Goal: Transaction & Acquisition: Purchase product/service

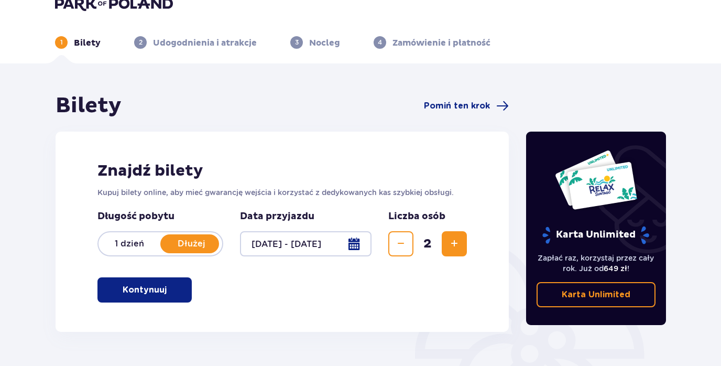
scroll to position [19, 0]
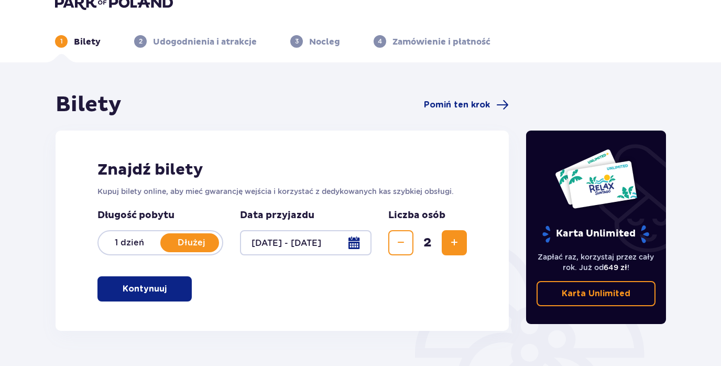
click at [161, 291] on button "Kontynuuj" at bounding box center [144, 288] width 94 height 25
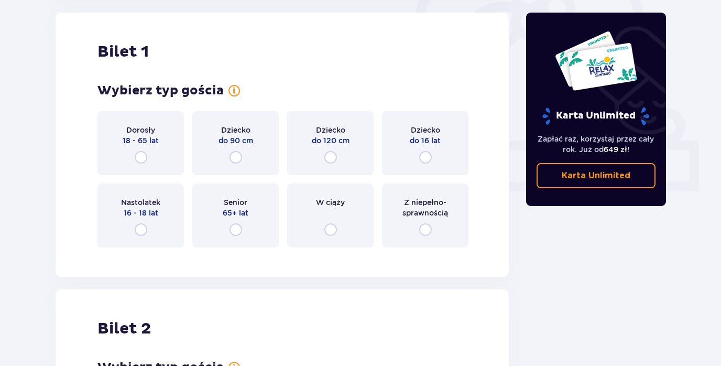
scroll to position [350, 0]
click at [140, 159] on input "radio" at bounding box center [141, 157] width 13 height 13
radio input "true"
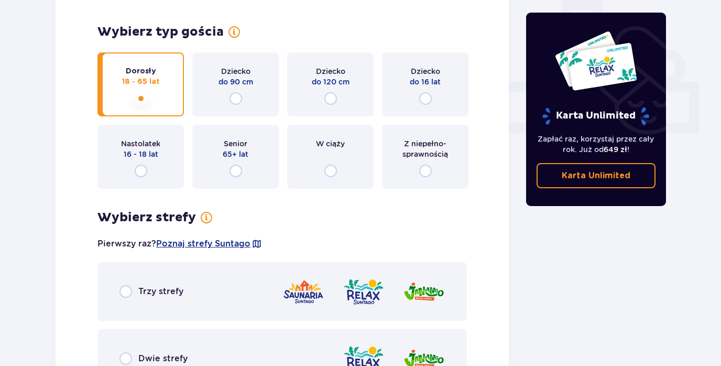
scroll to position [407, 0]
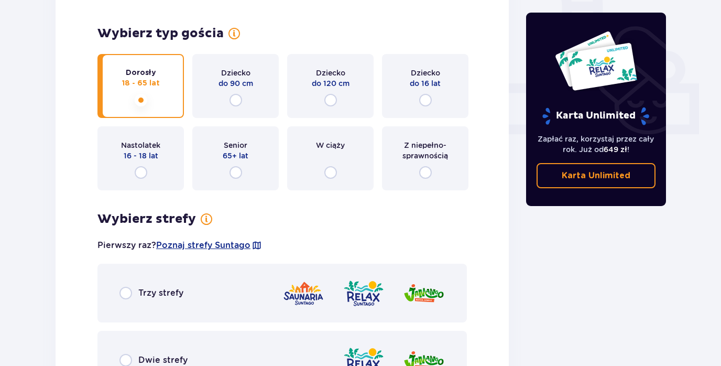
click at [425, 99] on input "radio" at bounding box center [425, 100] width 13 height 13
radio input "true"
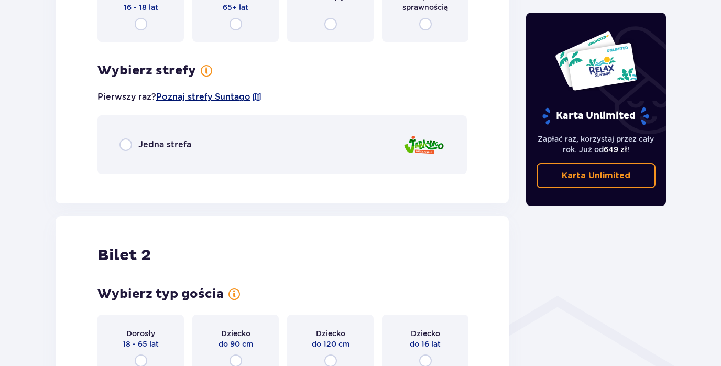
scroll to position [553, 0]
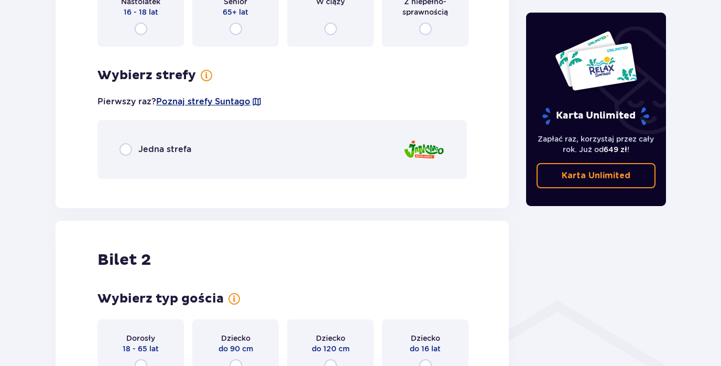
click at [212, 98] on span "Poznaj strefy Suntago" at bounding box center [203, 102] width 94 height 12
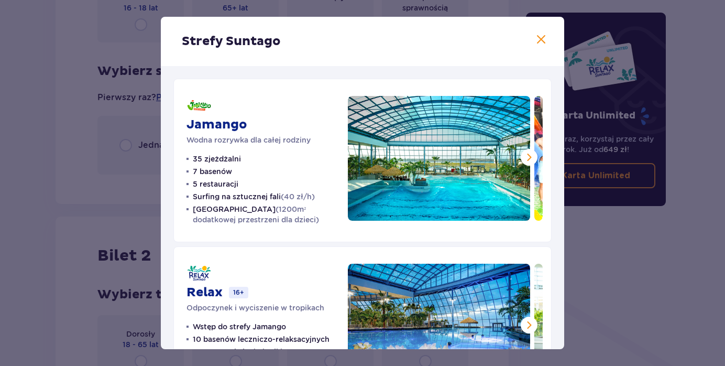
click at [540, 39] on span at bounding box center [541, 40] width 13 height 13
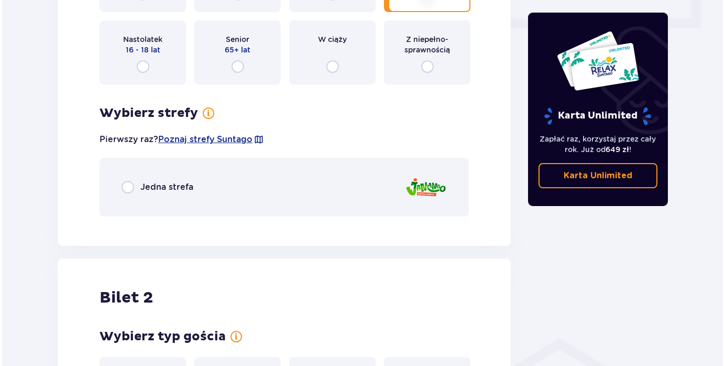
scroll to position [514, 0]
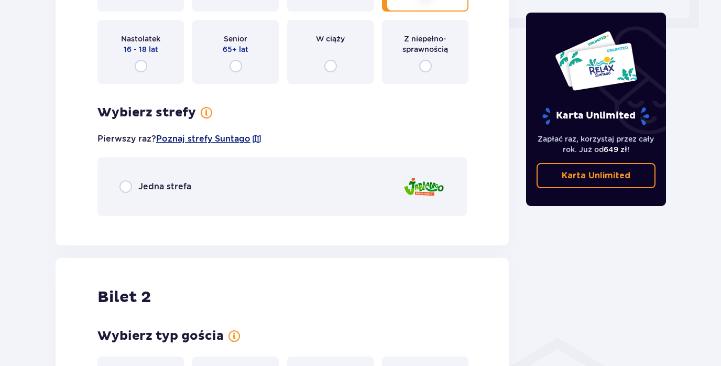
click at [191, 140] on span "Poznaj strefy Suntago" at bounding box center [203, 139] width 94 height 12
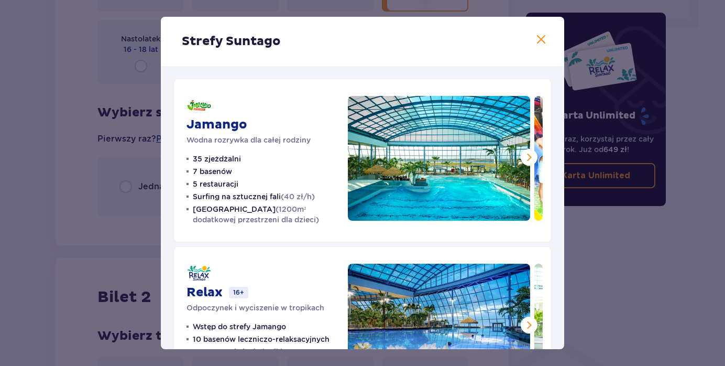
click at [539, 37] on span at bounding box center [541, 40] width 13 height 13
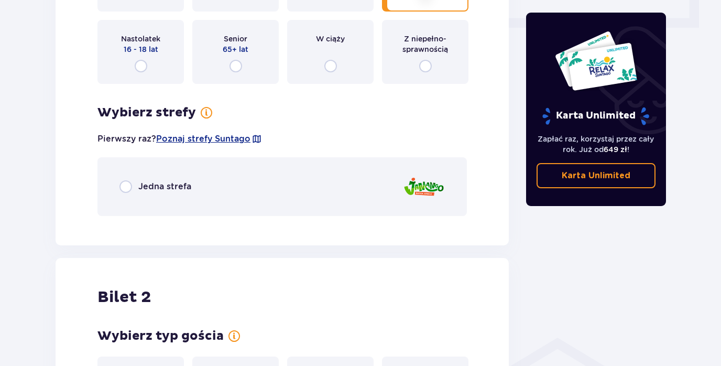
click at [128, 187] on input "radio" at bounding box center [125, 186] width 13 height 13
radio input "true"
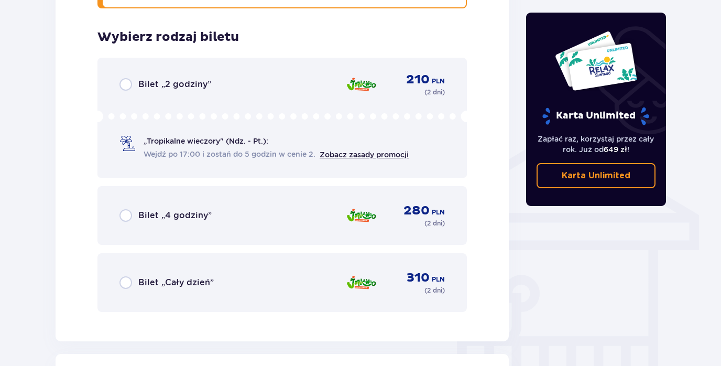
scroll to position [723, 0]
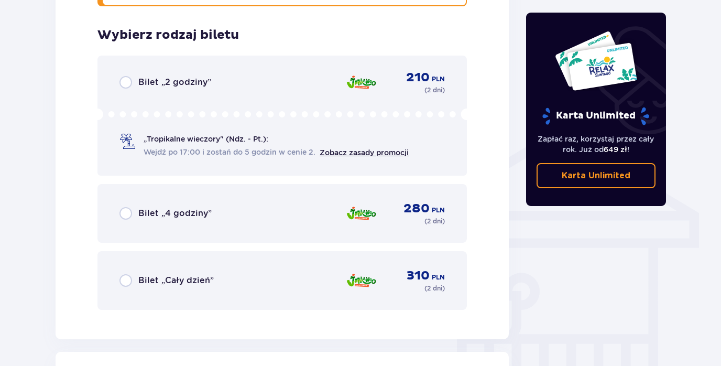
click at [123, 277] on input "radio" at bounding box center [125, 280] width 13 height 13
radio input "true"
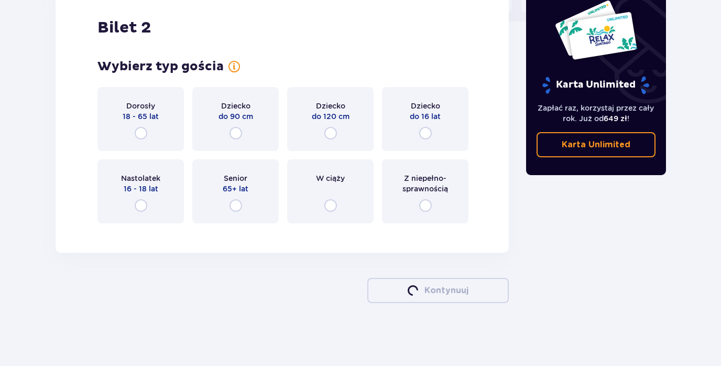
scroll to position [1085, 0]
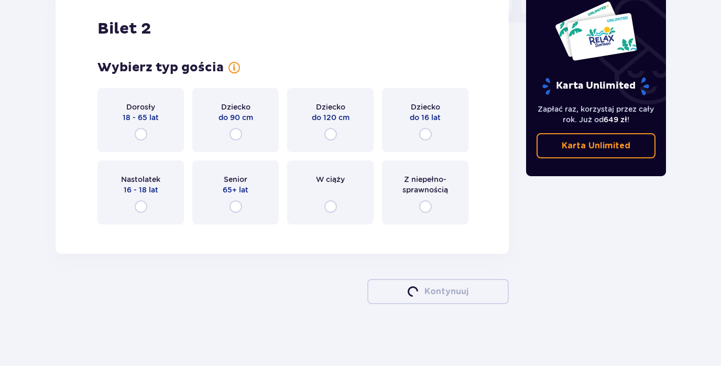
click at [140, 133] on input "radio" at bounding box center [141, 134] width 13 height 13
radio input "true"
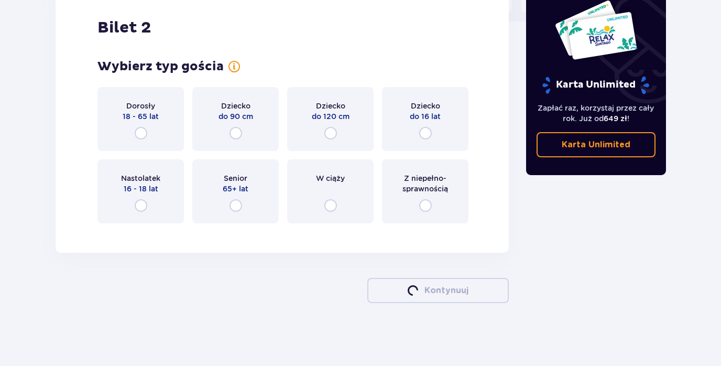
click at [141, 134] on input "radio" at bounding box center [141, 133] width 13 height 13
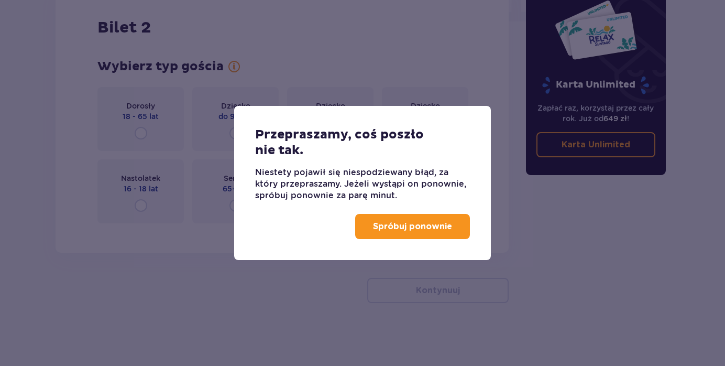
click at [397, 230] on p "Spróbuj ponownie" at bounding box center [412, 227] width 79 height 12
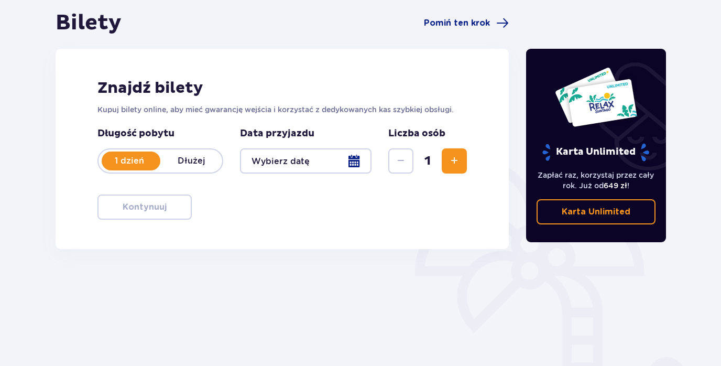
scroll to position [102, 0]
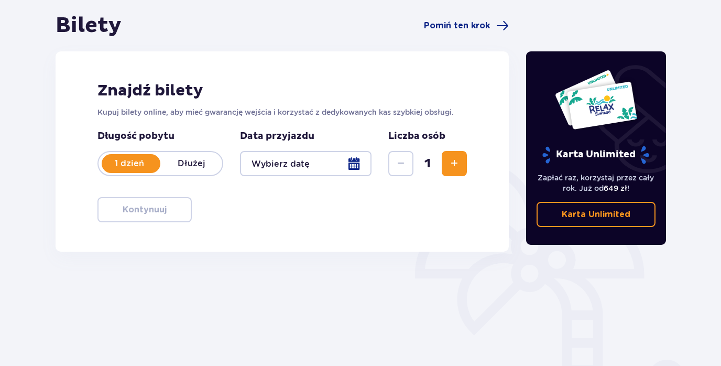
click at [205, 162] on p "Dłużej" at bounding box center [191, 164] width 62 height 12
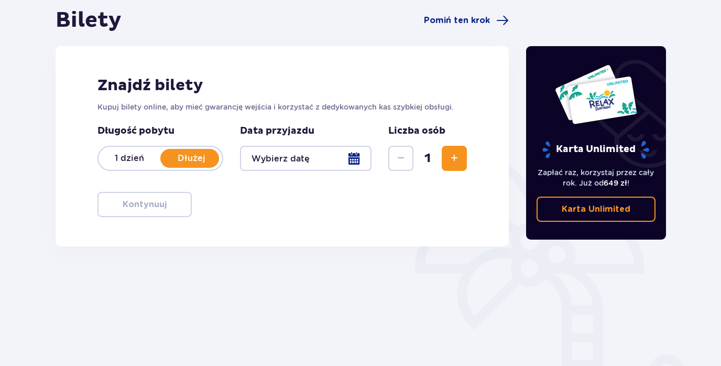
click at [353, 162] on div at bounding box center [306, 158] width 132 height 25
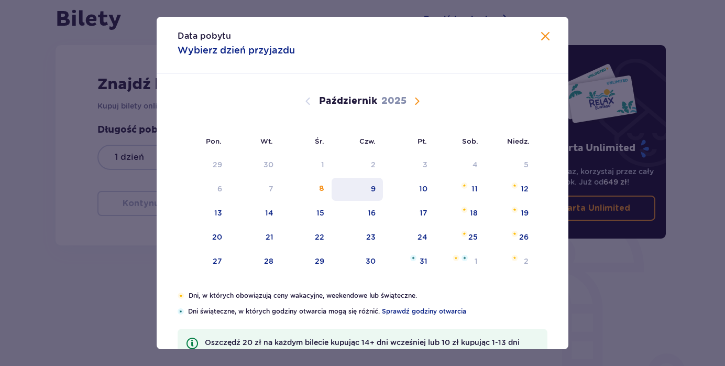
scroll to position [6, 0]
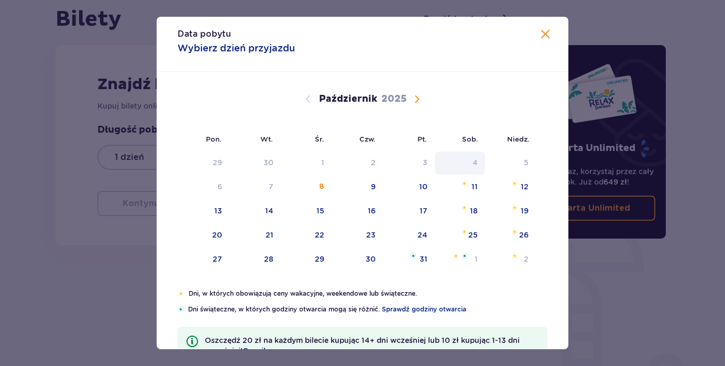
click at [475, 163] on div "4" at bounding box center [475, 162] width 5 height 10
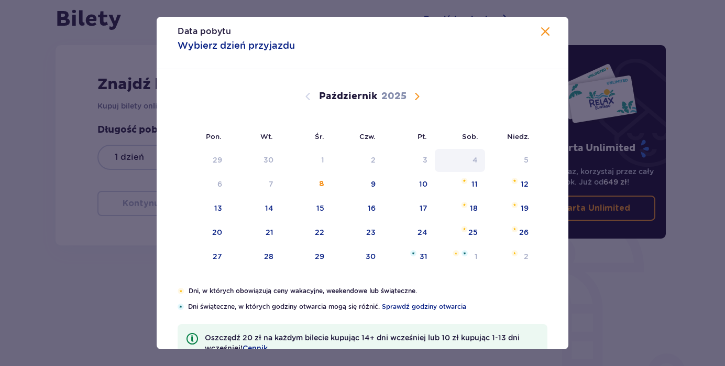
scroll to position [9, 0]
click at [473, 183] on div "11" at bounding box center [475, 184] width 6 height 10
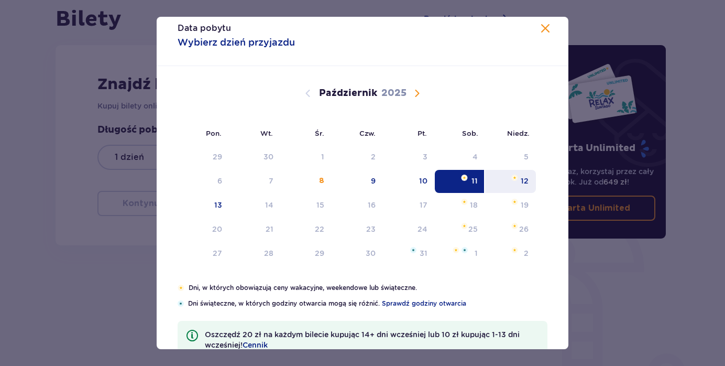
click at [523, 184] on div "12" at bounding box center [525, 181] width 8 height 10
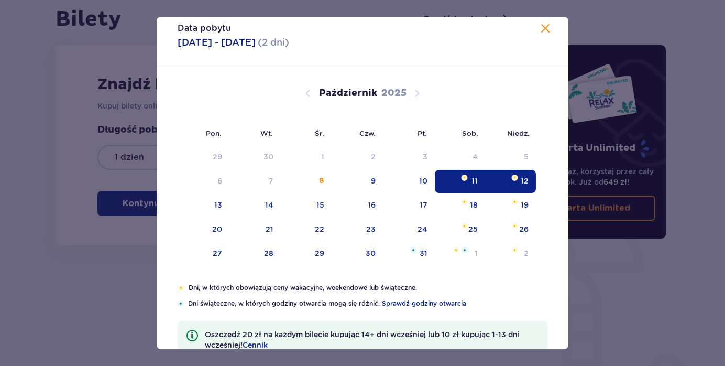
type input "[DATE] - [DATE]"
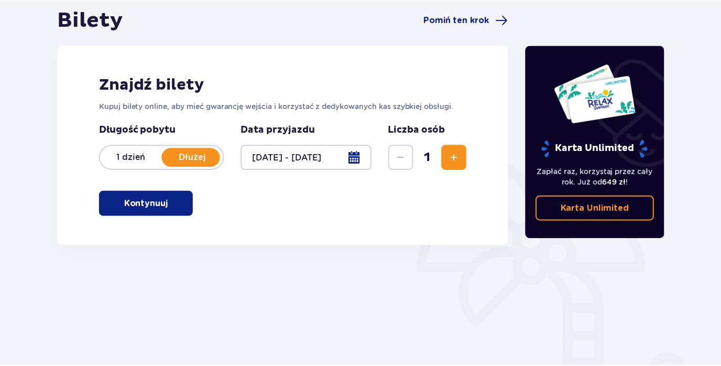
scroll to position [103, 0]
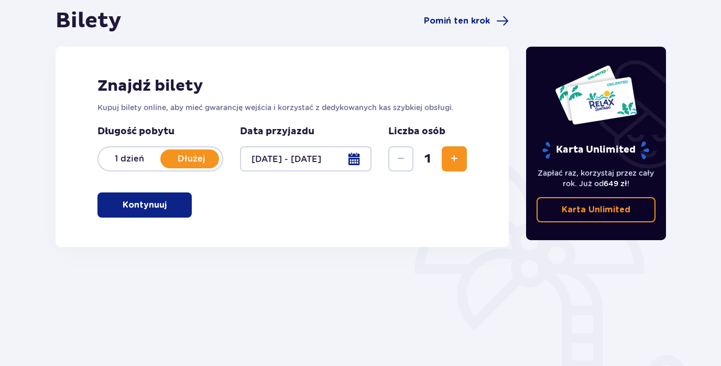
click at [168, 206] on span "button" at bounding box center [168, 205] width 13 height 13
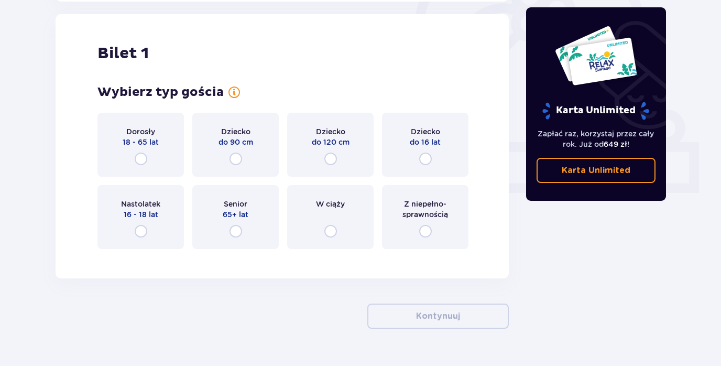
scroll to position [348, 0]
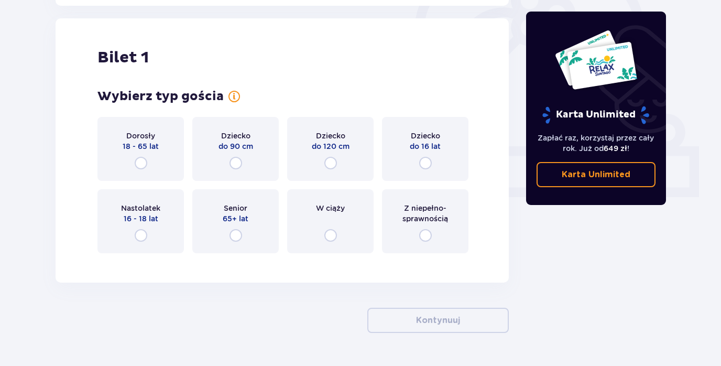
click at [139, 158] on input "radio" at bounding box center [141, 163] width 13 height 13
radio input "true"
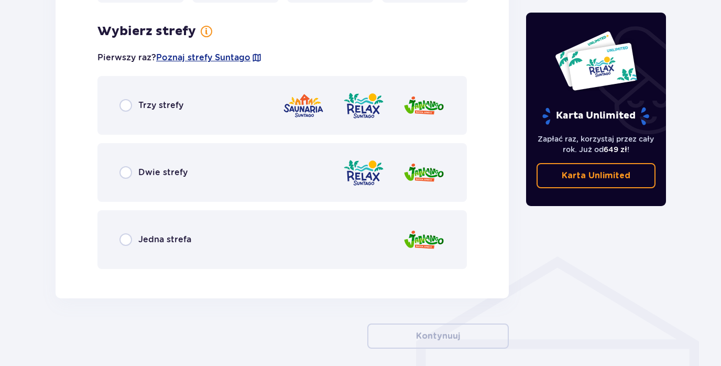
scroll to position [606, 0]
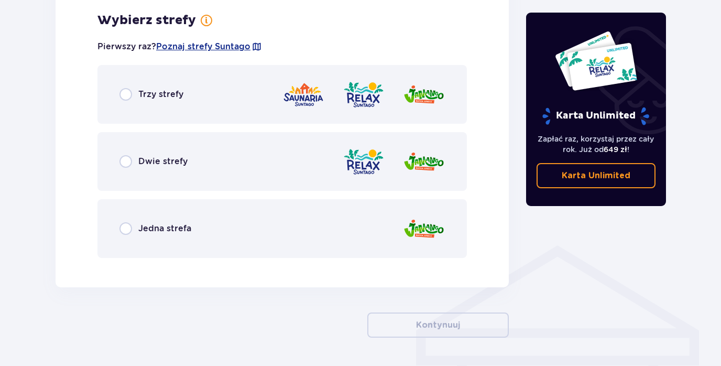
click at [126, 227] on input "radio" at bounding box center [125, 228] width 13 height 13
radio input "true"
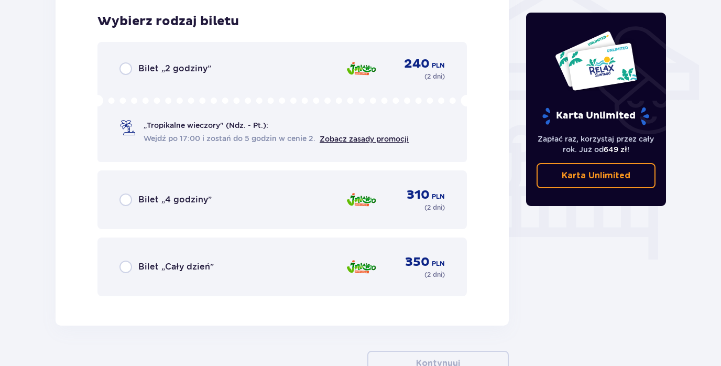
scroll to position [872, 0]
click at [126, 265] on input "radio" at bounding box center [125, 265] width 13 height 13
radio input "true"
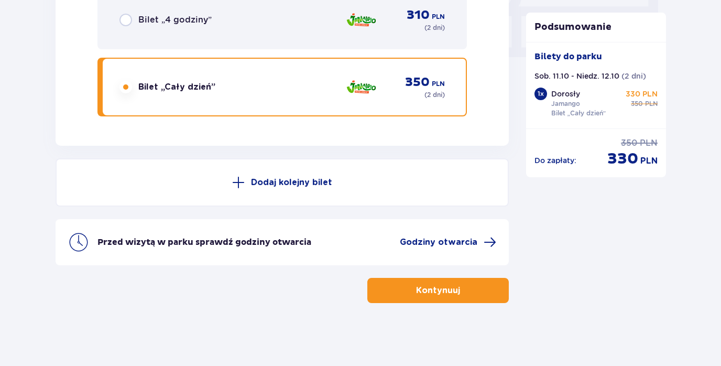
scroll to position [1051, 0]
click at [271, 179] on p "Dodaj kolejny bilet" at bounding box center [291, 183] width 81 height 12
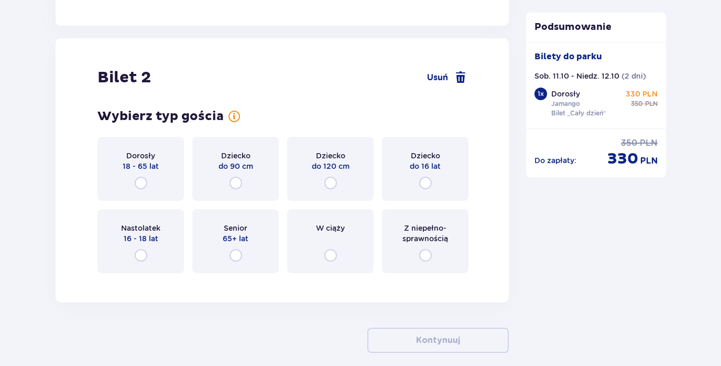
scroll to position [1171, 0]
click at [425, 184] on input "radio" at bounding box center [425, 182] width 13 height 13
radio input "true"
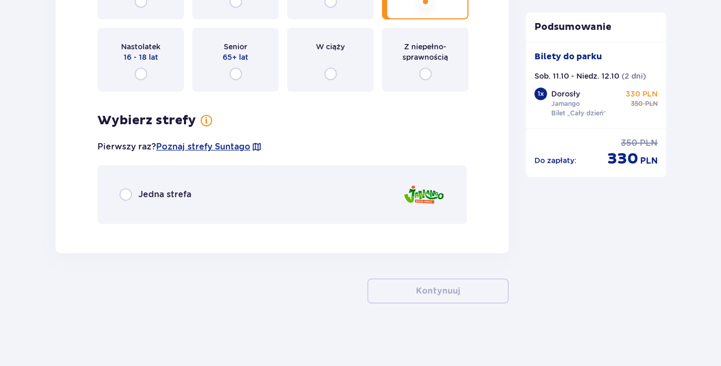
scroll to position [1352, 0]
click at [125, 193] on input "radio" at bounding box center [125, 194] width 13 height 13
radio input "true"
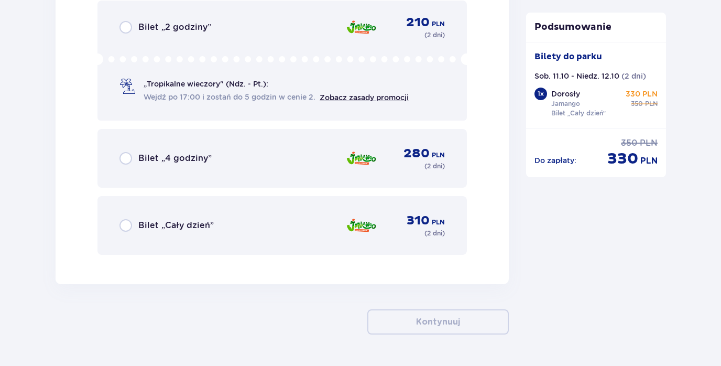
scroll to position [1625, 0]
click at [127, 224] on input "radio" at bounding box center [125, 224] width 13 height 13
radio input "true"
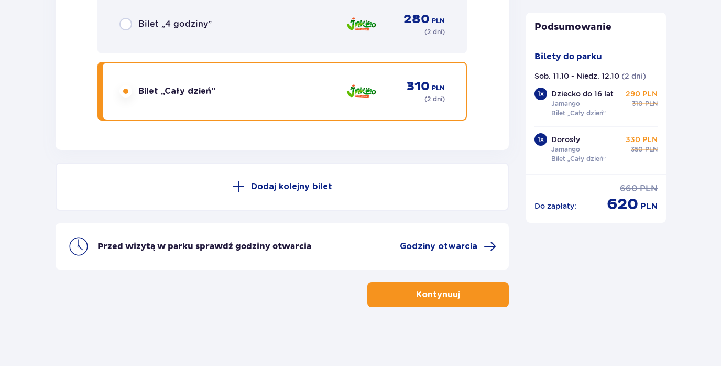
scroll to position [1763, 0]
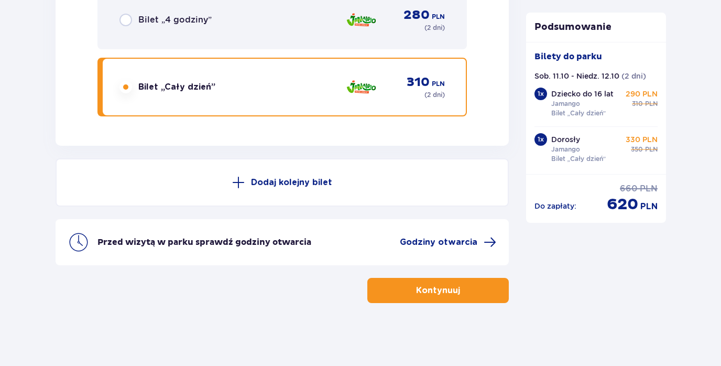
click at [434, 289] on p "Kontynuuj" at bounding box center [438, 291] width 44 height 12
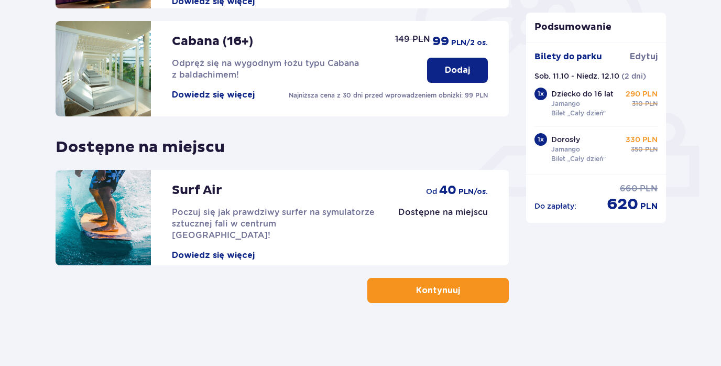
scroll to position [345, 0]
click at [288, 215] on span "Poczuj się jak prawdziwy surfer na symulatorze sztucznej fali w centrum [GEOGRA…" at bounding box center [273, 223] width 203 height 33
click at [450, 291] on p "Kontynuuj" at bounding box center [438, 291] width 44 height 12
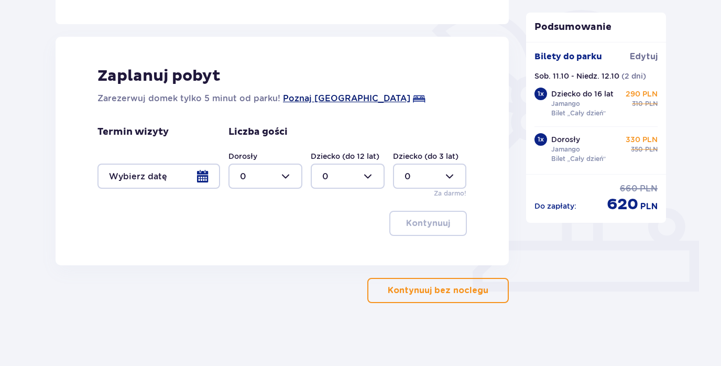
scroll to position [250, 0]
click at [204, 176] on div at bounding box center [158, 175] width 123 height 25
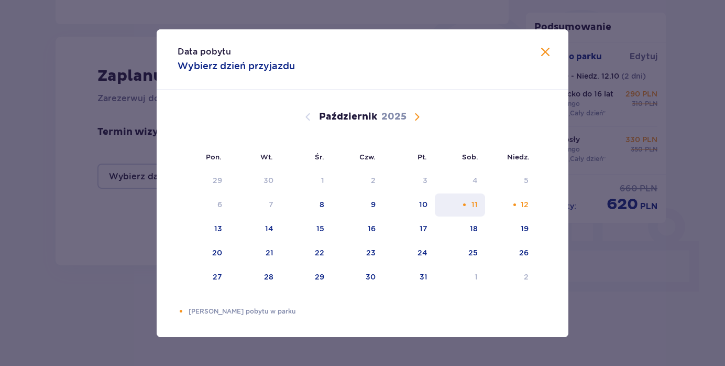
click at [473, 206] on div "11" at bounding box center [475, 204] width 6 height 10
click at [523, 209] on div "12" at bounding box center [525, 204] width 8 height 10
type input "[DATE] - [DATE]"
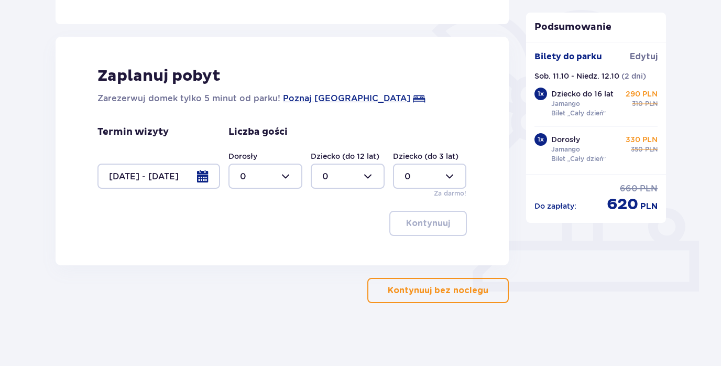
click at [289, 176] on div at bounding box center [265, 175] width 74 height 25
click at [280, 228] on div "1" at bounding box center [265, 230] width 51 height 12
type input "1"
click at [354, 175] on div at bounding box center [348, 175] width 74 height 25
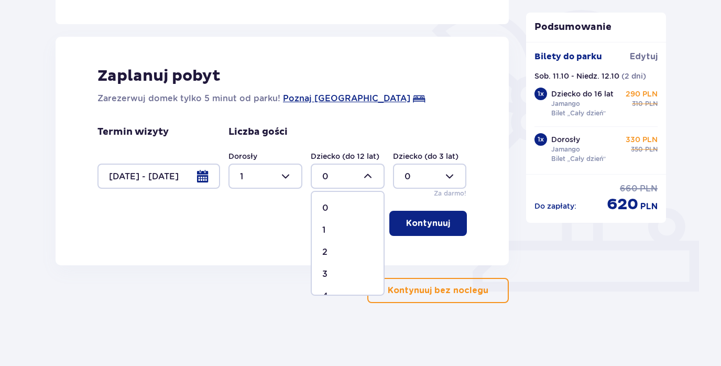
click at [485, 234] on div "Zaplanuj pobyt Zarezerwuj domek tylko 5 minut od parku! Poznaj [GEOGRAPHIC_DATA…" at bounding box center [282, 151] width 453 height 228
click at [445, 225] on button "Kontynuuj" at bounding box center [428, 223] width 78 height 25
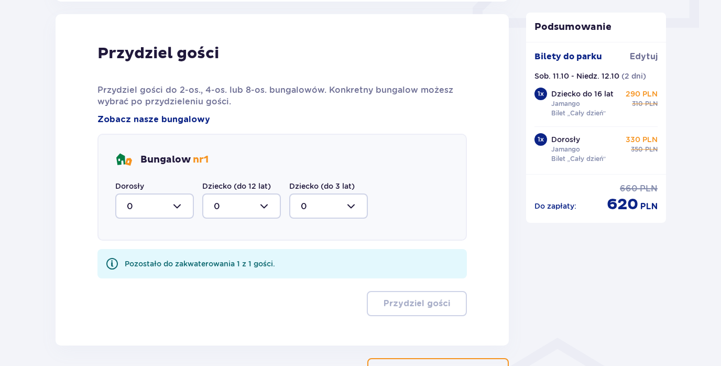
scroll to position [515, 0]
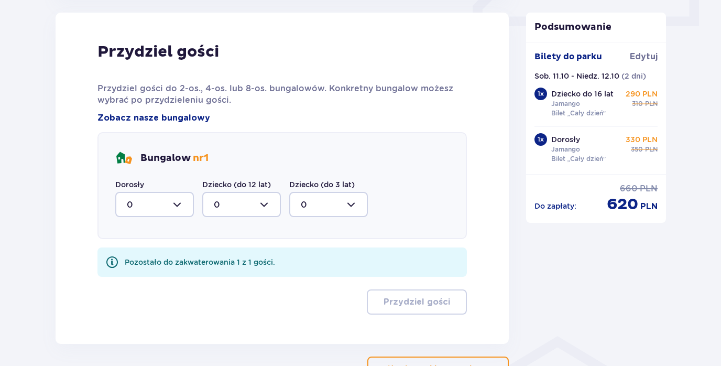
click at [176, 204] on div at bounding box center [154, 204] width 79 height 25
click at [162, 256] on div "1" at bounding box center [155, 259] width 56 height 12
type input "1"
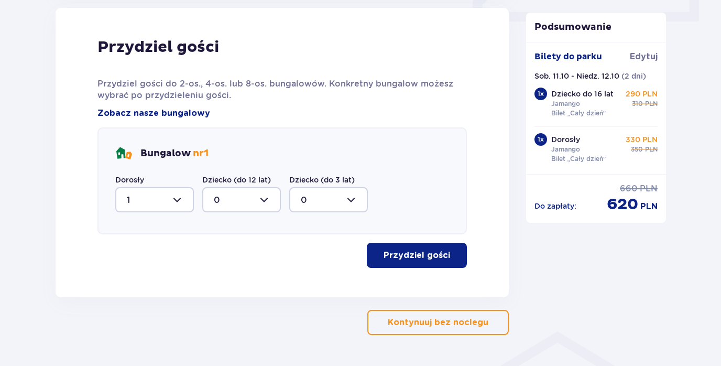
click at [265, 201] on div at bounding box center [241, 199] width 79 height 25
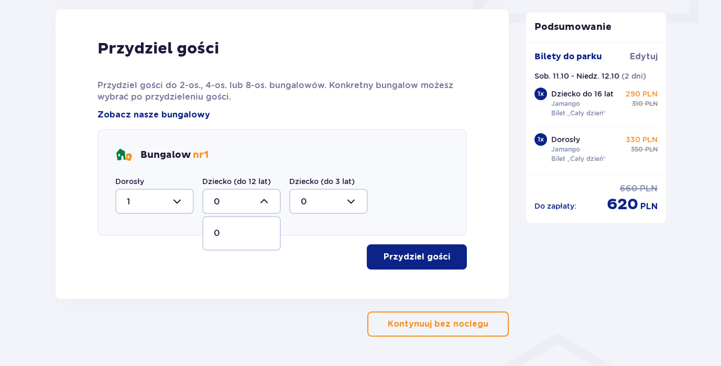
scroll to position [521, 0]
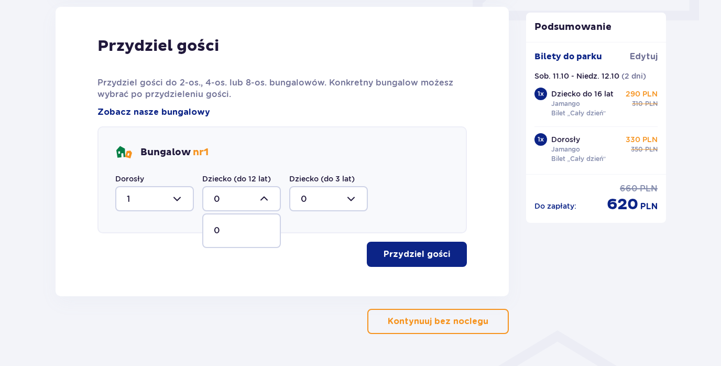
click at [268, 199] on div at bounding box center [241, 198] width 79 height 25
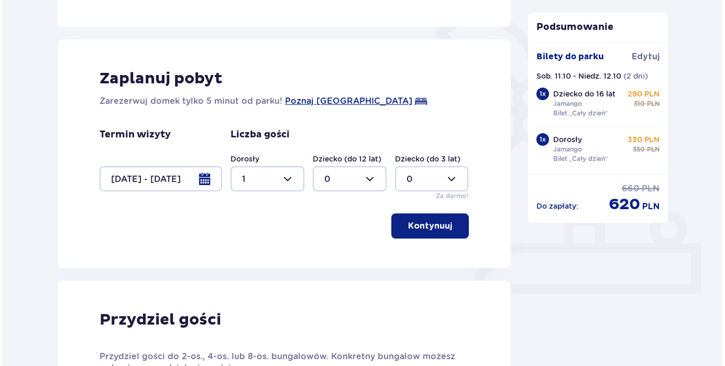
scroll to position [249, 0]
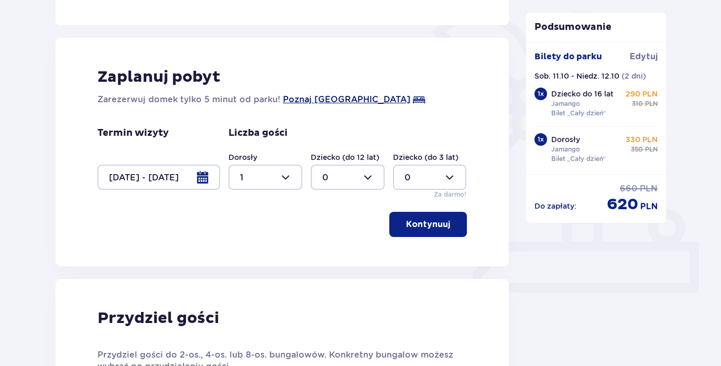
click at [344, 99] on span "Poznaj [GEOGRAPHIC_DATA]" at bounding box center [346, 99] width 127 height 13
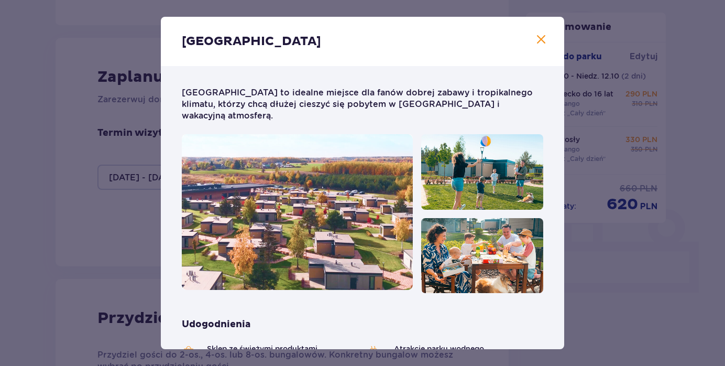
click at [539, 40] on span "Zamknij" at bounding box center [541, 40] width 13 height 13
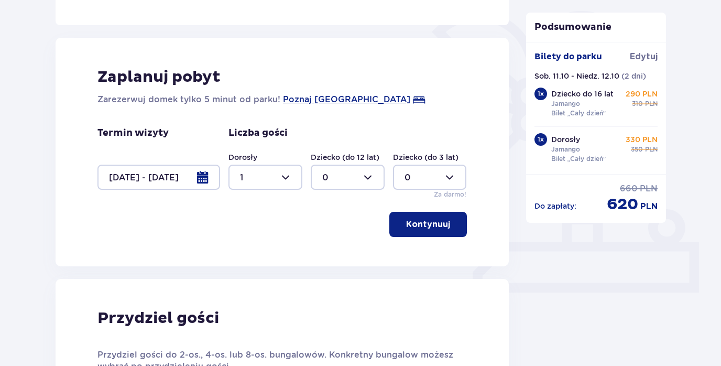
scroll to position [251, 0]
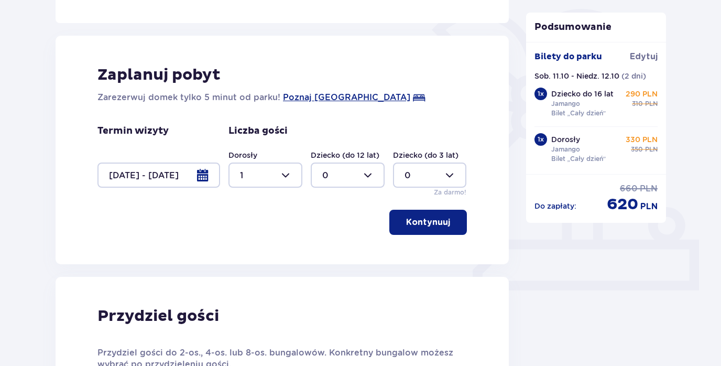
click at [291, 177] on div at bounding box center [265, 174] width 74 height 25
click at [259, 250] on div "2" at bounding box center [265, 251] width 51 height 12
type input "2"
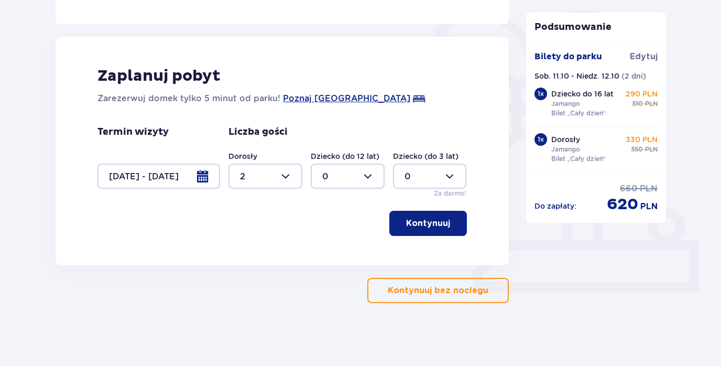
scroll to position [250, 0]
click at [443, 222] on button "Kontynuuj" at bounding box center [428, 223] width 78 height 25
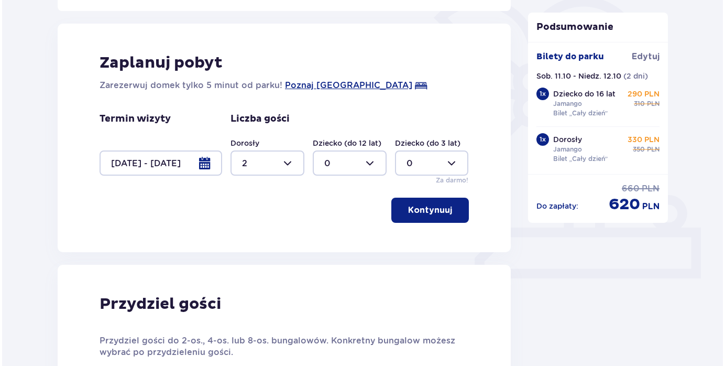
scroll to position [260, 0]
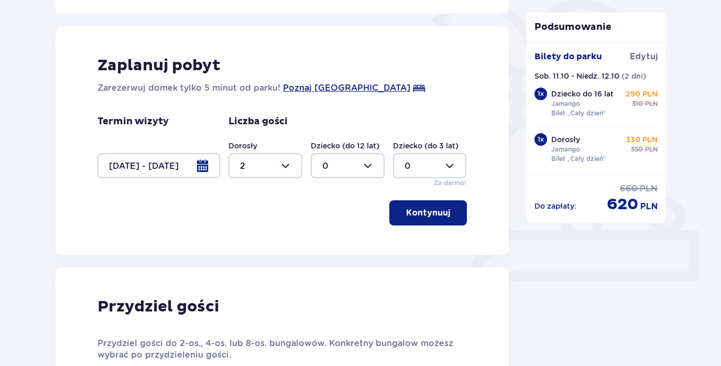
click at [205, 166] on div at bounding box center [158, 165] width 123 height 25
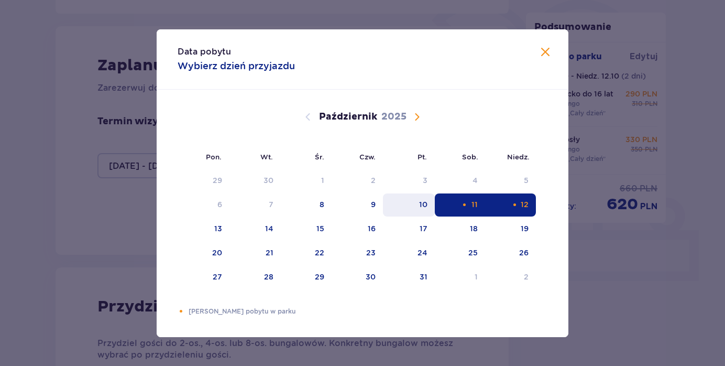
click at [429, 206] on div "10" at bounding box center [409, 204] width 52 height 23
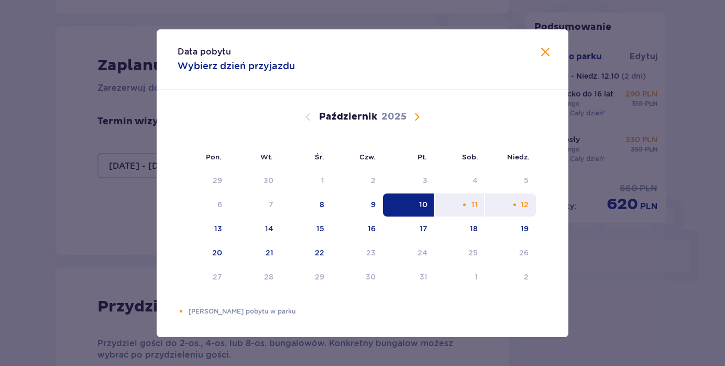
click at [527, 205] on div "12" at bounding box center [525, 204] width 8 height 10
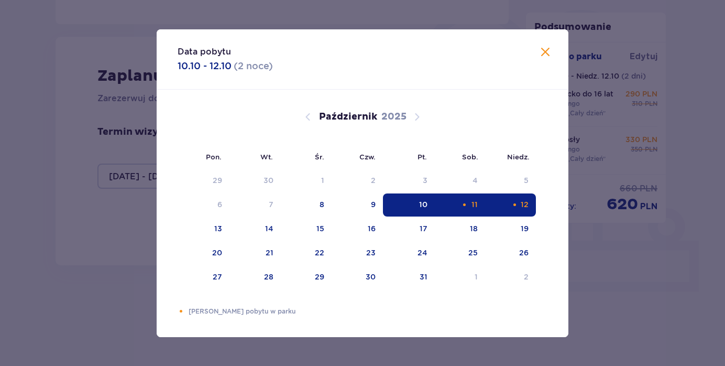
type input "[DATE] - [DATE]"
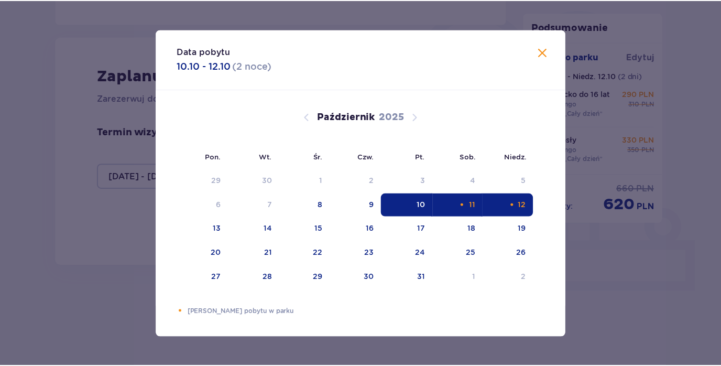
scroll to position [250, 0]
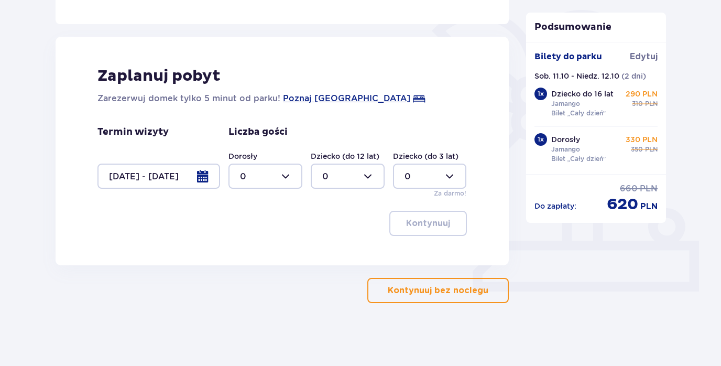
click at [290, 174] on div at bounding box center [265, 175] width 74 height 25
click at [259, 253] on div "2" at bounding box center [265, 252] width 51 height 12
type input "2"
click at [441, 290] on p "Kontynuuj bez noclegu" at bounding box center [438, 291] width 101 height 12
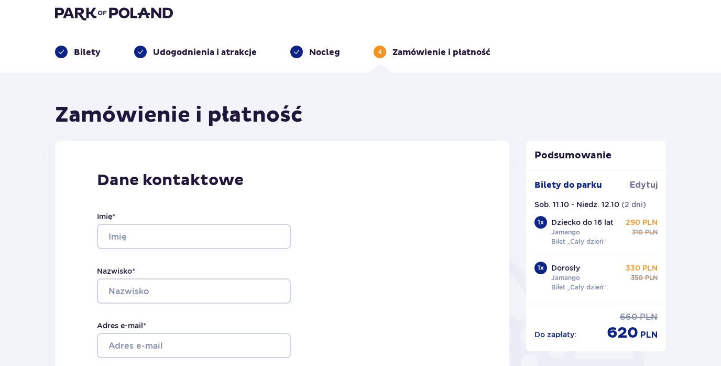
scroll to position [7, 0]
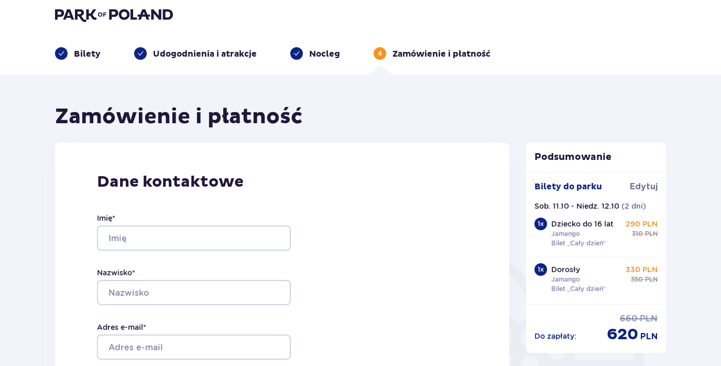
click at [320, 54] on p "Nocleg" at bounding box center [324, 54] width 31 height 12
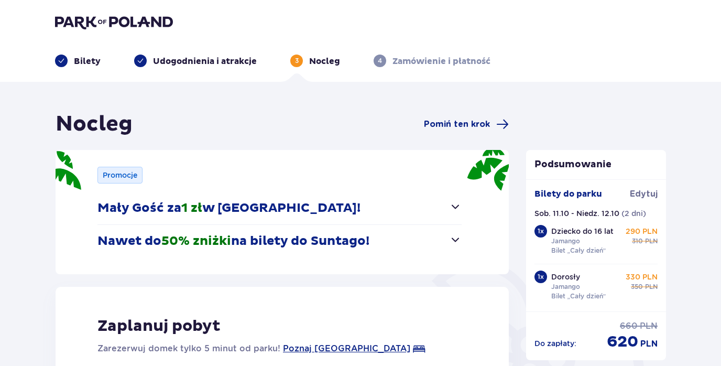
click at [230, 62] on p "Udogodnienia i atrakcje" at bounding box center [205, 62] width 104 height 12
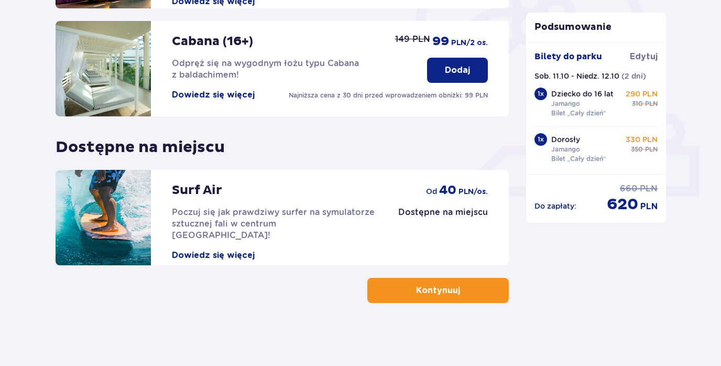
scroll to position [345, 0]
click at [416, 287] on p "Kontynuuj" at bounding box center [438, 291] width 44 height 12
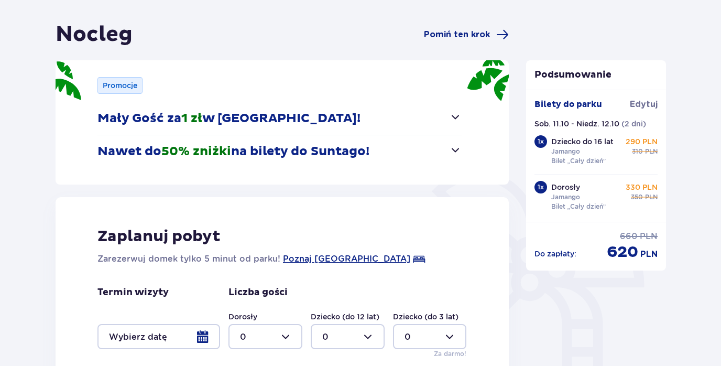
scroll to position [90, 0]
click at [452, 115] on span "button" at bounding box center [455, 116] width 13 height 13
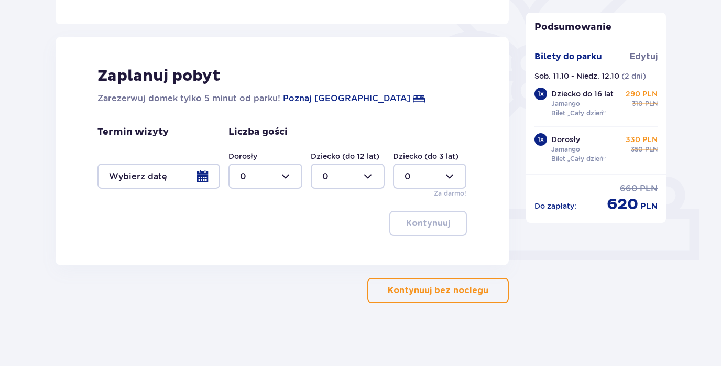
scroll to position [281, 0]
click at [200, 177] on div at bounding box center [158, 175] width 123 height 25
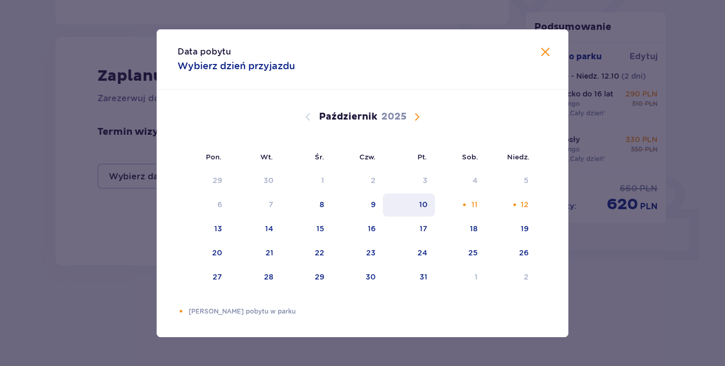
click at [430, 209] on div "10" at bounding box center [409, 204] width 52 height 23
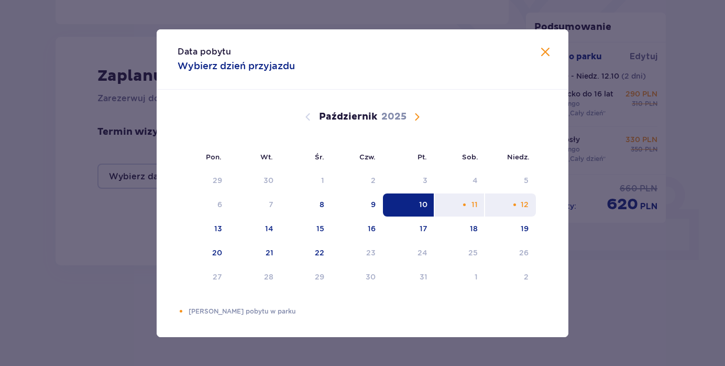
click at [527, 208] on div "12" at bounding box center [525, 204] width 8 height 10
type input "[DATE] - [DATE]"
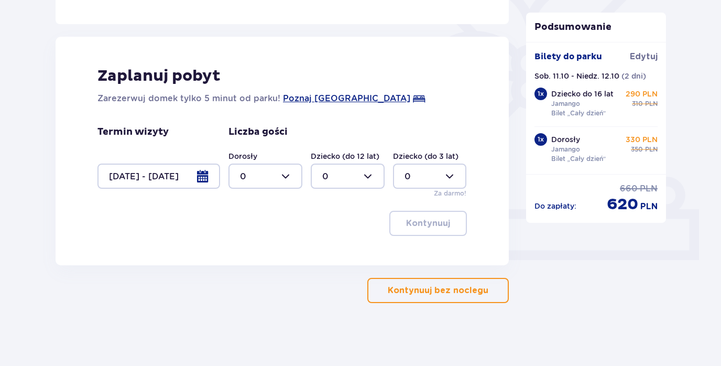
click at [288, 174] on div at bounding box center [265, 175] width 74 height 25
click at [259, 251] on div "2" at bounding box center [265, 252] width 51 height 12
type input "2"
click at [415, 228] on p "Kontynuuj" at bounding box center [428, 223] width 44 height 12
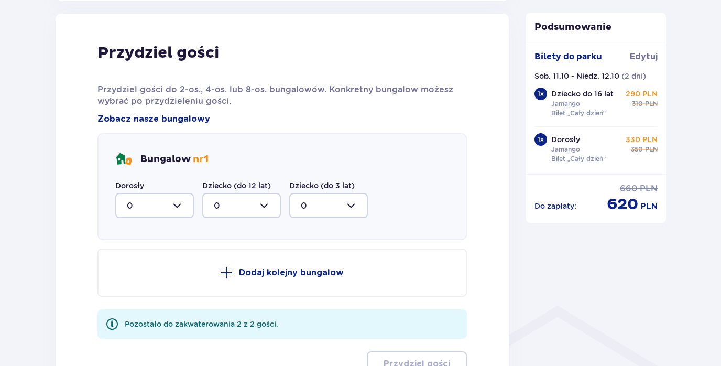
scroll to position [547, 0]
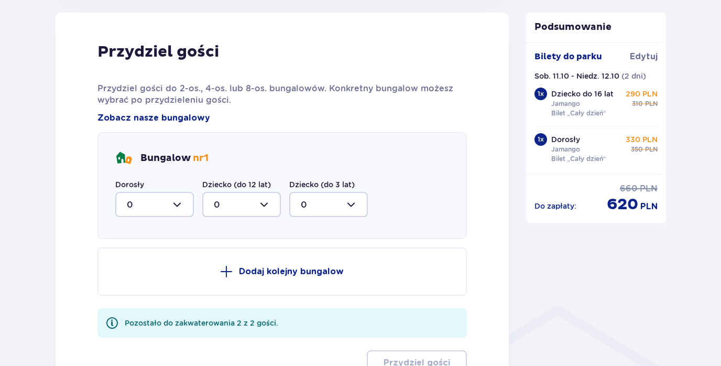
click at [184, 204] on div at bounding box center [154, 204] width 79 height 25
click at [150, 281] on div "2" at bounding box center [155, 281] width 56 height 12
type input "2"
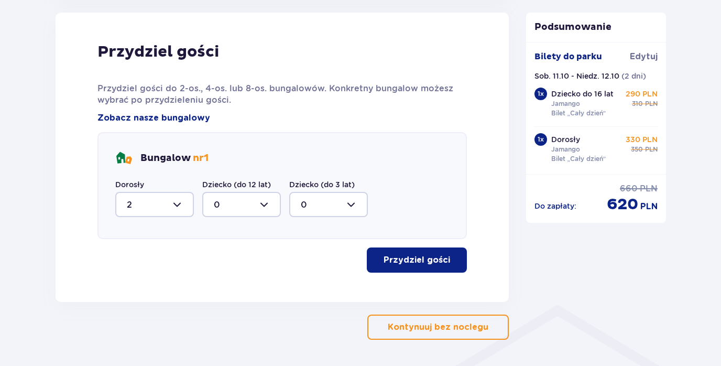
click at [408, 257] on p "Przydziel gości" at bounding box center [417, 260] width 67 height 12
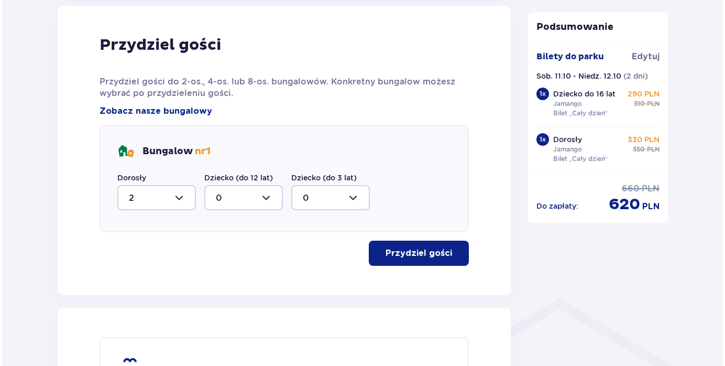
scroll to position [559, 0]
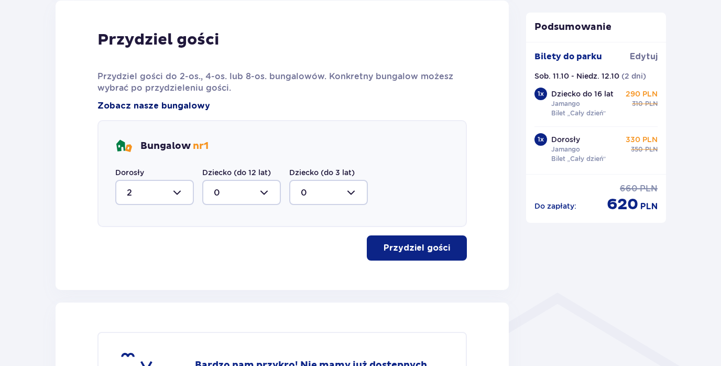
click at [136, 107] on span "Zobacz nasze bungalowy" at bounding box center [153, 106] width 113 height 12
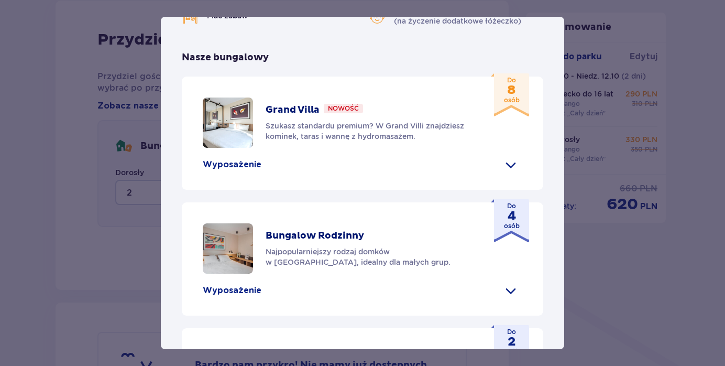
scroll to position [437, 0]
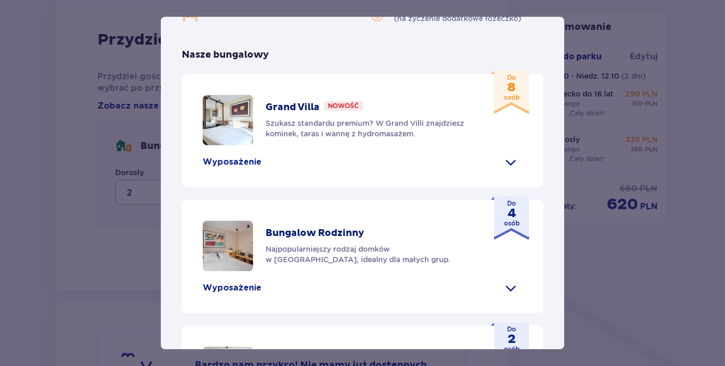
click at [233, 103] on img at bounding box center [228, 120] width 50 height 50
click at [231, 101] on img at bounding box center [228, 120] width 50 height 50
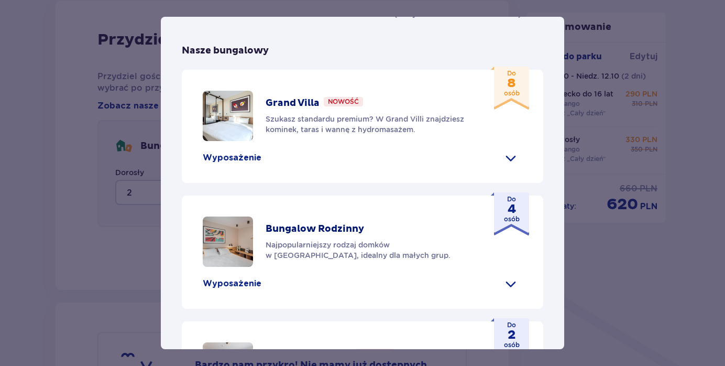
scroll to position [441, 0]
click at [505, 150] on span at bounding box center [511, 158] width 17 height 17
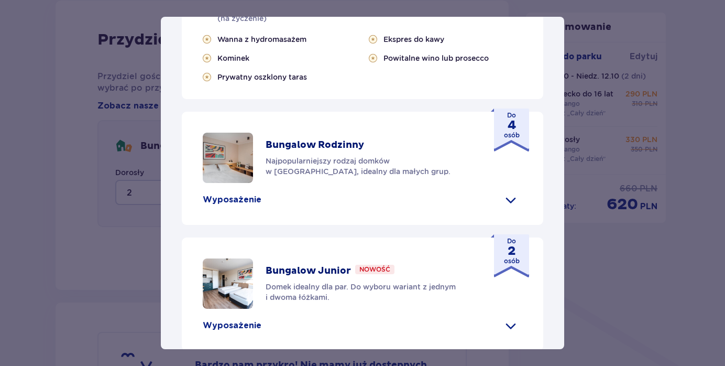
scroll to position [725, 0]
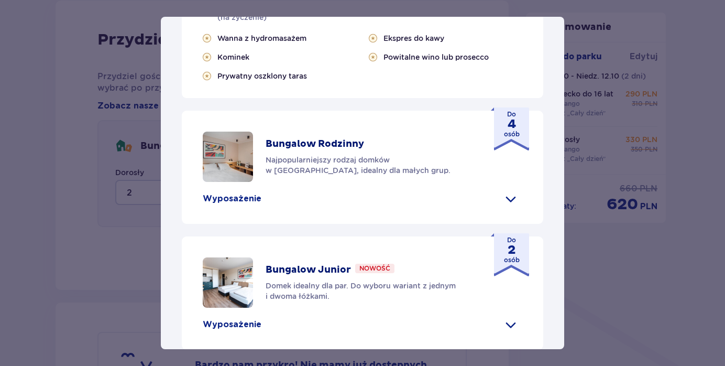
click at [508, 190] on span at bounding box center [511, 198] width 17 height 17
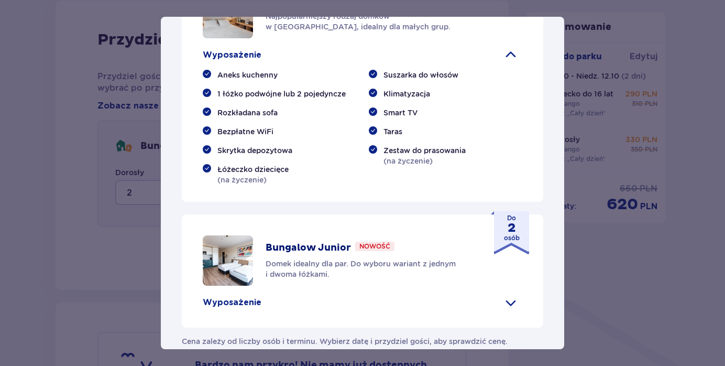
scroll to position [868, 0]
click at [507, 294] on span at bounding box center [511, 302] width 17 height 17
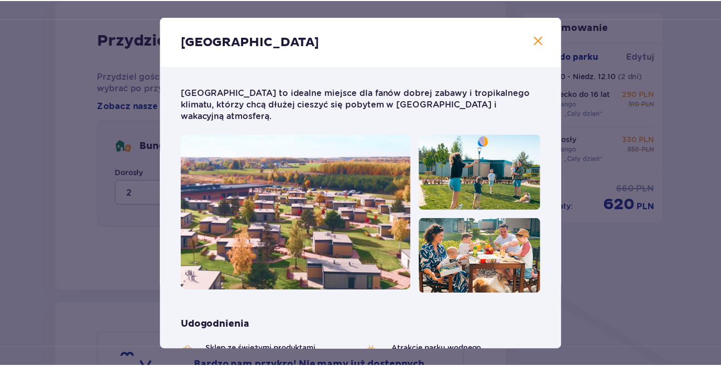
scroll to position [0, 0]
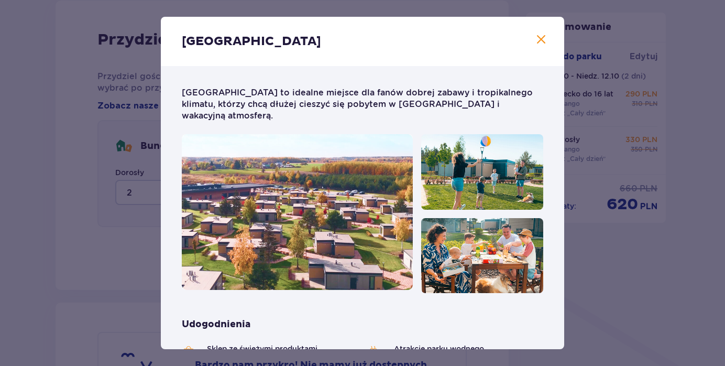
click at [538, 39] on span "Zamknij" at bounding box center [541, 40] width 13 height 13
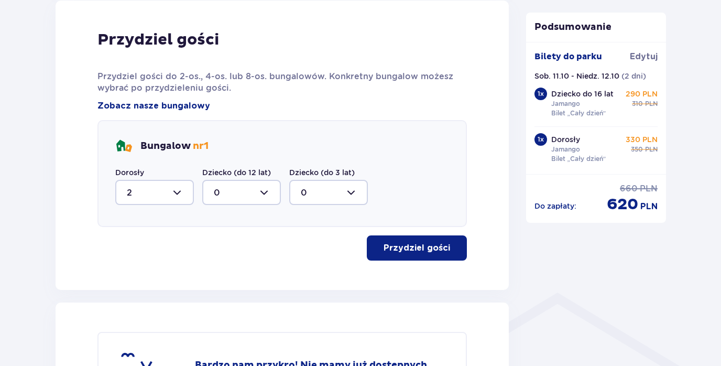
scroll to position [568, 0]
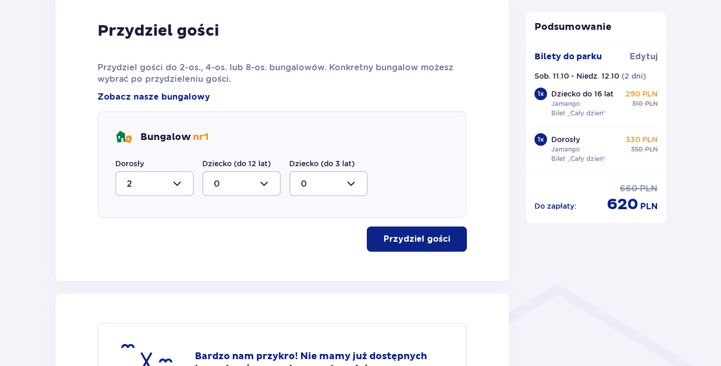
click at [430, 241] on p "Przydziel gości" at bounding box center [417, 239] width 67 height 12
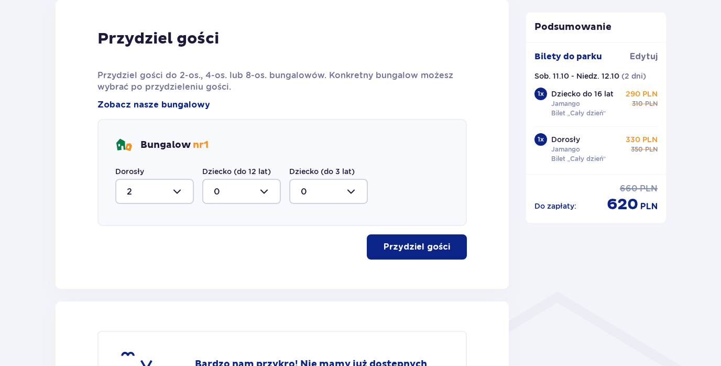
scroll to position [559, 0]
click at [419, 247] on p "Przydziel gości" at bounding box center [417, 248] width 67 height 12
click at [418, 246] on p "Przydziel gości" at bounding box center [417, 248] width 67 height 12
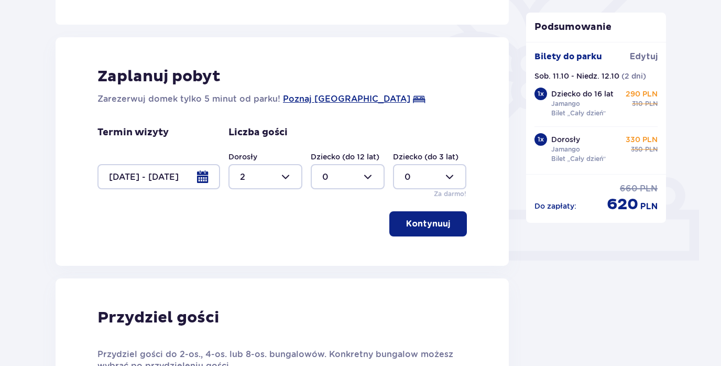
scroll to position [282, 0]
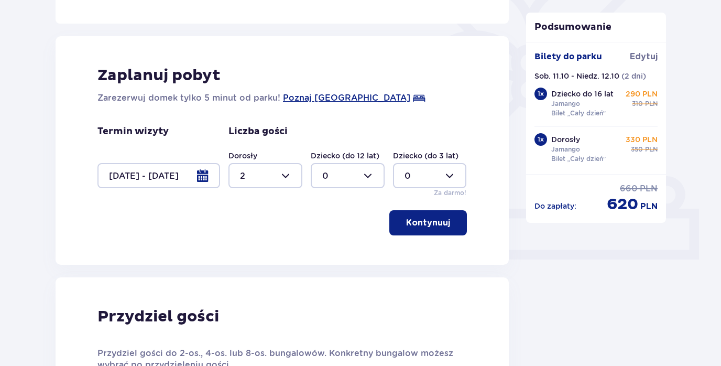
click at [426, 221] on p "Kontynuuj" at bounding box center [428, 223] width 44 height 12
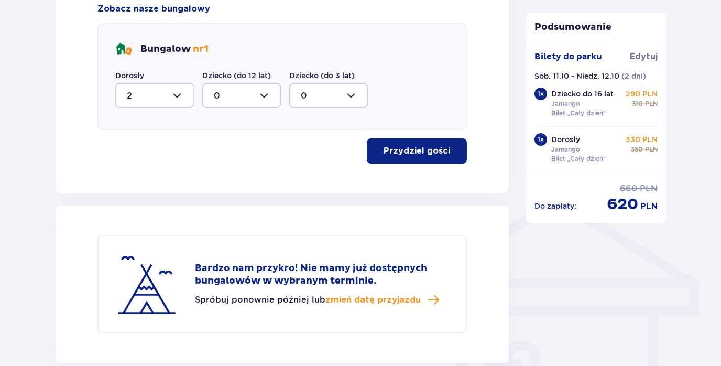
scroll to position [657, 0]
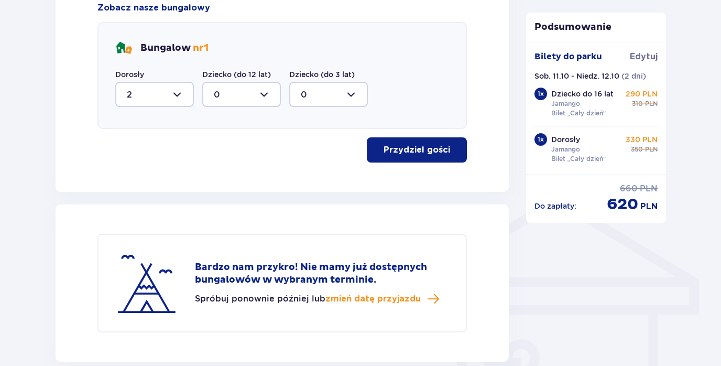
click at [404, 151] on p "Przydziel gości" at bounding box center [417, 150] width 67 height 12
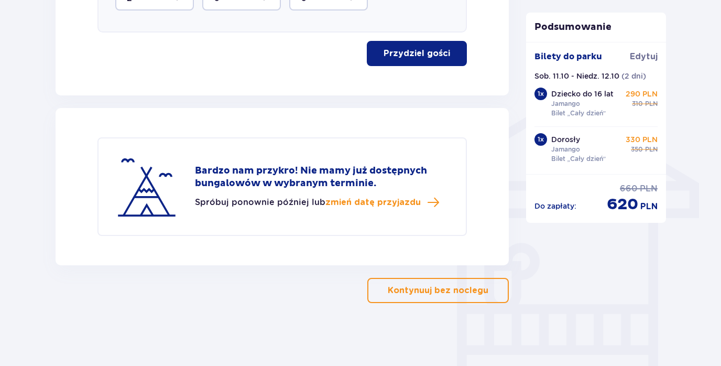
scroll to position [753, 0]
click at [376, 203] on span "zmień datę przyjazdu" at bounding box center [372, 203] width 95 height 12
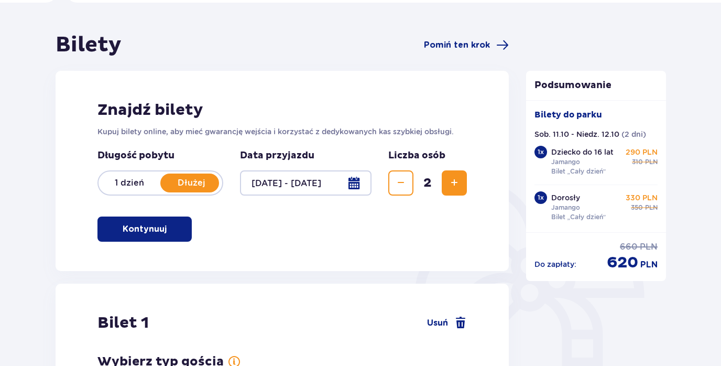
scroll to position [81, 0]
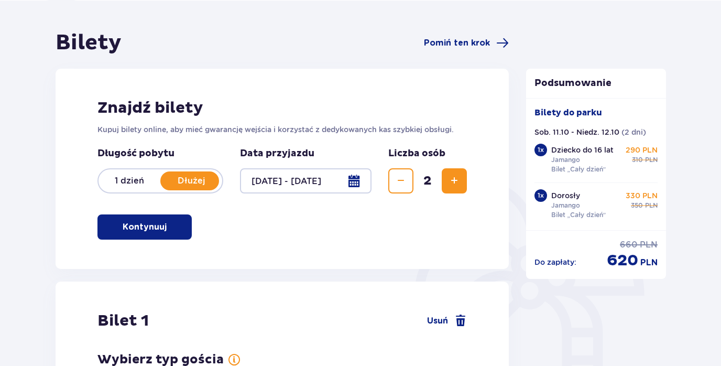
click at [192, 180] on p "Dłużej" at bounding box center [191, 181] width 62 height 12
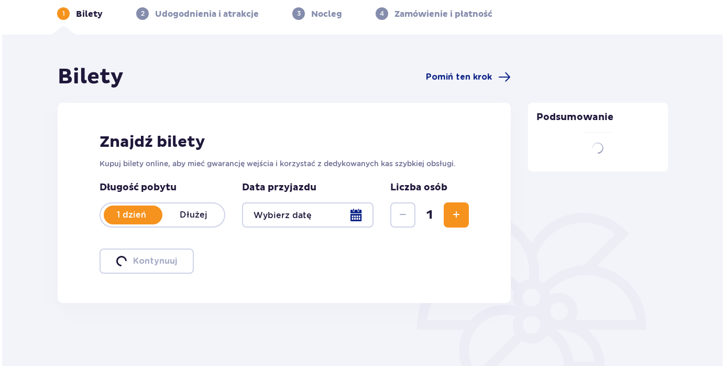
scroll to position [47, 0]
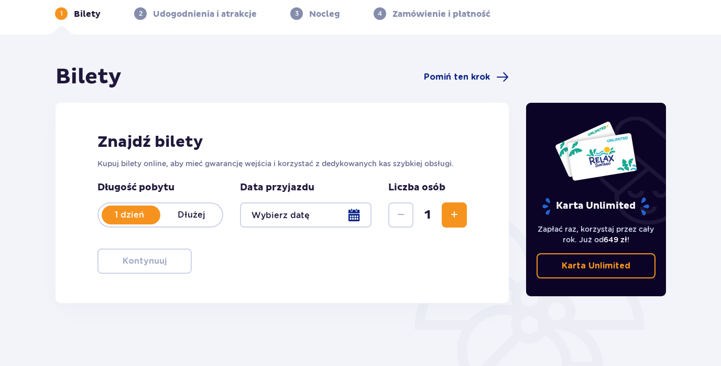
click at [187, 219] on p "Dłużej" at bounding box center [191, 215] width 62 height 12
click at [330, 218] on div at bounding box center [306, 214] width 132 height 25
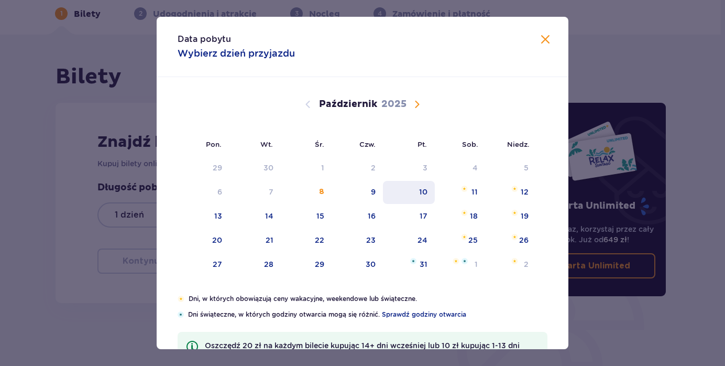
click at [428, 191] on div "10" at bounding box center [409, 192] width 52 height 23
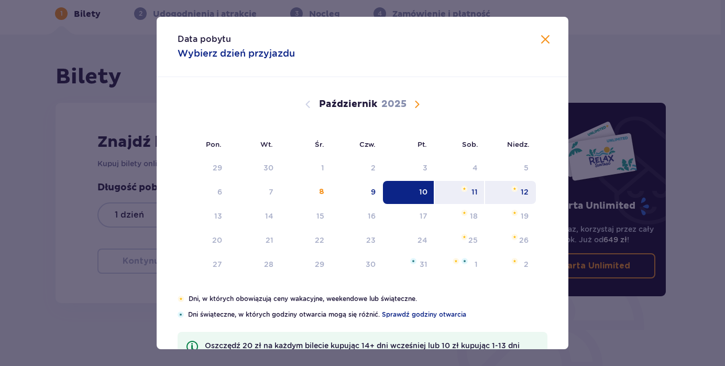
click at [525, 193] on div "12" at bounding box center [525, 192] width 8 height 10
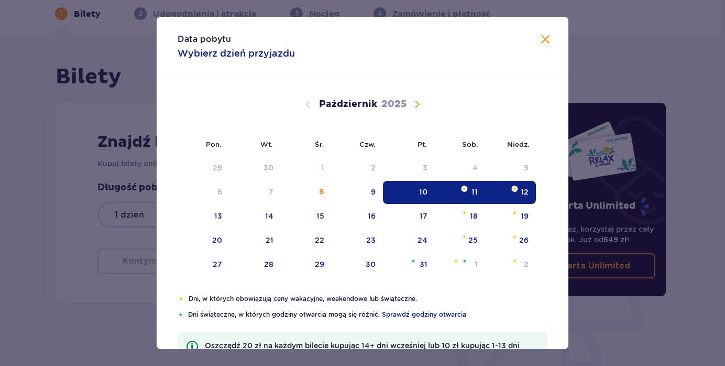
type input "[DATE] - [DATE]"
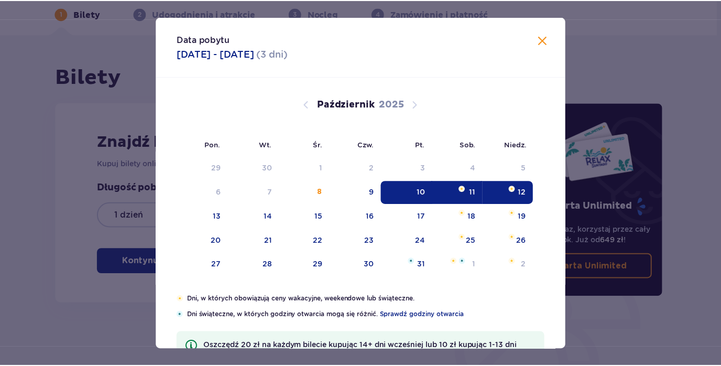
scroll to position [4, 0]
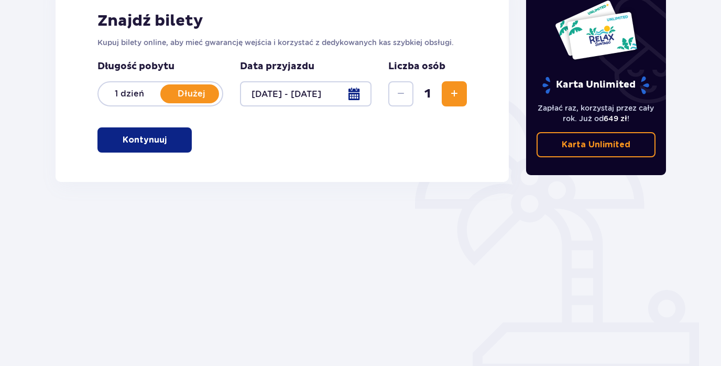
scroll to position [168, 0]
click at [162, 143] on span "button" at bounding box center [168, 140] width 13 height 13
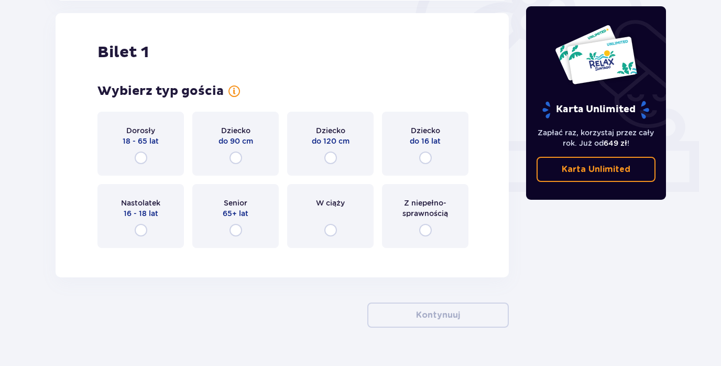
scroll to position [350, 0]
click at [142, 158] on input "radio" at bounding box center [141, 157] width 13 height 13
radio input "true"
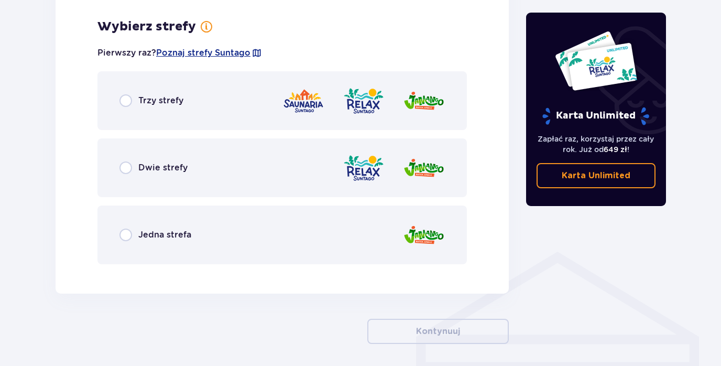
scroll to position [606, 0]
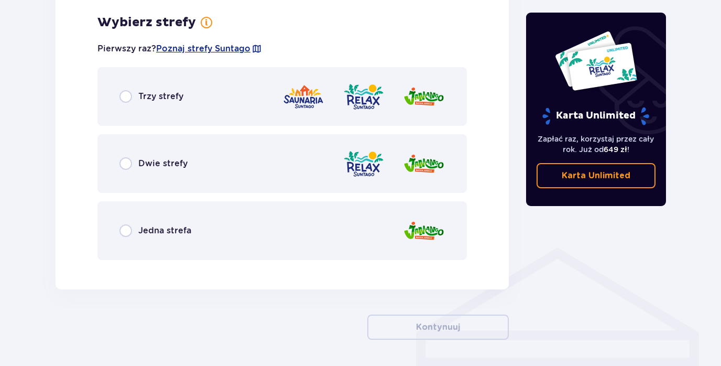
click at [126, 230] on input "radio" at bounding box center [125, 230] width 13 height 13
radio input "true"
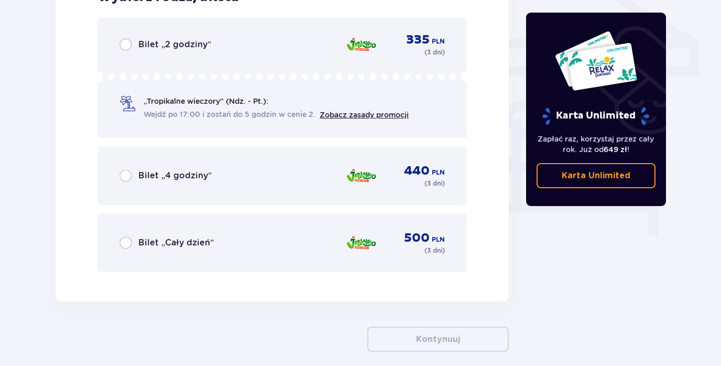
scroll to position [900, 0]
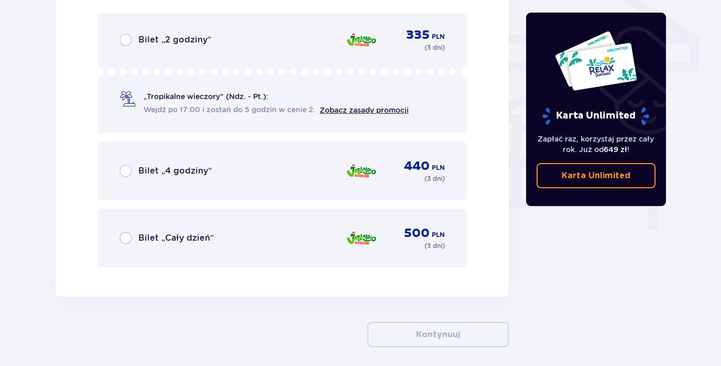
click at [127, 240] on input "radio" at bounding box center [125, 238] width 13 height 13
radio input "true"
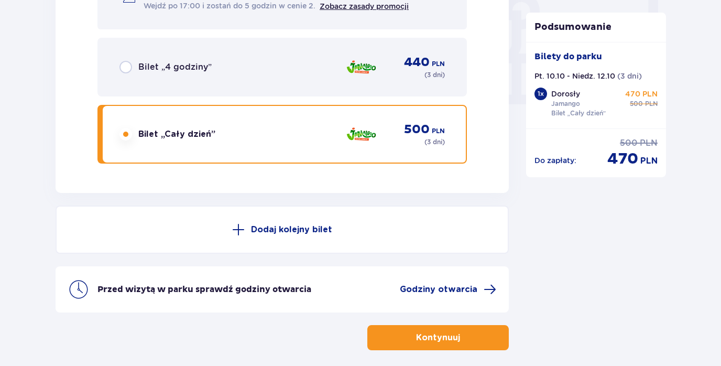
scroll to position [1014, 0]
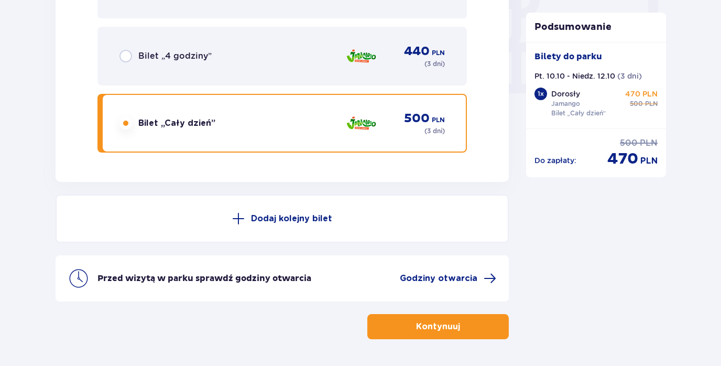
click at [280, 219] on p "Dodaj kolejny bilet" at bounding box center [291, 219] width 81 height 12
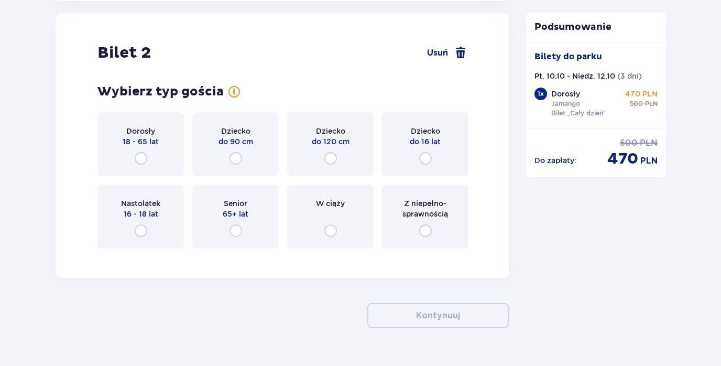
scroll to position [1196, 0]
click at [424, 157] on input "radio" at bounding box center [425, 157] width 13 height 13
radio input "true"
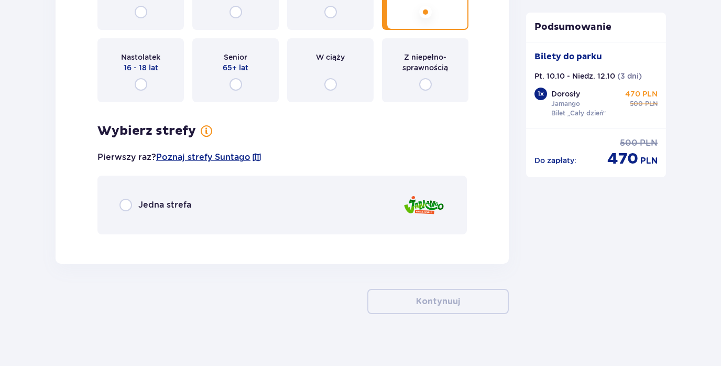
scroll to position [1352, 0]
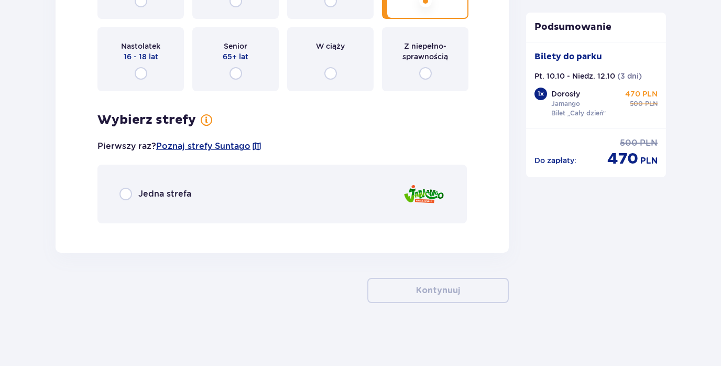
click at [127, 192] on input "radio" at bounding box center [125, 194] width 13 height 13
radio input "true"
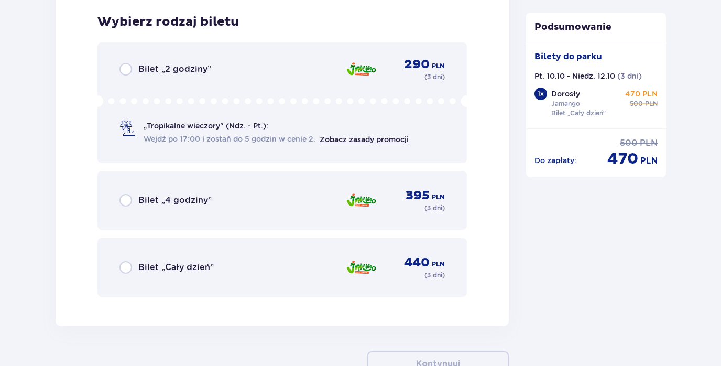
scroll to position [1584, 0]
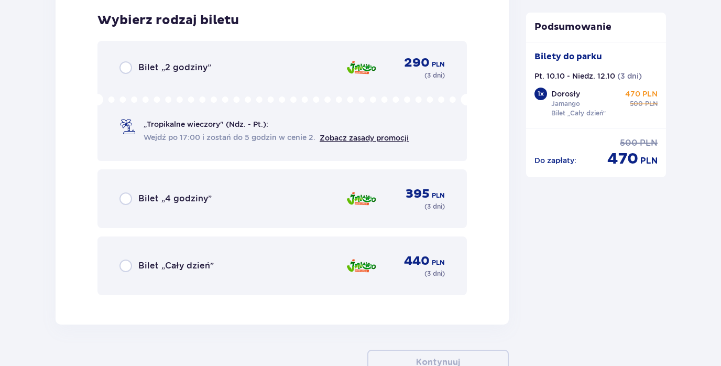
click at [127, 266] on input "radio" at bounding box center [125, 265] width 13 height 13
radio input "true"
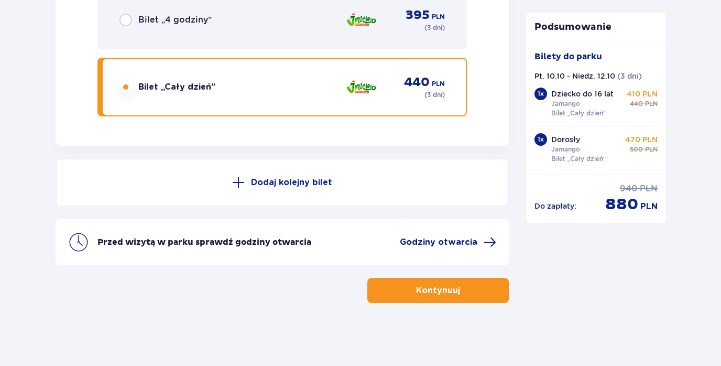
scroll to position [1763, 0]
click at [423, 289] on p "Kontynuuj" at bounding box center [438, 291] width 44 height 12
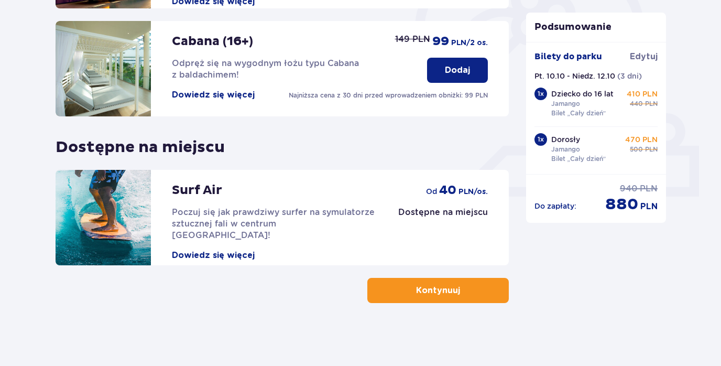
scroll to position [346, 1]
click at [429, 285] on p "Kontynuuj" at bounding box center [438, 291] width 44 height 12
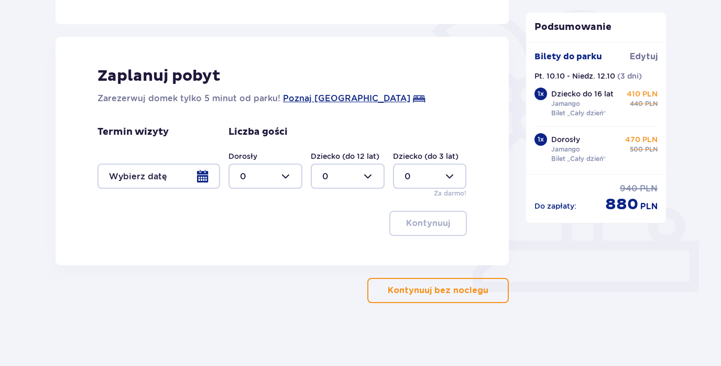
scroll to position [253, 0]
click at [207, 173] on div at bounding box center [158, 175] width 123 height 25
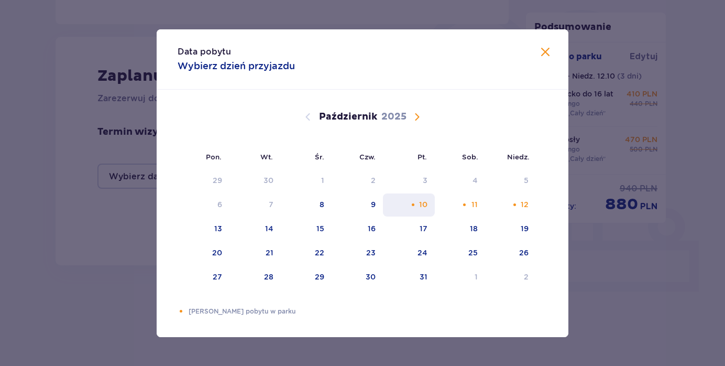
click at [424, 205] on div "10" at bounding box center [423, 204] width 8 height 10
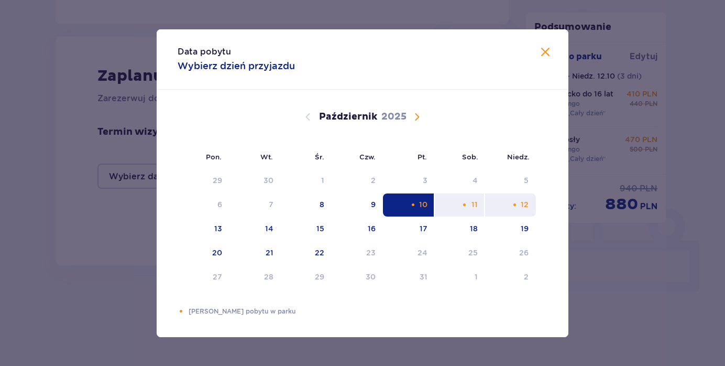
click at [528, 210] on div "12" at bounding box center [510, 204] width 51 height 23
type input "[DATE] - [DATE]"
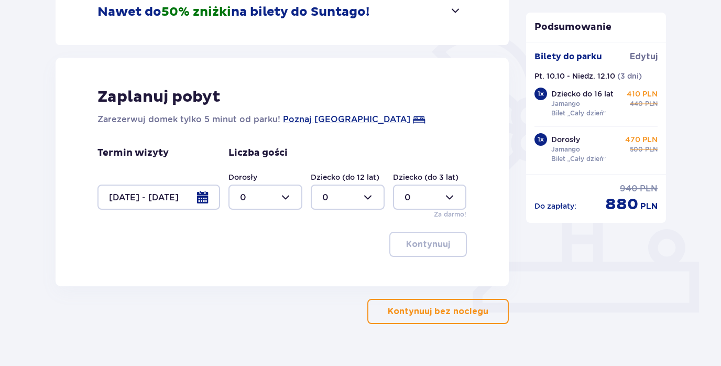
scroll to position [228, 0]
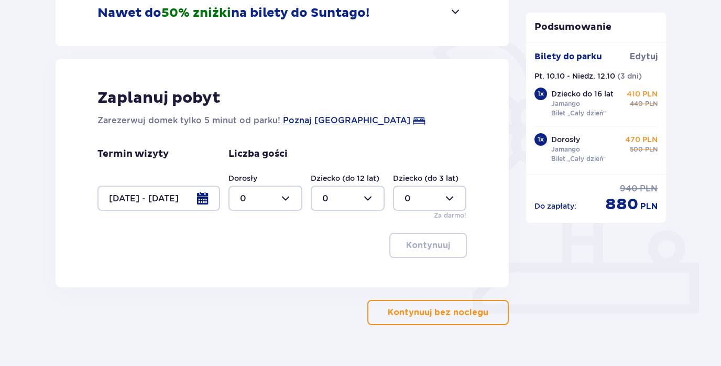
drag, startPoint x: 290, startPoint y: 196, endPoint x: 290, endPoint y: 202, distance: 5.8
click at [289, 196] on div at bounding box center [265, 198] width 74 height 25
click at [253, 274] on div "2" at bounding box center [265, 274] width 51 height 12
type input "2"
click at [416, 312] on p "Kontynuuj bez noclegu" at bounding box center [438, 313] width 101 height 12
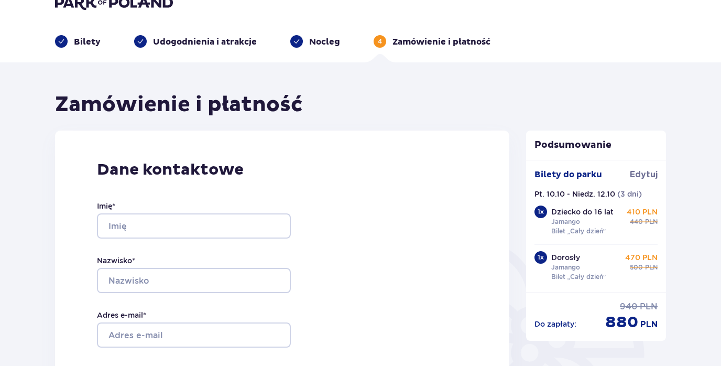
scroll to position [23, 0]
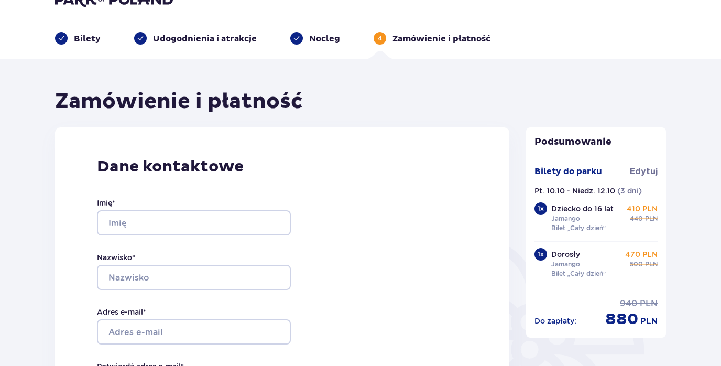
click at [315, 38] on p "Nocleg" at bounding box center [324, 39] width 31 height 12
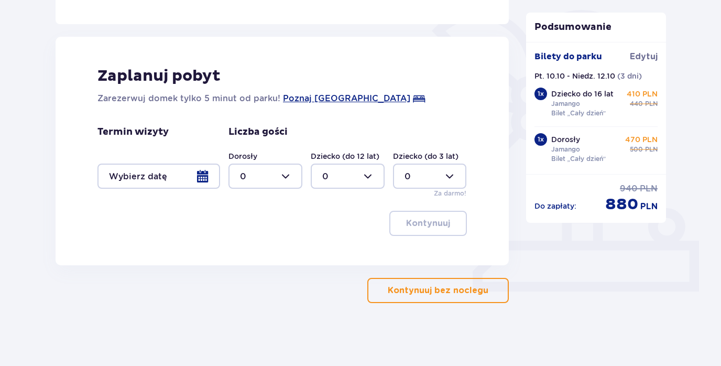
scroll to position [250, 0]
click at [209, 176] on div at bounding box center [158, 175] width 123 height 25
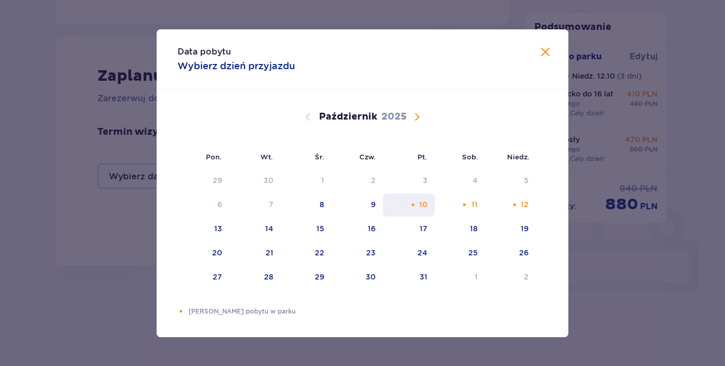
click at [420, 203] on div "10" at bounding box center [423, 204] width 8 height 10
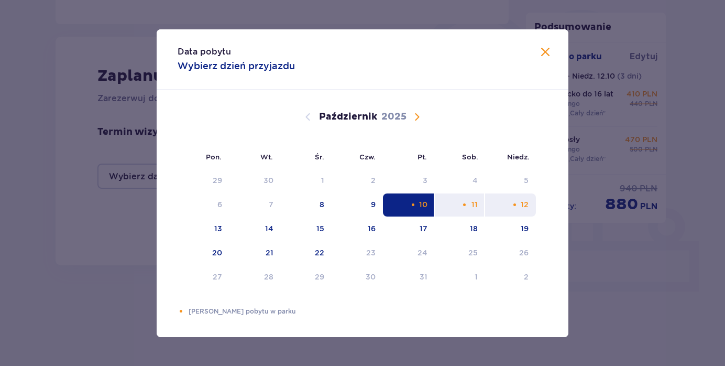
click at [528, 205] on div "12" at bounding box center [525, 204] width 8 height 10
type input "[DATE] - [DATE]"
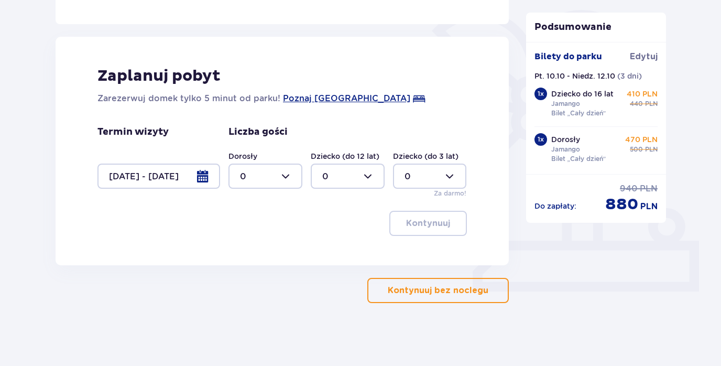
click at [292, 177] on div at bounding box center [265, 175] width 74 height 25
click at [252, 250] on div "2" at bounding box center [265, 252] width 51 height 12
type input "2"
click at [428, 293] on p "Kontynuuj bez noclegu" at bounding box center [438, 291] width 101 height 12
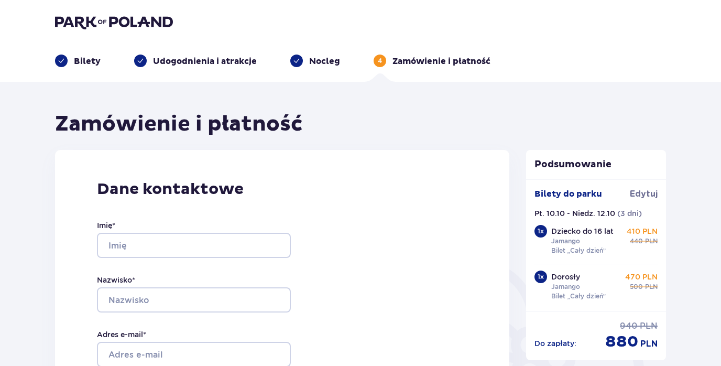
scroll to position [0, 1]
click at [315, 61] on p "Nocleg" at bounding box center [324, 62] width 31 height 12
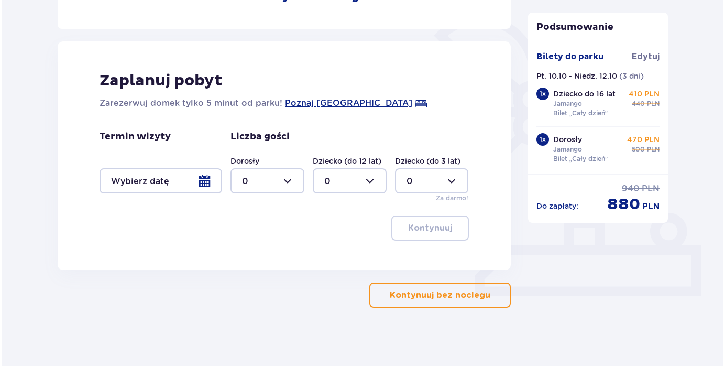
scroll to position [246, 0]
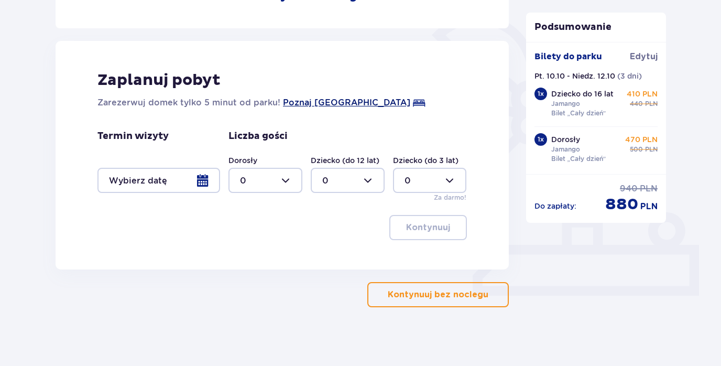
click at [331, 102] on span "Poznaj [GEOGRAPHIC_DATA]" at bounding box center [346, 102] width 127 height 13
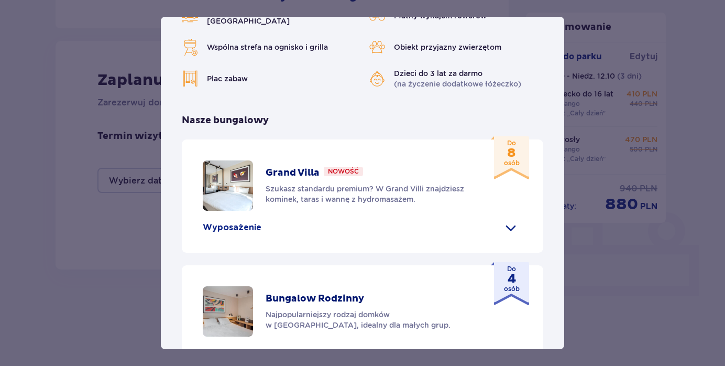
scroll to position [373, 0]
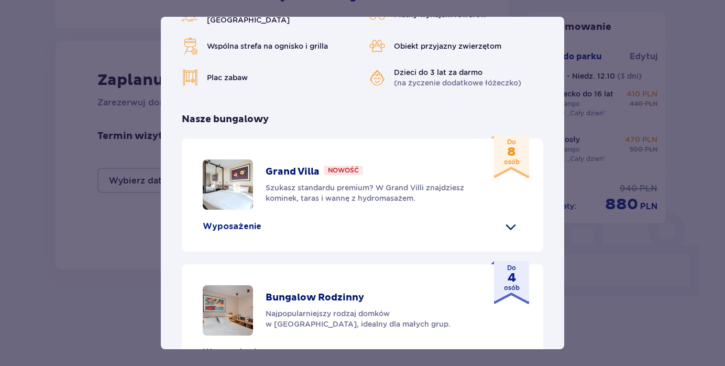
click at [226, 161] on img at bounding box center [228, 184] width 50 height 50
click at [513, 218] on span at bounding box center [511, 226] width 17 height 17
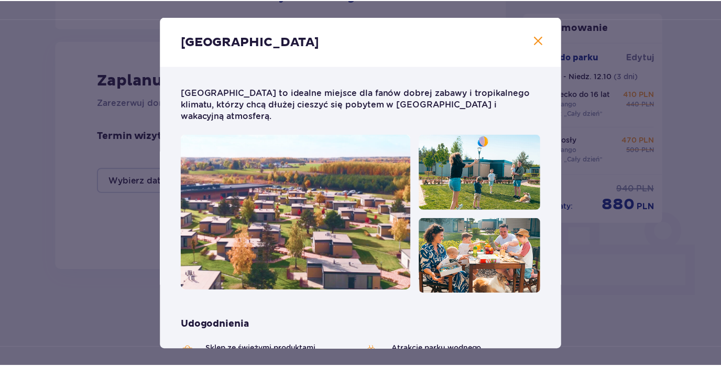
scroll to position [0, 0]
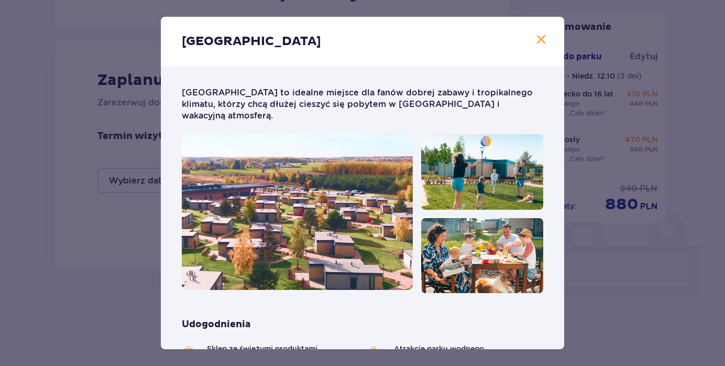
click at [540, 39] on span "Zamknij" at bounding box center [541, 40] width 13 height 13
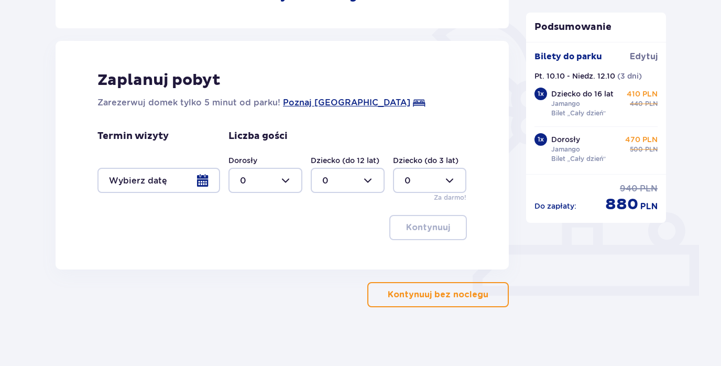
click at [197, 182] on div at bounding box center [158, 180] width 123 height 25
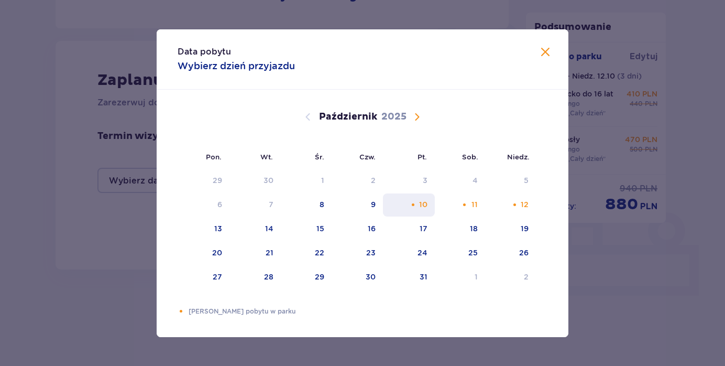
click at [421, 206] on div "10" at bounding box center [423, 204] width 8 height 10
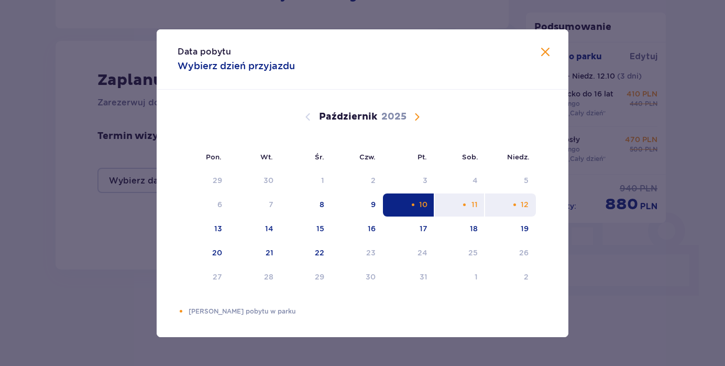
click at [529, 204] on div "12" at bounding box center [510, 204] width 51 height 23
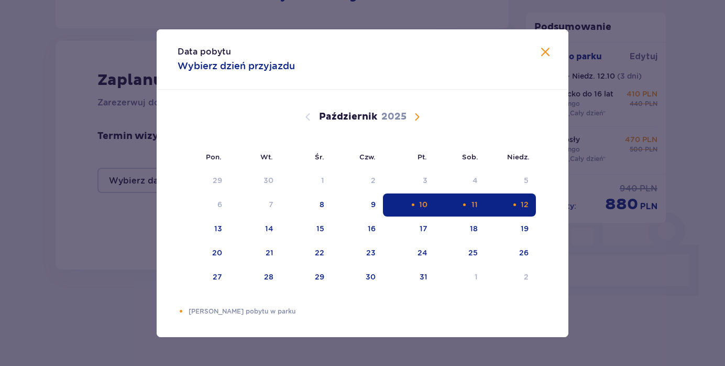
type input "[DATE] - [DATE]"
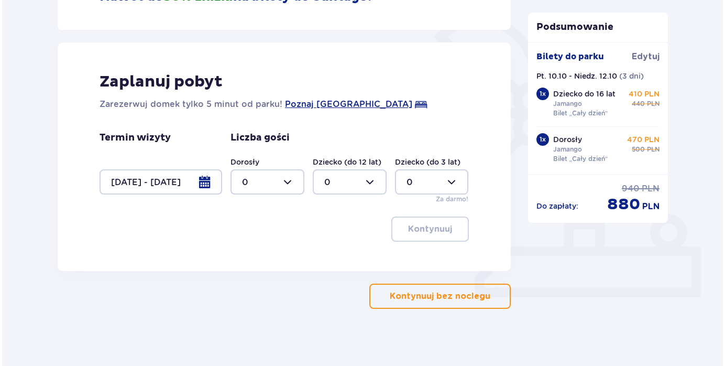
scroll to position [246, 0]
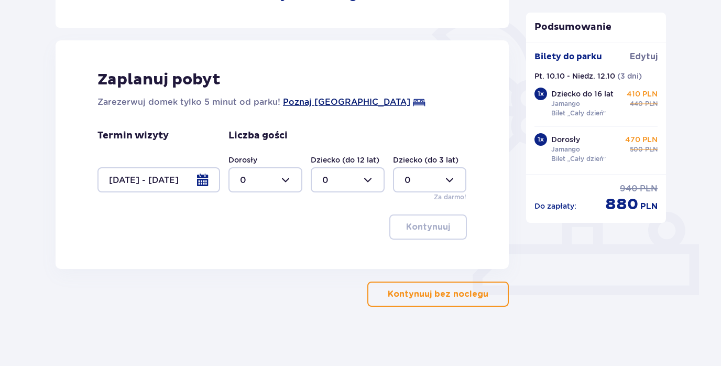
click at [347, 105] on span "Poznaj [GEOGRAPHIC_DATA]" at bounding box center [346, 102] width 127 height 13
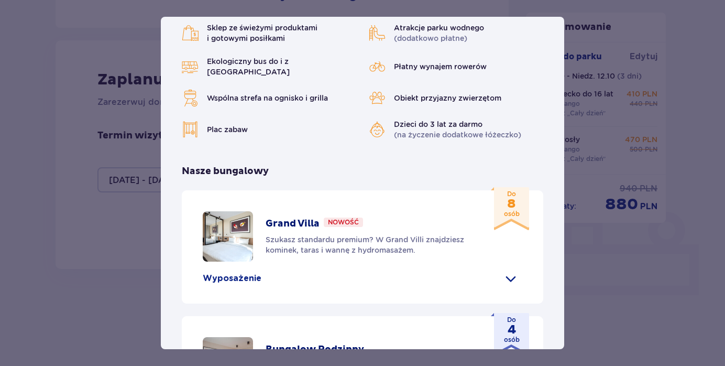
scroll to position [328, 0]
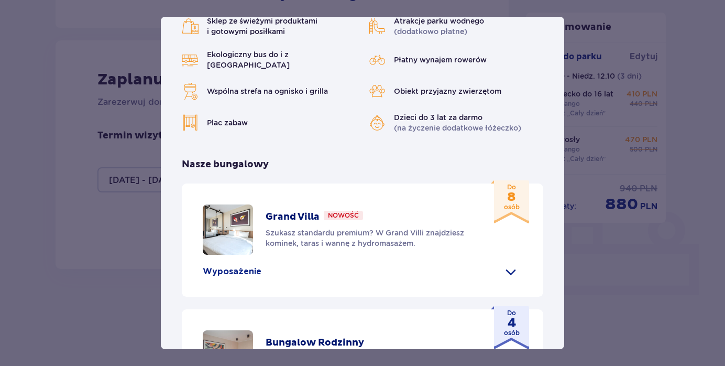
click at [507, 263] on span at bounding box center [511, 271] width 17 height 17
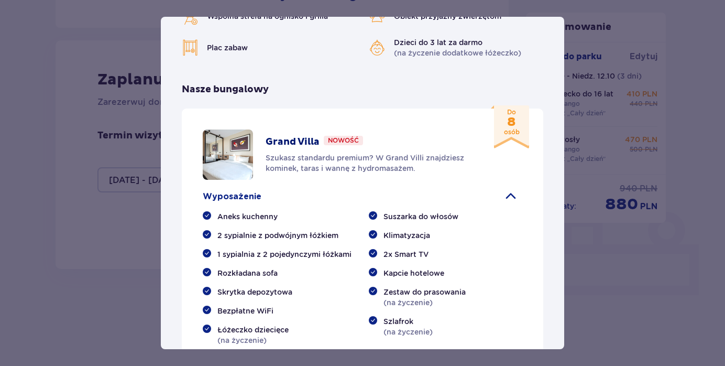
scroll to position [401, 0]
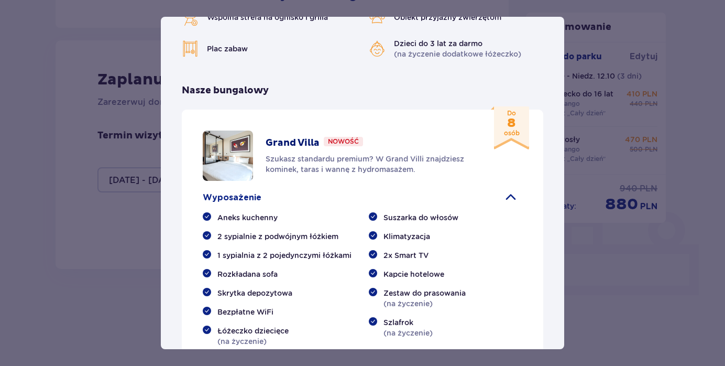
click at [342, 137] on p "Nowość" at bounding box center [343, 141] width 31 height 9
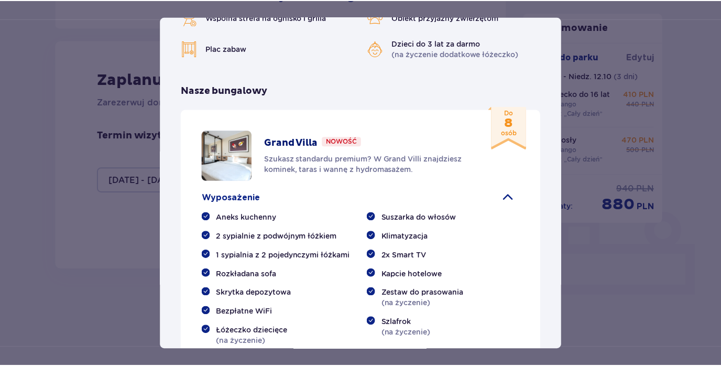
scroll to position [402, 0]
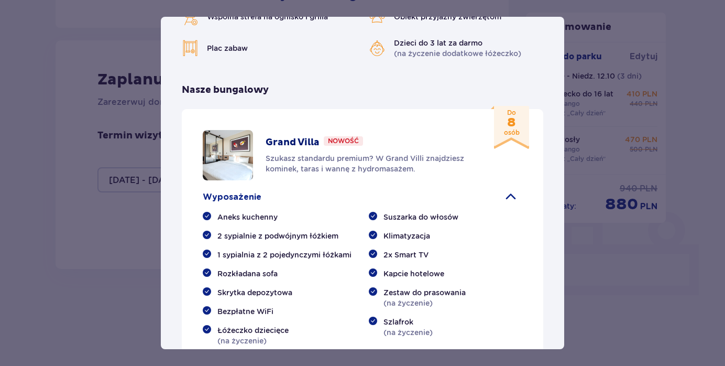
click at [23, 126] on div "[GEOGRAPHIC_DATA] [GEOGRAPHIC_DATA] to idealne miejsce dla fanów dobrej zabawy …" at bounding box center [362, 183] width 725 height 366
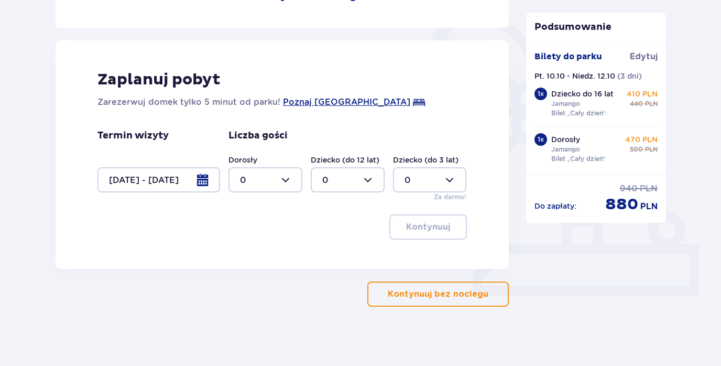
click at [289, 179] on div at bounding box center [265, 179] width 74 height 25
click at [272, 258] on div "2" at bounding box center [265, 256] width 51 height 12
type input "2"
click at [416, 288] on button "Kontynuuj bez noclegu" at bounding box center [437, 293] width 141 height 25
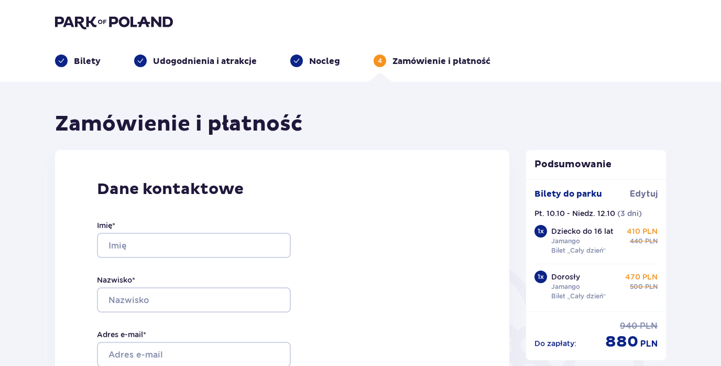
click at [316, 60] on p "Nocleg" at bounding box center [324, 62] width 31 height 12
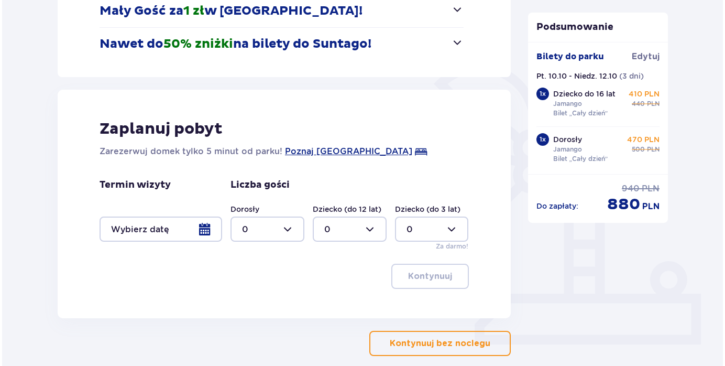
scroll to position [197, 0]
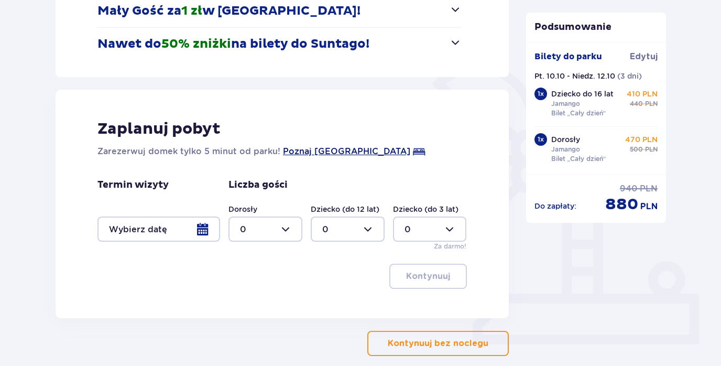
click at [359, 149] on span "Poznaj [GEOGRAPHIC_DATA]" at bounding box center [346, 151] width 127 height 13
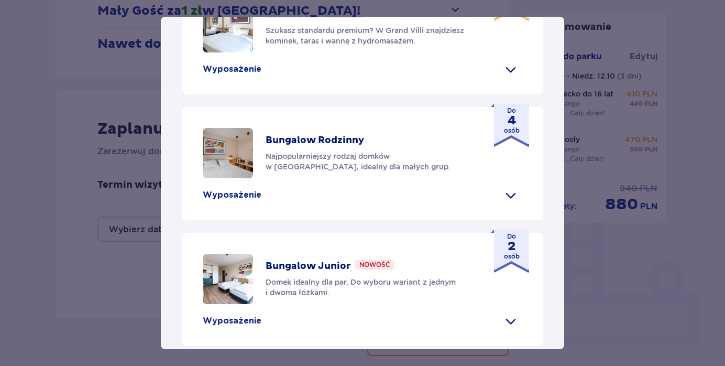
scroll to position [533, 0]
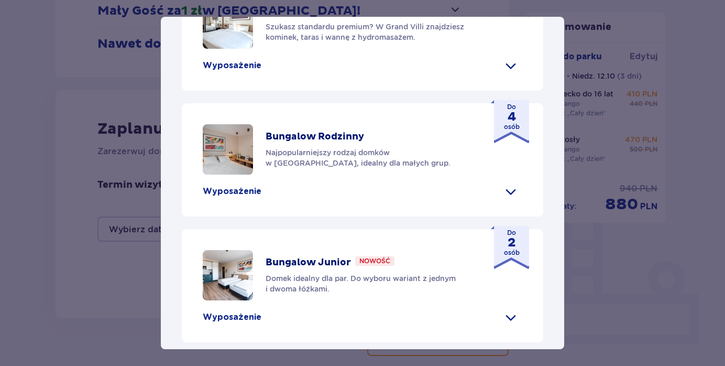
click at [225, 145] on img at bounding box center [228, 149] width 50 height 50
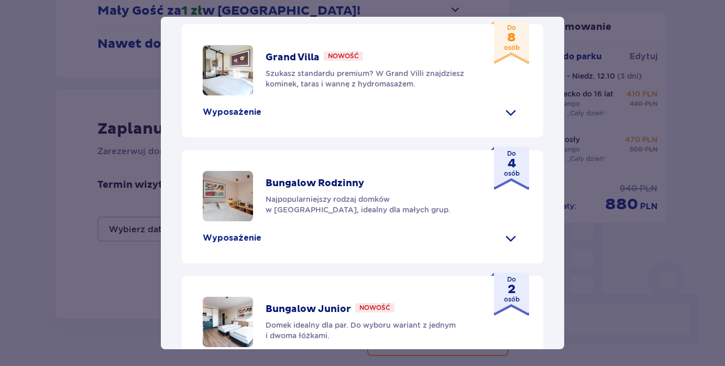
scroll to position [484, 0]
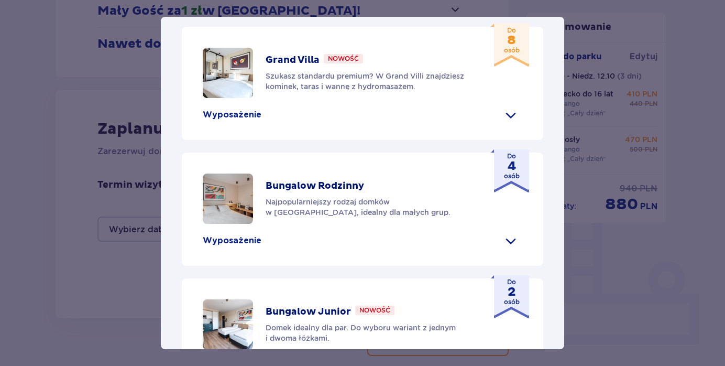
click at [232, 61] on img at bounding box center [228, 73] width 50 height 50
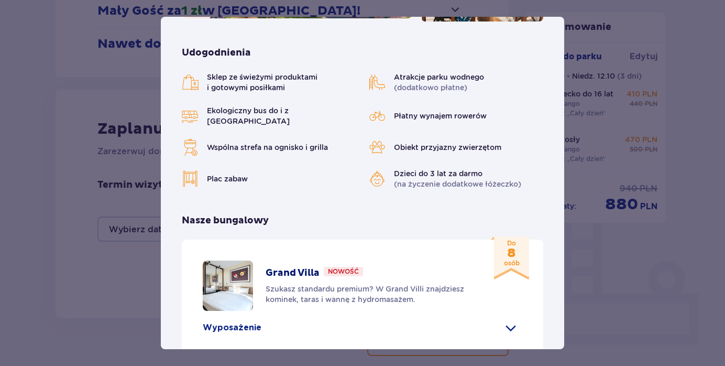
scroll to position [289, 0]
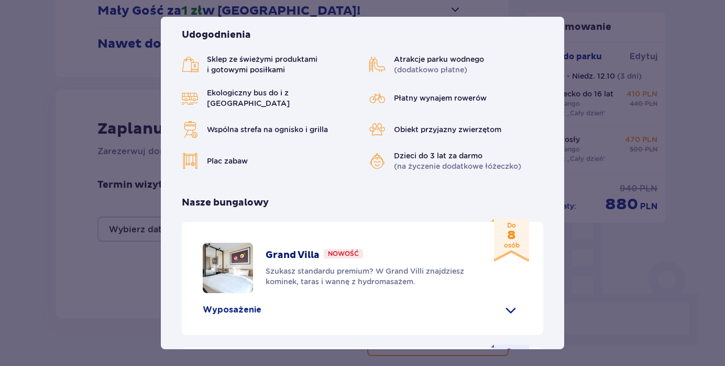
click at [509, 301] on span at bounding box center [511, 309] width 17 height 17
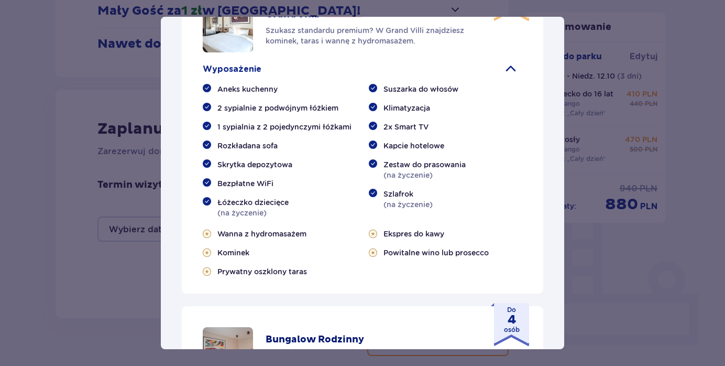
scroll to position [531, 0]
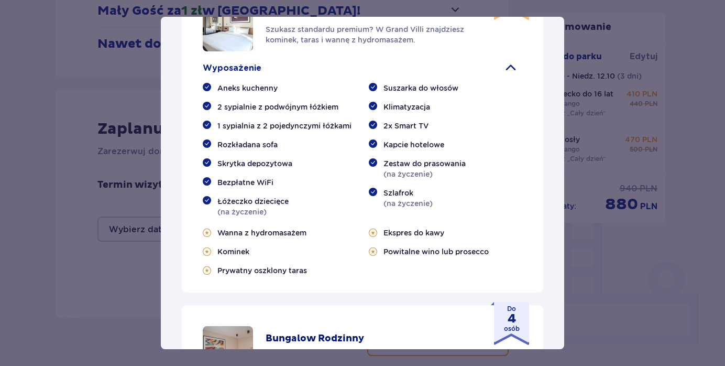
click at [281, 177] on div "Bezpłatne WiFi" at bounding box center [280, 182] width 154 height 10
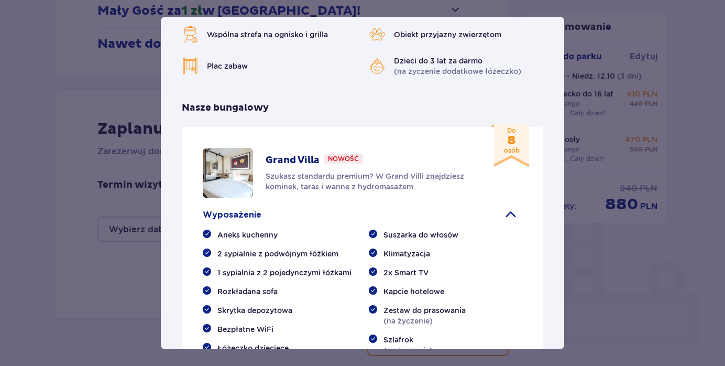
scroll to position [383, 0]
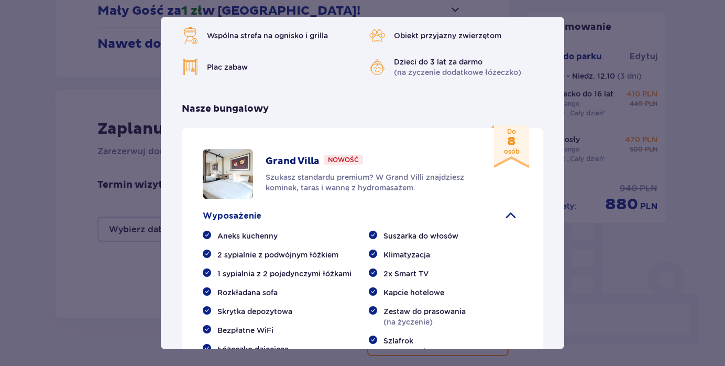
click at [244, 149] on img at bounding box center [228, 174] width 50 height 50
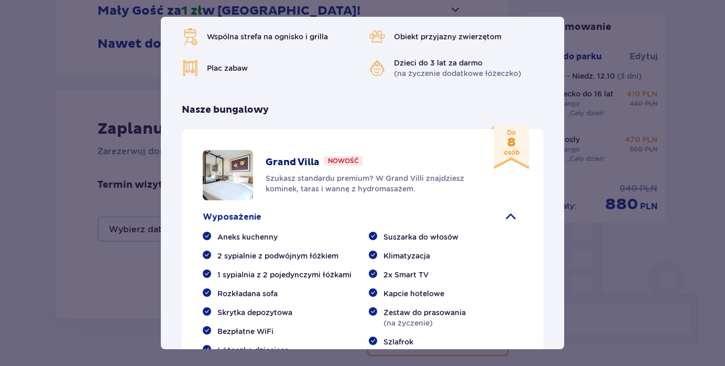
click at [244, 150] on img at bounding box center [228, 175] width 50 height 50
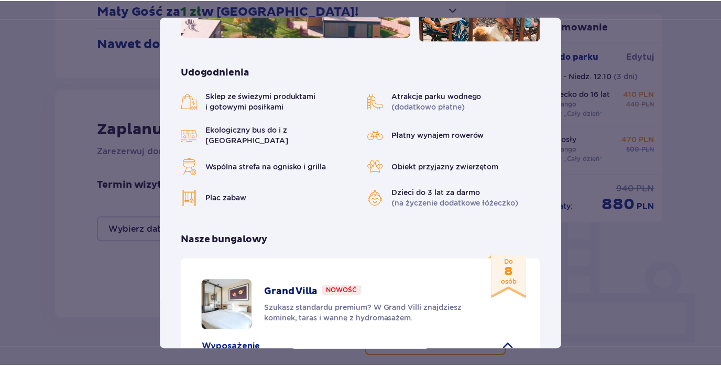
scroll to position [251, 0]
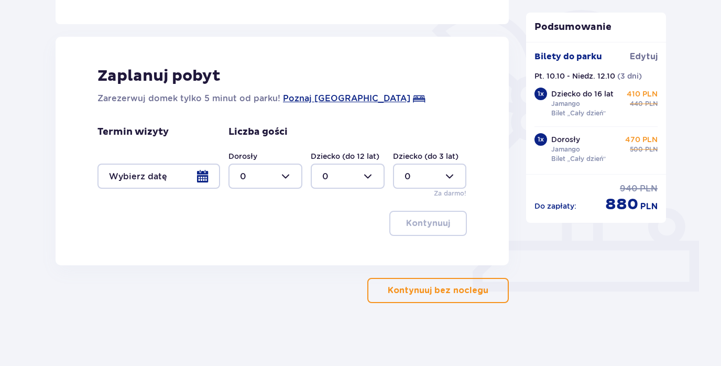
scroll to position [250, 0]
click at [204, 180] on div at bounding box center [158, 175] width 123 height 25
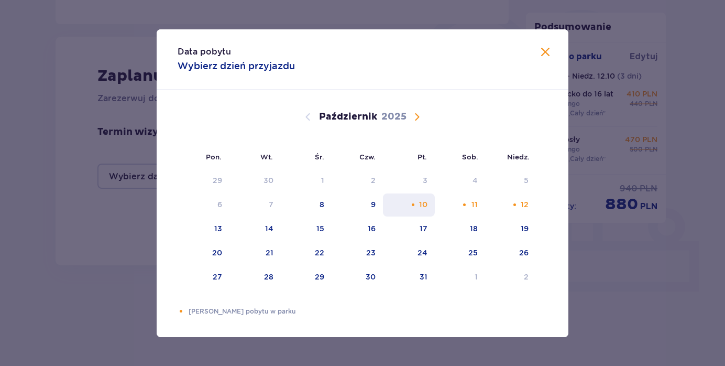
click at [429, 206] on div "10" at bounding box center [409, 204] width 52 height 23
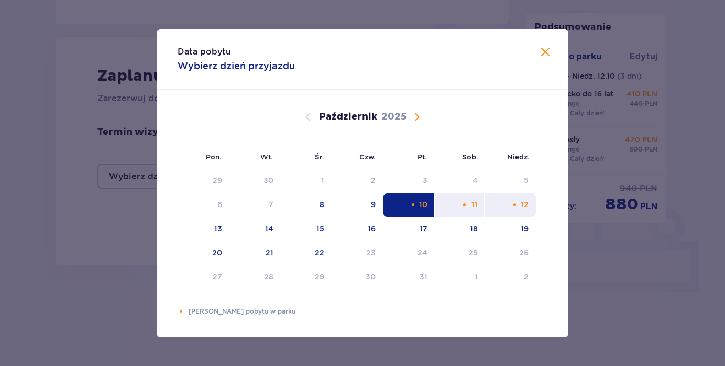
click at [529, 205] on div "12" at bounding box center [525, 204] width 8 height 10
type input "[DATE] - [DATE]"
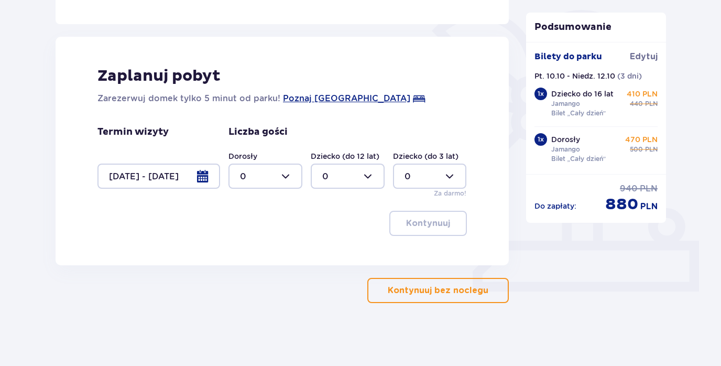
click at [289, 173] on div at bounding box center [265, 175] width 74 height 25
click at [270, 255] on div "2" at bounding box center [265, 252] width 51 height 12
type input "2"
click at [430, 224] on p "Kontynuuj" at bounding box center [428, 223] width 44 height 12
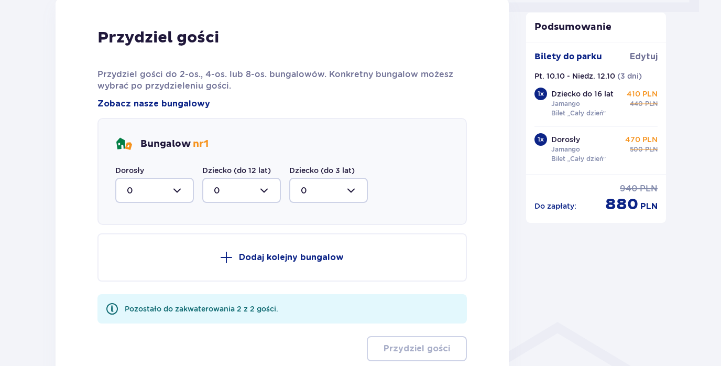
scroll to position [528, 0]
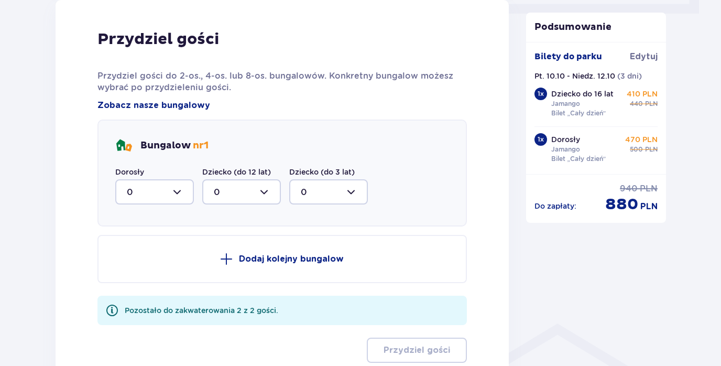
click at [180, 192] on div at bounding box center [154, 191] width 79 height 25
click at [150, 269] on div "2" at bounding box center [155, 268] width 56 height 12
type input "2"
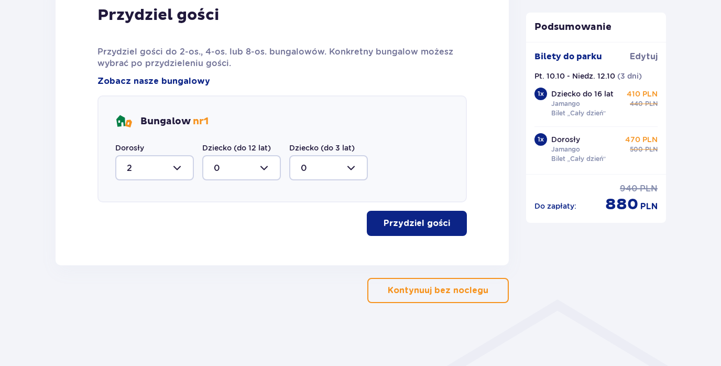
scroll to position [552, 0]
click at [402, 225] on p "Przydziel gości" at bounding box center [417, 223] width 67 height 12
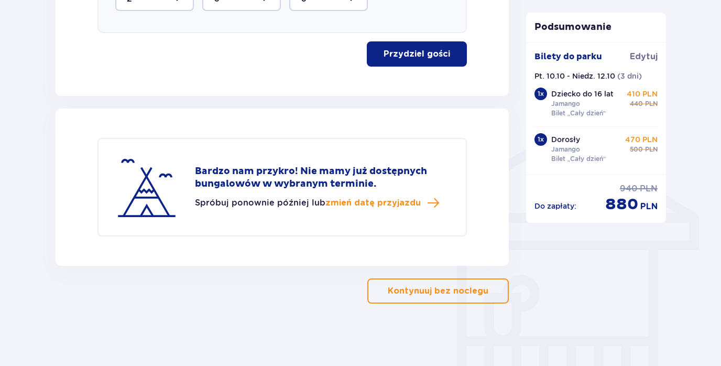
scroll to position [722, 0]
click at [383, 202] on span "zmień datę przyjazdu" at bounding box center [372, 203] width 95 height 12
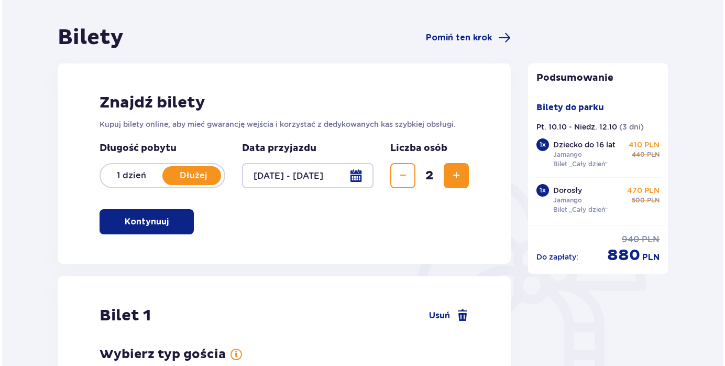
scroll to position [88, 0]
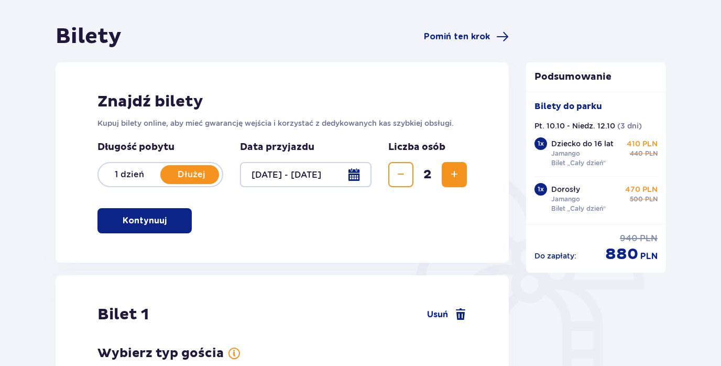
click at [317, 171] on div at bounding box center [306, 174] width 132 height 25
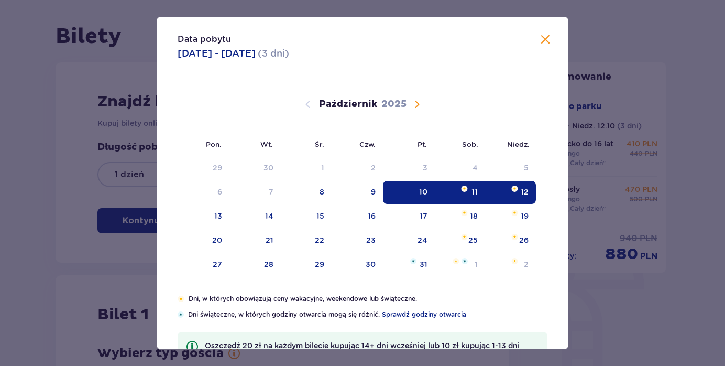
click at [465, 192] on div "11" at bounding box center [460, 192] width 51 height 23
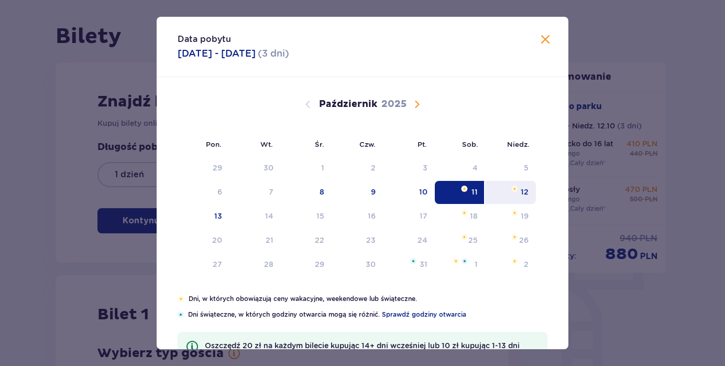
click at [522, 196] on div "12" at bounding box center [525, 192] width 8 height 10
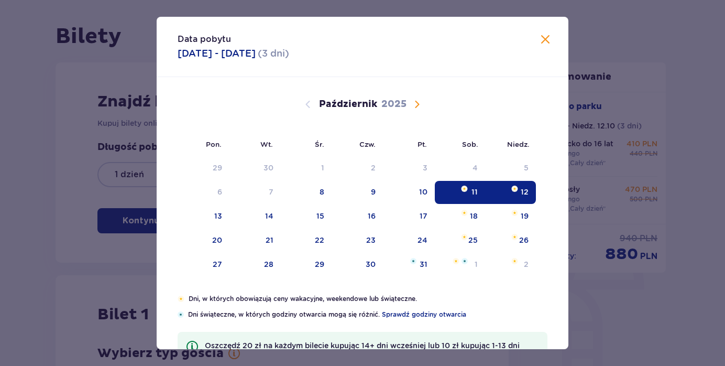
type input "[DATE] - [DATE]"
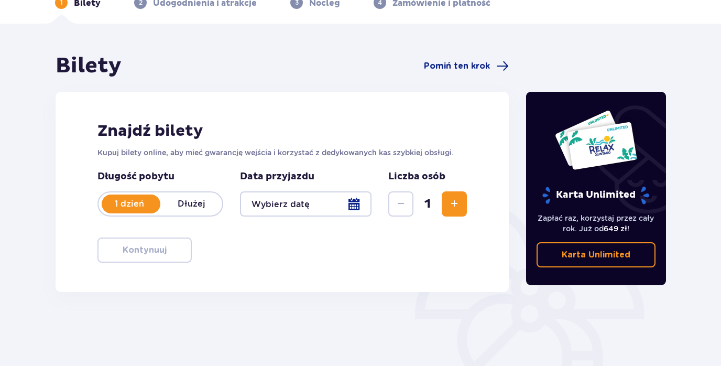
scroll to position [60, 0]
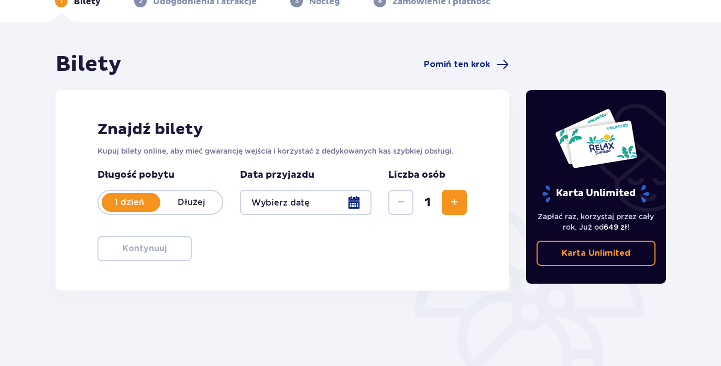
click at [200, 200] on p "Dłużej" at bounding box center [191, 203] width 62 height 12
click at [358, 204] on div at bounding box center [306, 202] width 132 height 25
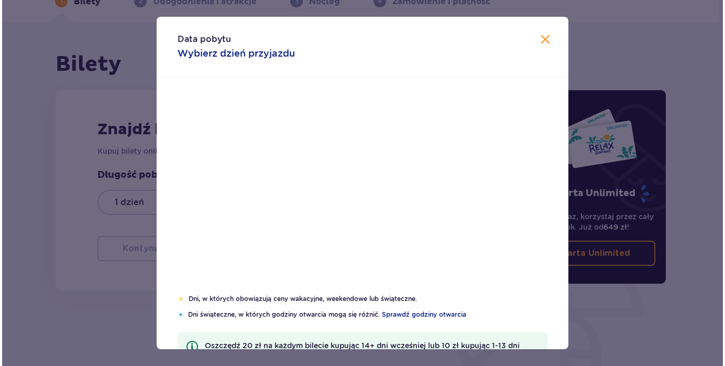
scroll to position [62, 0]
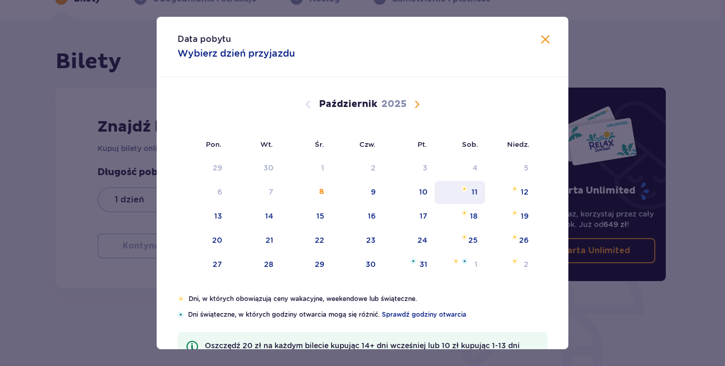
click at [470, 194] on div "11" at bounding box center [460, 192] width 51 height 23
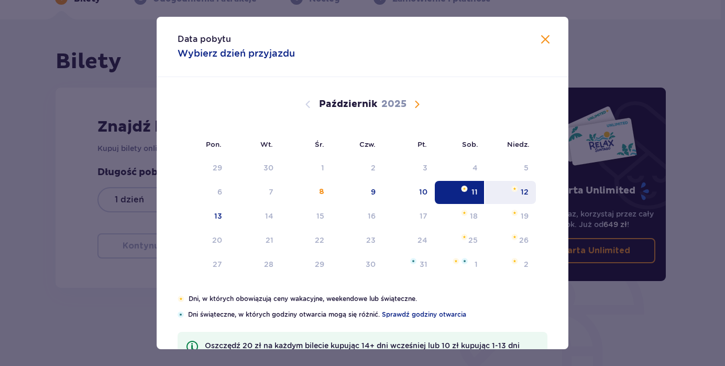
click at [526, 192] on div "12" at bounding box center [525, 192] width 8 height 10
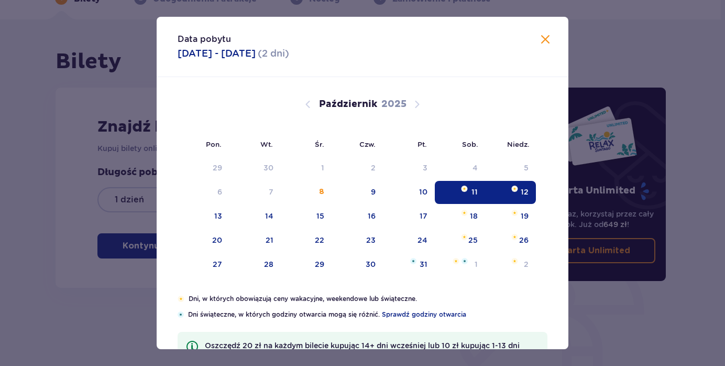
type input "[DATE] - [DATE]"
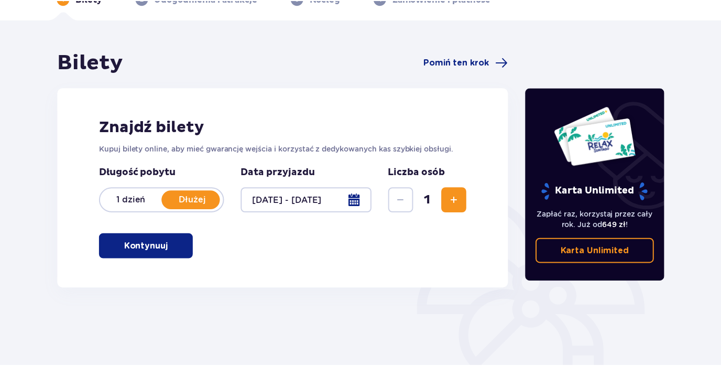
scroll to position [60, 0]
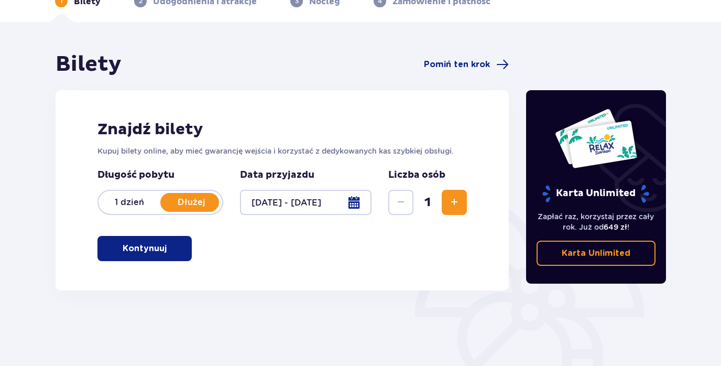
click at [168, 244] on span "button" at bounding box center [168, 248] width 13 height 13
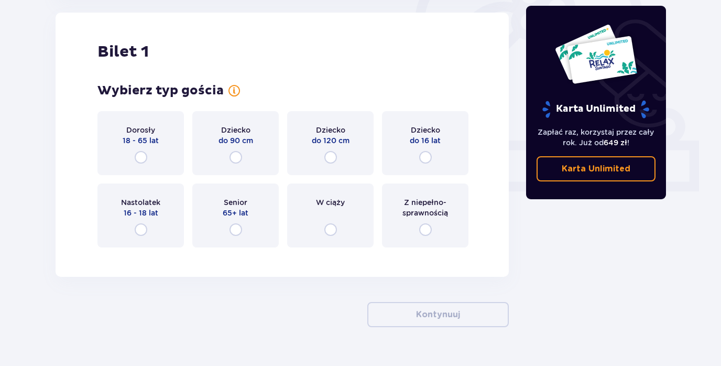
scroll to position [350, 0]
click at [142, 157] on input "radio" at bounding box center [141, 157] width 13 height 13
radio input "true"
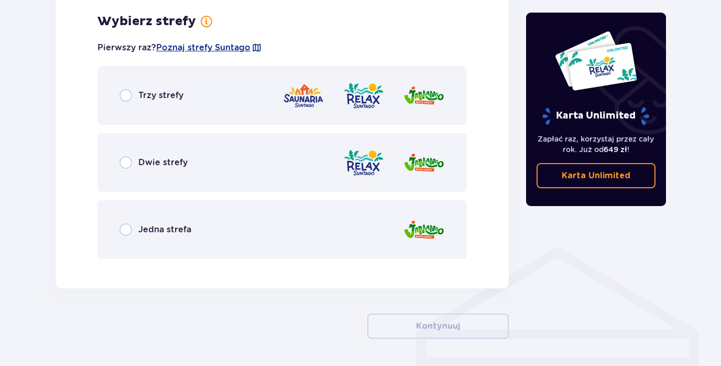
scroll to position [606, 0]
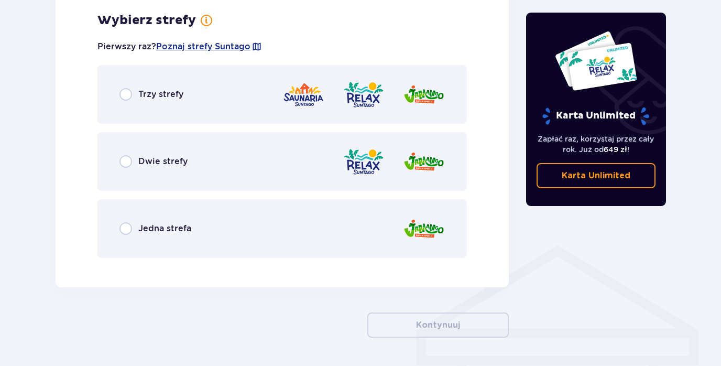
click at [129, 226] on input "radio" at bounding box center [125, 228] width 13 height 13
radio input "true"
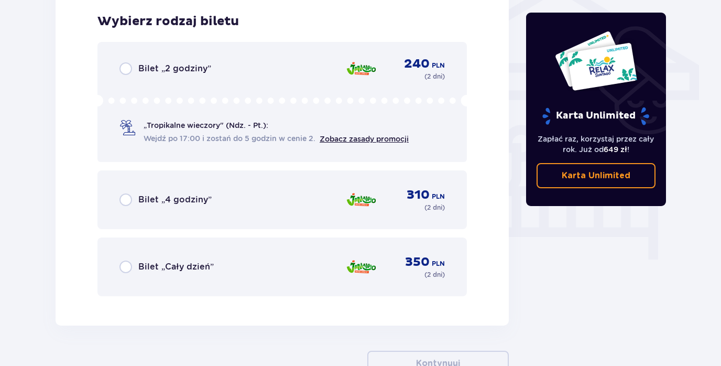
scroll to position [872, 0]
click at [125, 267] on input "radio" at bounding box center [125, 265] width 13 height 13
radio input "true"
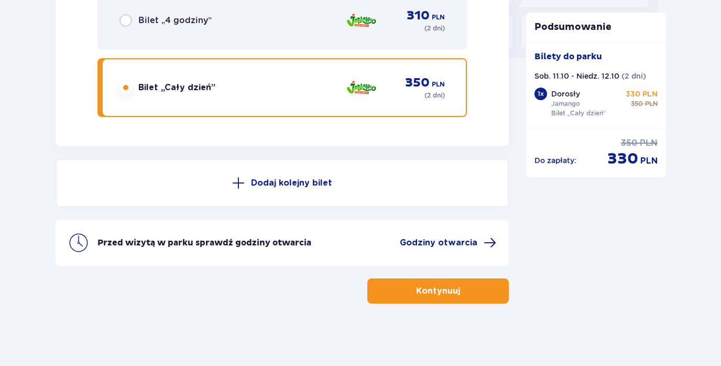
scroll to position [1051, 0]
click at [258, 181] on p "Dodaj kolejny bilet" at bounding box center [291, 184] width 81 height 12
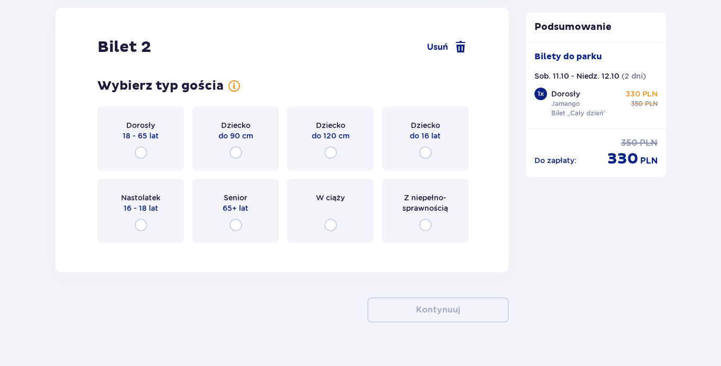
scroll to position [1199, 0]
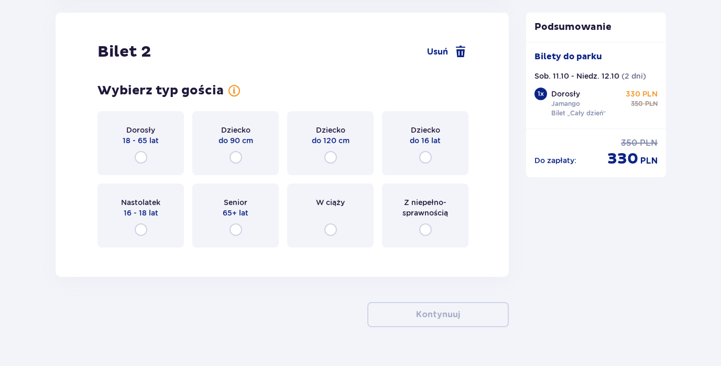
click at [423, 152] on input "radio" at bounding box center [425, 157] width 13 height 13
radio input "true"
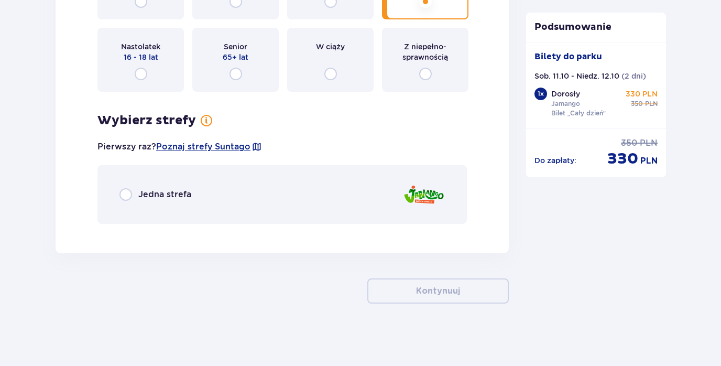
scroll to position [1352, 0]
drag, startPoint x: 127, startPoint y: 195, endPoint x: 139, endPoint y: 204, distance: 15.7
click at [127, 195] on input "radio" at bounding box center [125, 194] width 13 height 13
radio input "true"
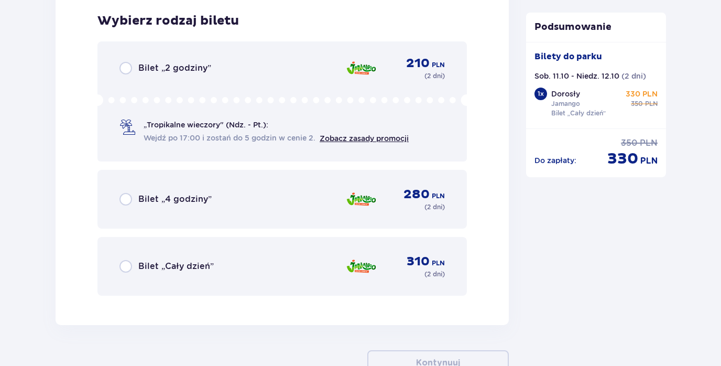
scroll to position [1584, 0]
click at [128, 265] on input "radio" at bounding box center [125, 265] width 13 height 13
radio input "true"
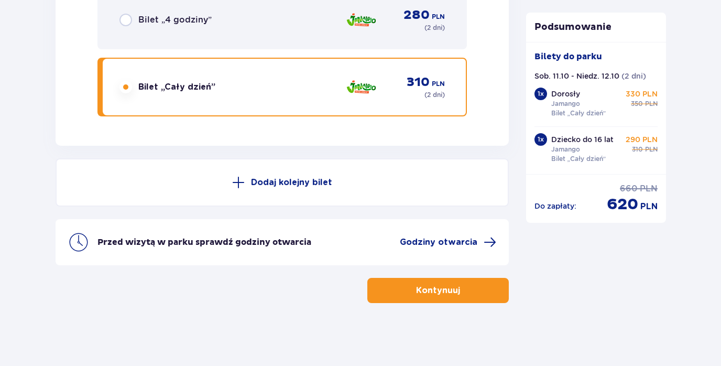
scroll to position [1763, 0]
click at [442, 291] on p "Kontynuuj" at bounding box center [438, 291] width 44 height 12
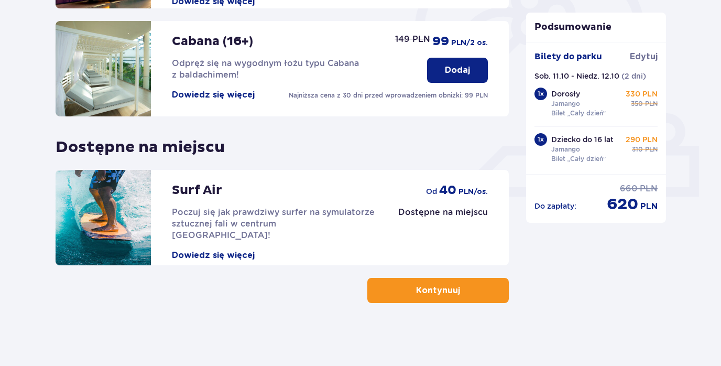
scroll to position [345, 0]
click at [441, 290] on p "Kontynuuj" at bounding box center [438, 291] width 44 height 12
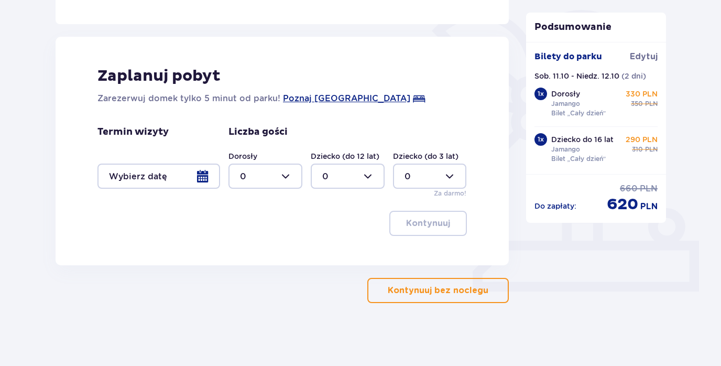
scroll to position [250, 0]
click at [201, 179] on div at bounding box center [158, 175] width 123 height 25
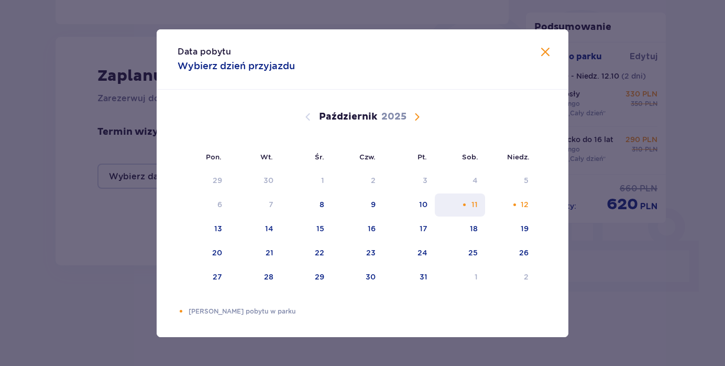
click at [480, 204] on div "11" at bounding box center [460, 204] width 51 height 23
click at [524, 205] on div "12" at bounding box center [525, 204] width 8 height 10
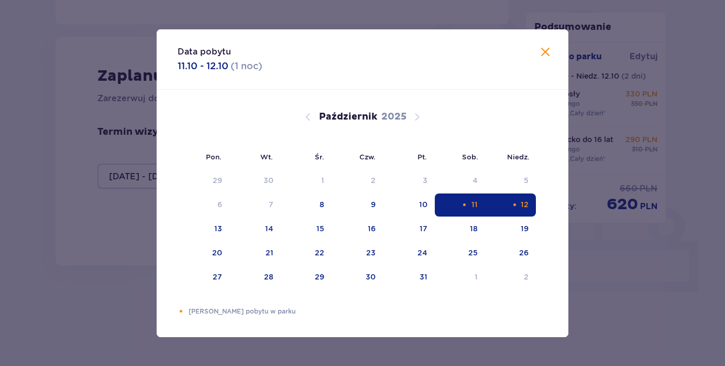
type input "[DATE] - [DATE]"
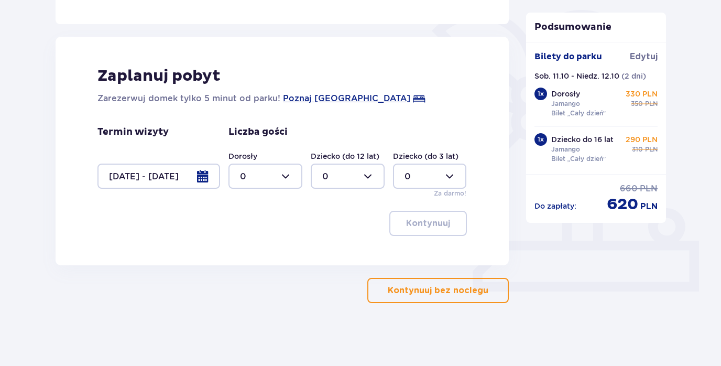
click at [290, 177] on div at bounding box center [265, 175] width 74 height 25
click at [267, 252] on div "2" at bounding box center [265, 252] width 51 height 12
type input "2"
click at [420, 220] on p "Kontynuuj" at bounding box center [428, 223] width 44 height 12
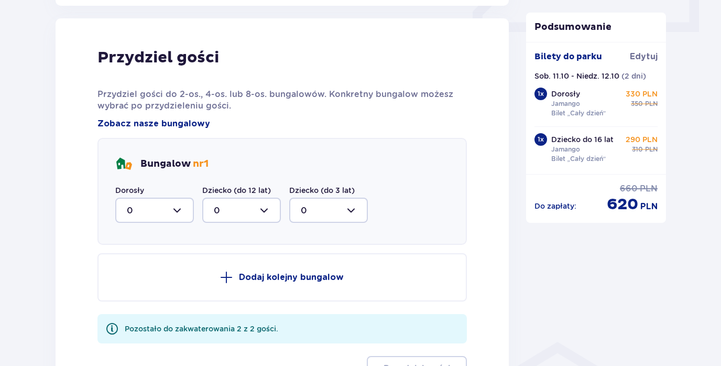
scroll to position [515, 0]
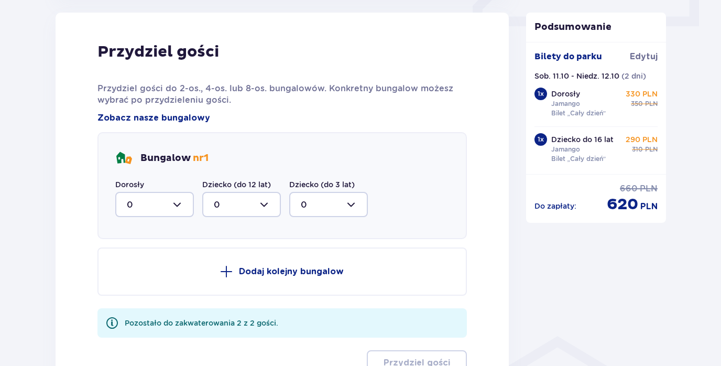
click at [176, 205] on div at bounding box center [154, 204] width 79 height 25
click at [166, 280] on div "2" at bounding box center [155, 281] width 56 height 12
type input "2"
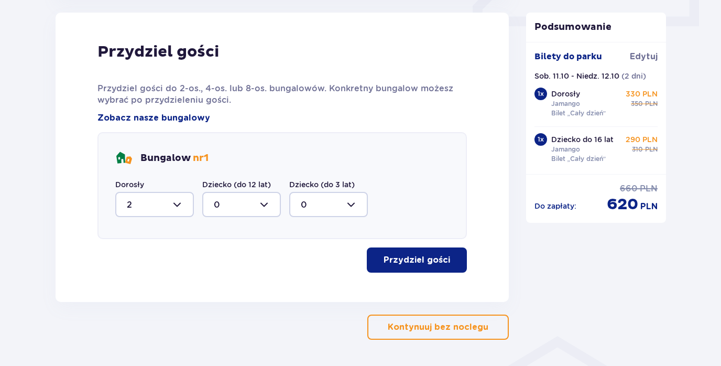
click at [398, 260] on p "Przydziel gości" at bounding box center [417, 260] width 67 height 12
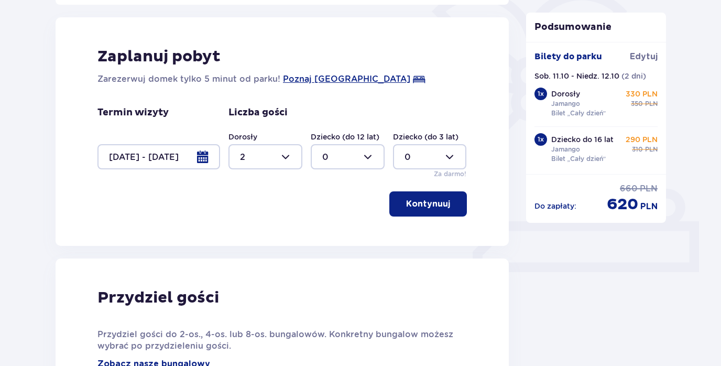
scroll to position [270, 0]
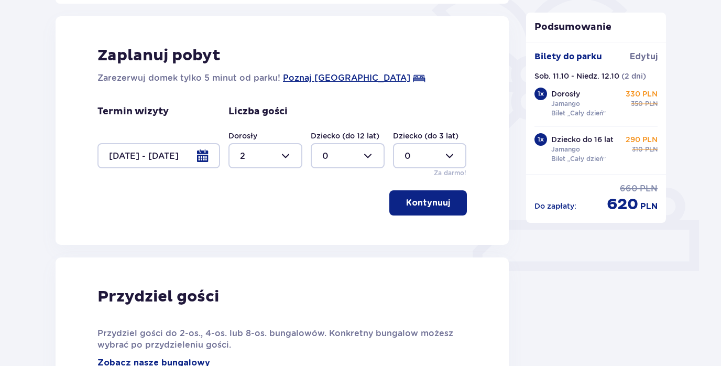
click at [419, 205] on p "Kontynuuj" at bounding box center [428, 203] width 44 height 12
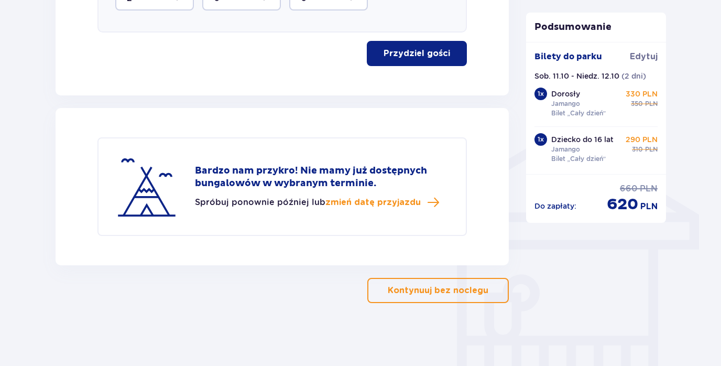
scroll to position [722, 0]
click at [379, 203] on span "zmień datę przyjazdu" at bounding box center [372, 203] width 95 height 12
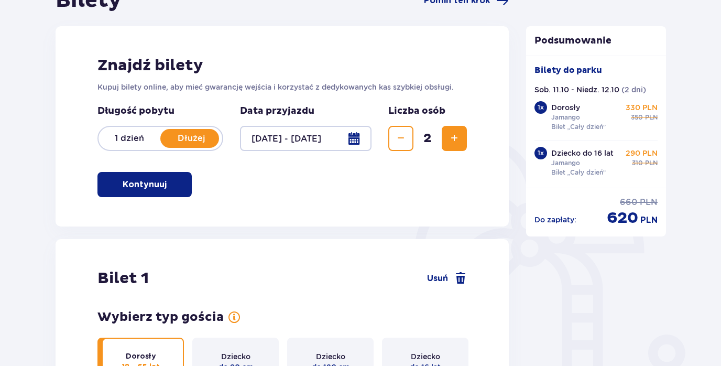
scroll to position [124, 0]
click at [278, 137] on div at bounding box center [306, 137] width 132 height 25
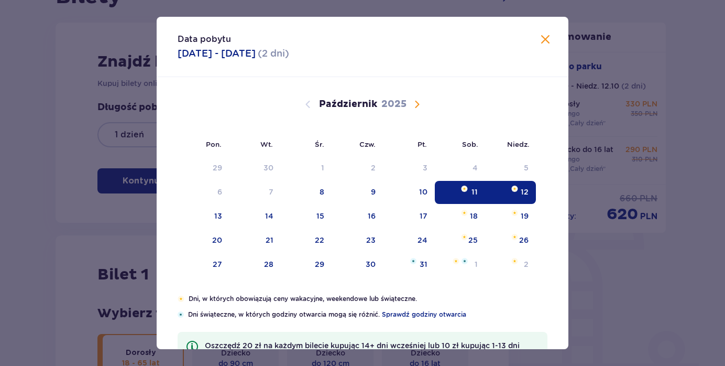
scroll to position [132, 0]
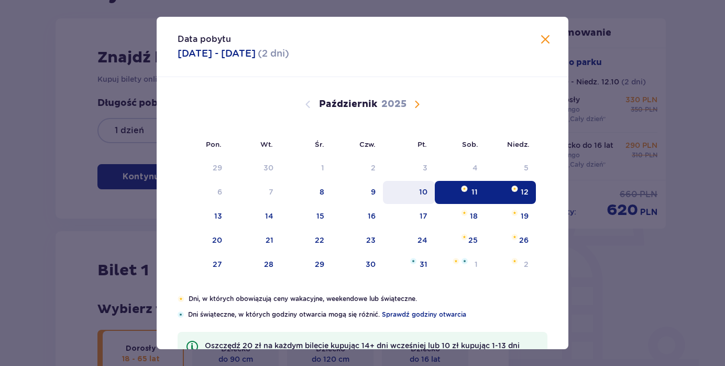
click at [424, 191] on div "10" at bounding box center [423, 192] width 8 height 10
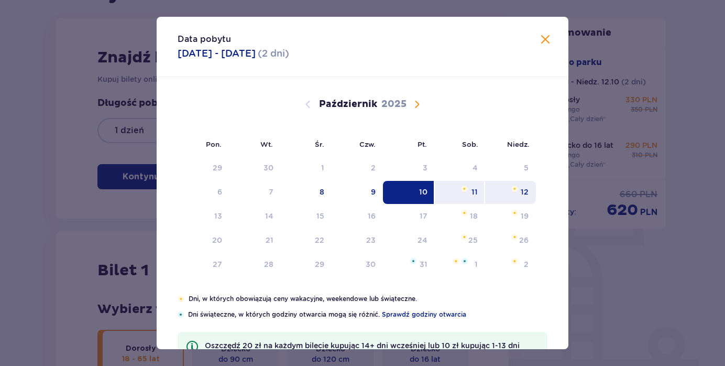
click at [532, 191] on div "12" at bounding box center [510, 192] width 51 height 23
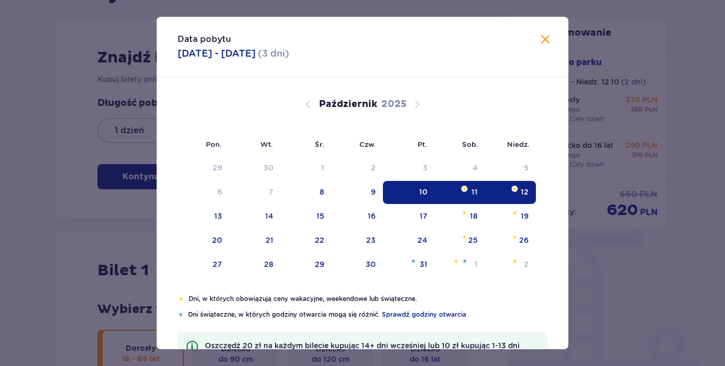
type input "[DATE] - [DATE]"
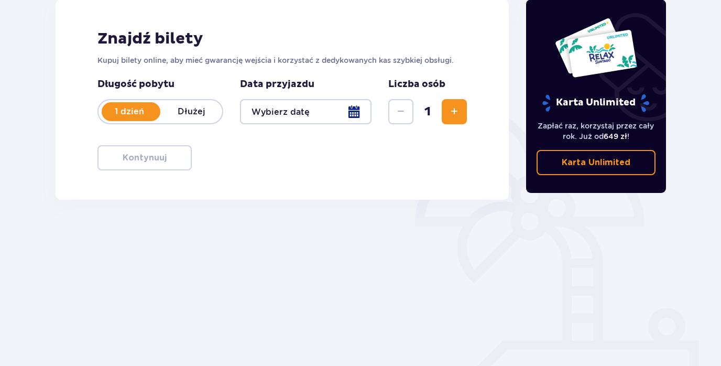
scroll to position [140, 0]
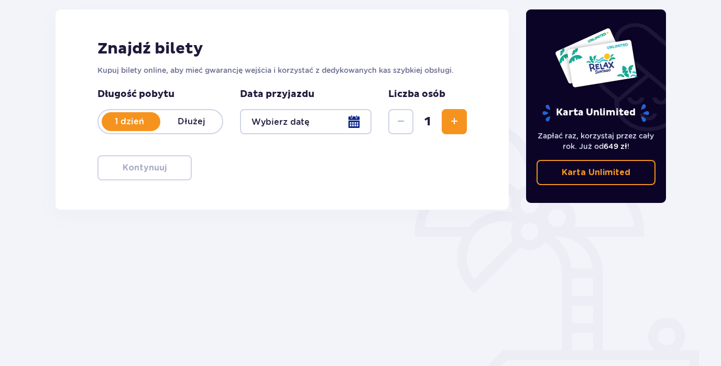
click at [198, 118] on p "Dłużej" at bounding box center [191, 122] width 62 height 12
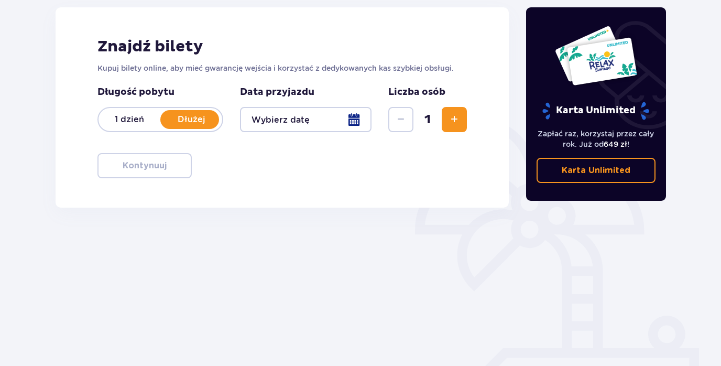
click at [293, 120] on div at bounding box center [306, 119] width 132 height 25
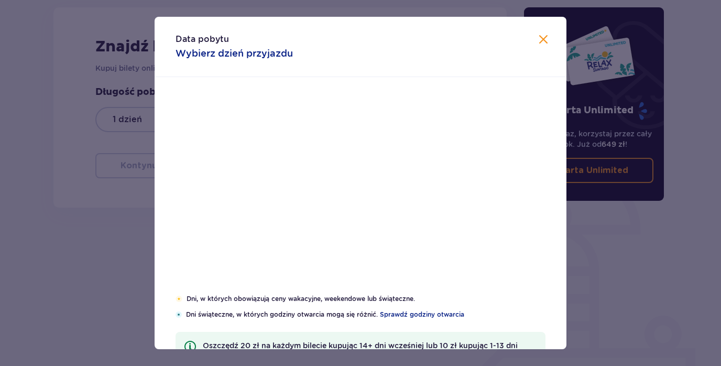
scroll to position [140, 0]
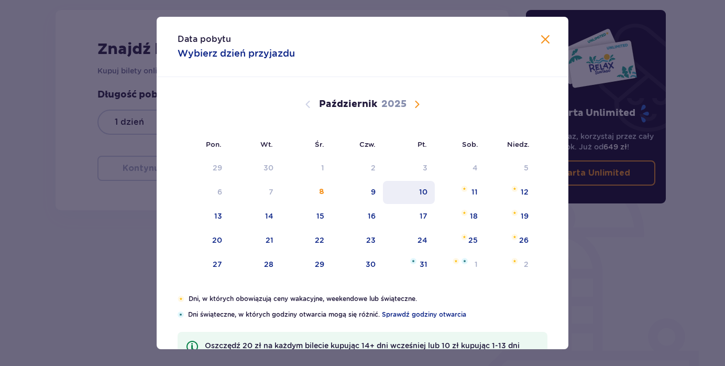
click at [420, 192] on div "10" at bounding box center [423, 192] width 8 height 10
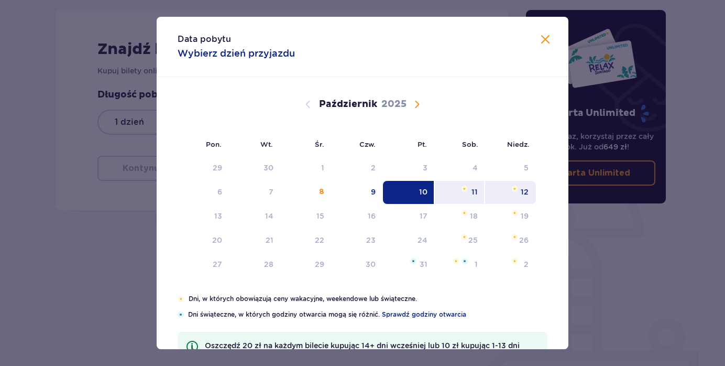
click at [533, 194] on div "12" at bounding box center [510, 192] width 51 height 23
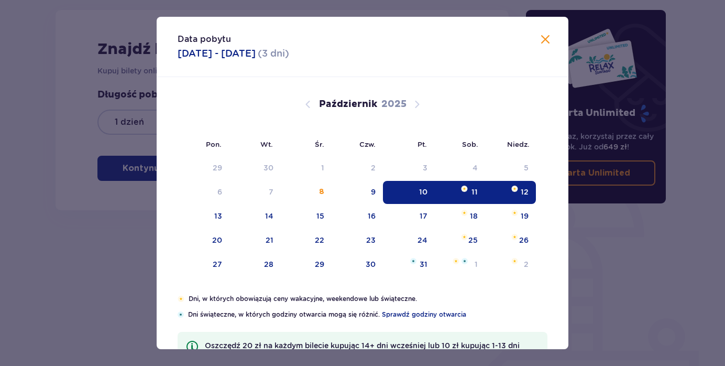
type input "[DATE] - [DATE]"
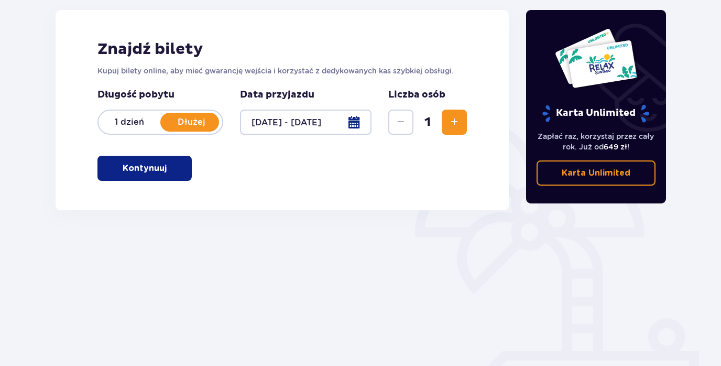
click at [144, 167] on p "Kontynuuj" at bounding box center [145, 168] width 44 height 12
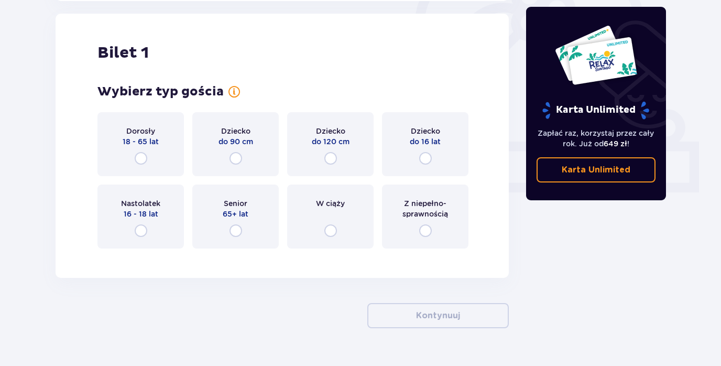
scroll to position [350, 0]
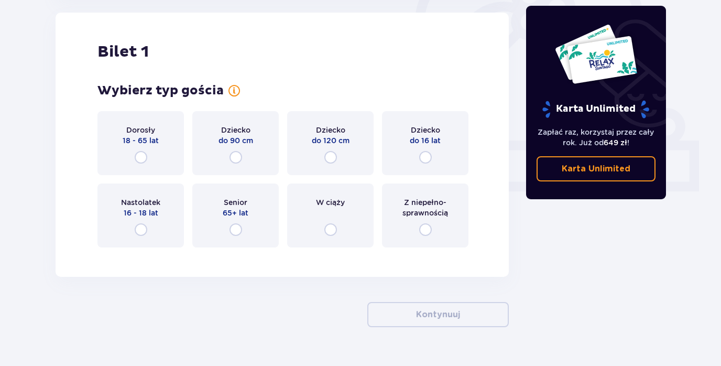
click at [138, 160] on input "radio" at bounding box center [141, 157] width 13 height 13
radio input "true"
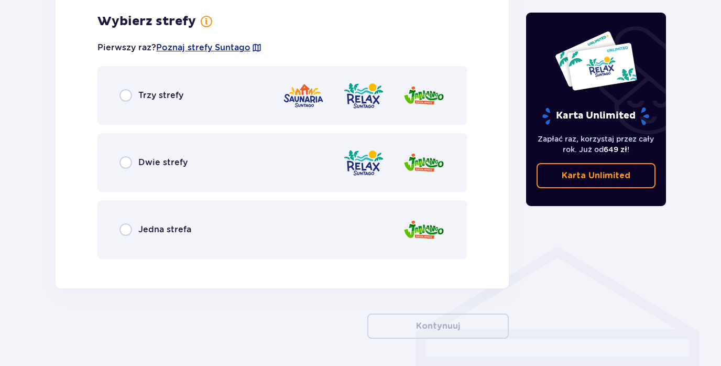
scroll to position [606, 0]
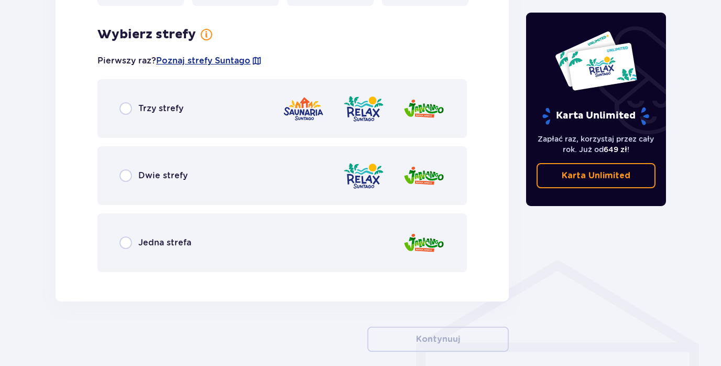
click at [127, 232] on div "Jedna strefa" at bounding box center [281, 242] width 369 height 59
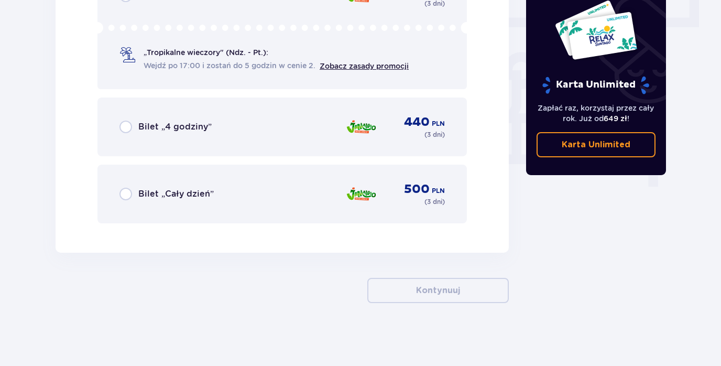
scroll to position [944, 0]
click at [128, 193] on input "radio" at bounding box center [125, 194] width 13 height 13
radio input "true"
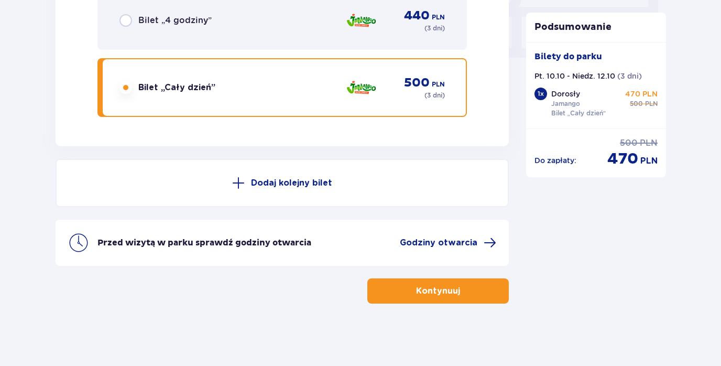
scroll to position [1051, 0]
click at [280, 179] on p "Dodaj kolejny bilet" at bounding box center [291, 183] width 81 height 12
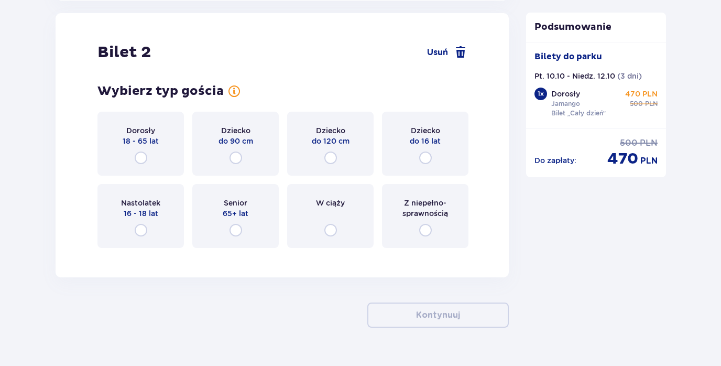
scroll to position [1196, 0]
click at [427, 157] on input "radio" at bounding box center [425, 157] width 13 height 13
radio input "true"
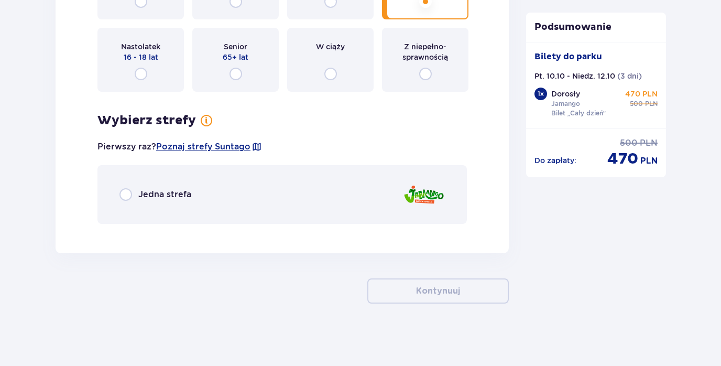
scroll to position [1352, 0]
click at [122, 194] on input "radio" at bounding box center [125, 194] width 13 height 13
radio input "true"
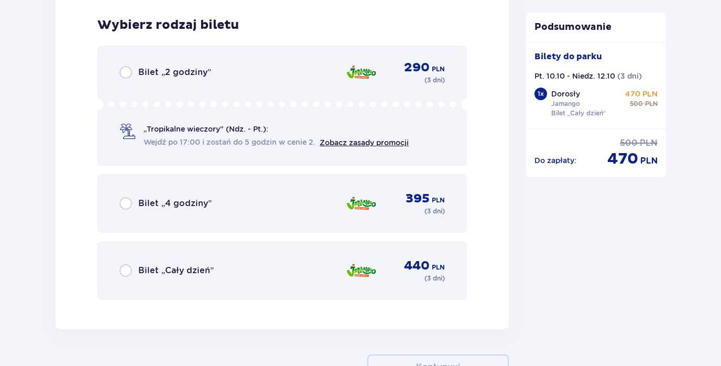
scroll to position [1584, 0]
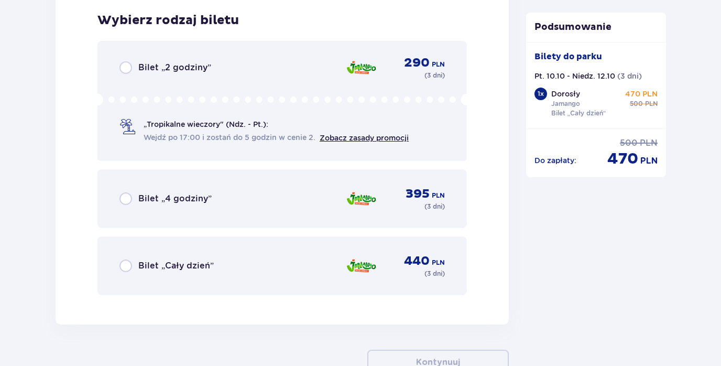
click at [127, 267] on input "radio" at bounding box center [125, 265] width 13 height 13
radio input "true"
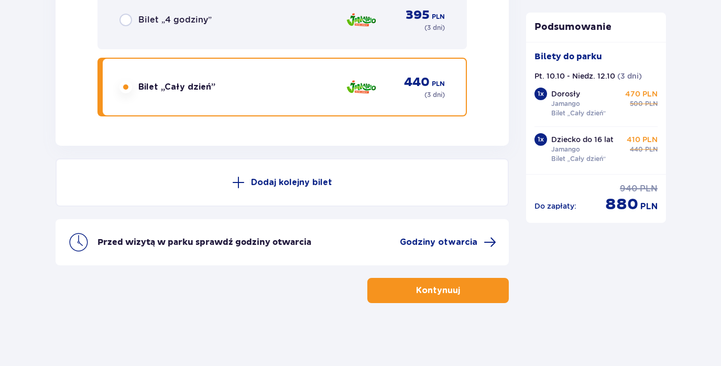
scroll to position [1763, 0]
click at [399, 295] on button "Kontynuuj" at bounding box center [437, 290] width 141 height 25
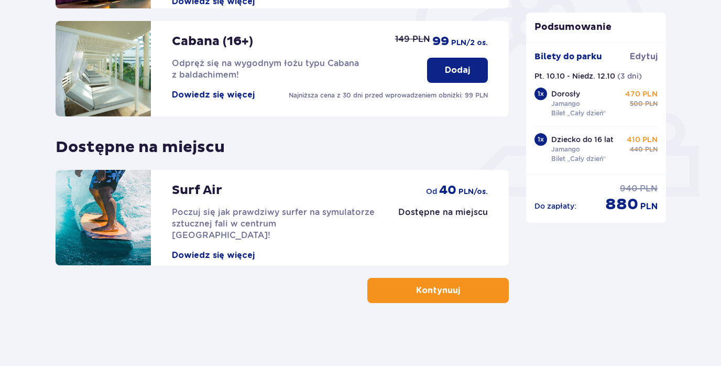
scroll to position [345, 0]
click at [400, 295] on button "Kontynuuj" at bounding box center [437, 290] width 141 height 25
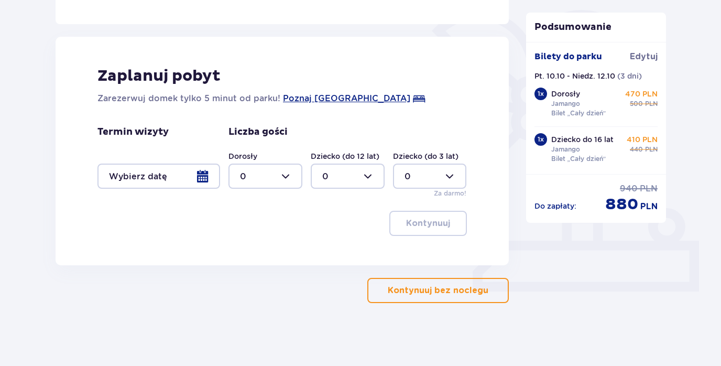
scroll to position [250, 0]
click at [200, 173] on div at bounding box center [158, 175] width 123 height 25
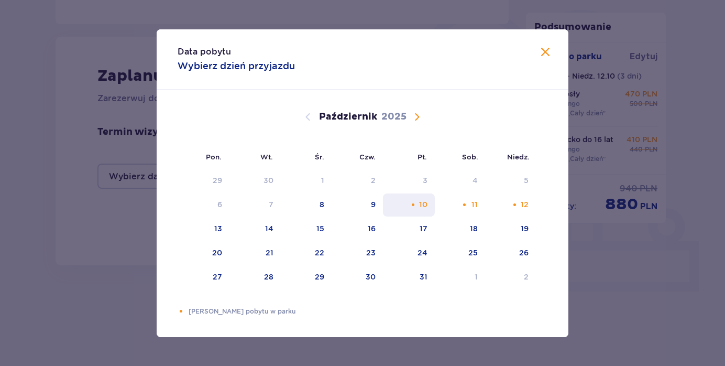
click at [429, 203] on div "10" at bounding box center [409, 204] width 52 height 23
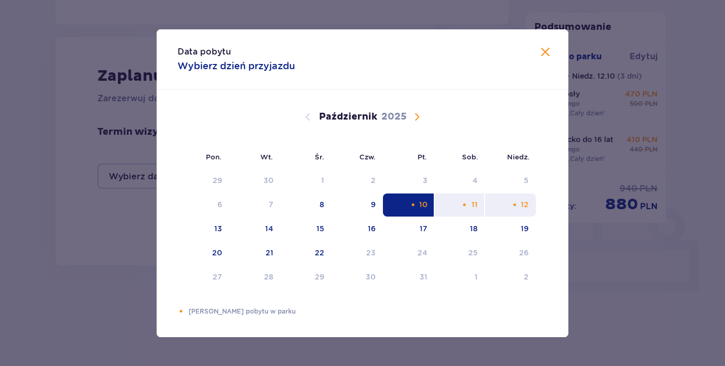
click at [530, 205] on div "12" at bounding box center [510, 204] width 51 height 23
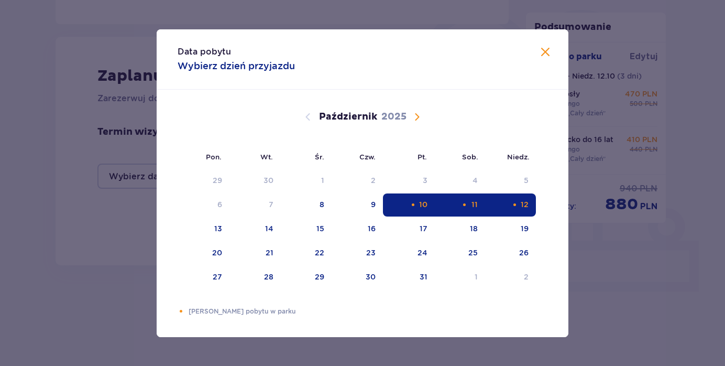
type input "[DATE] - [DATE]"
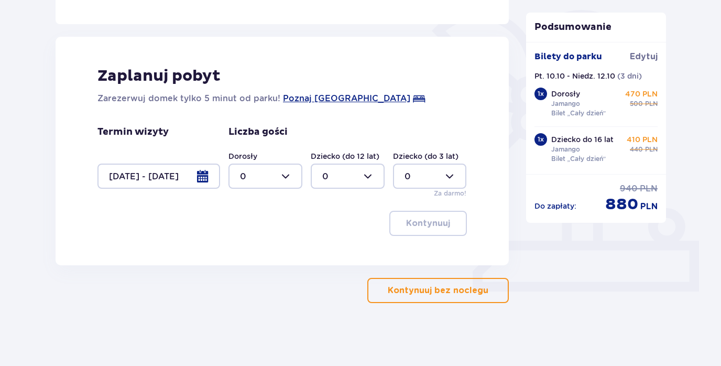
drag, startPoint x: 288, startPoint y: 174, endPoint x: 283, endPoint y: 177, distance: 5.6
click at [288, 174] on div at bounding box center [265, 175] width 74 height 25
click at [254, 250] on div "2" at bounding box center [265, 252] width 51 height 12
type input "2"
click at [417, 288] on p "Kontynuuj bez noclegu" at bounding box center [438, 291] width 101 height 12
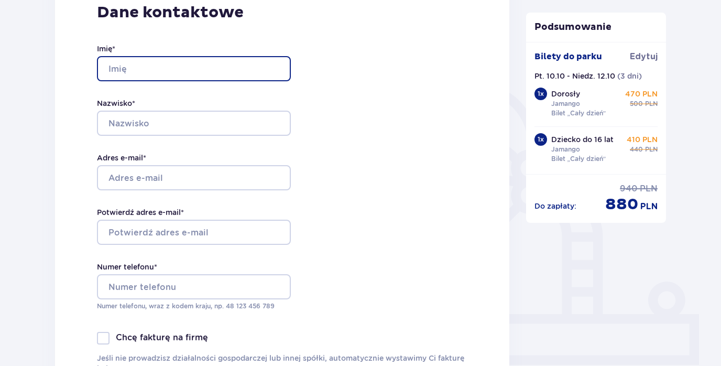
scroll to position [174, 1]
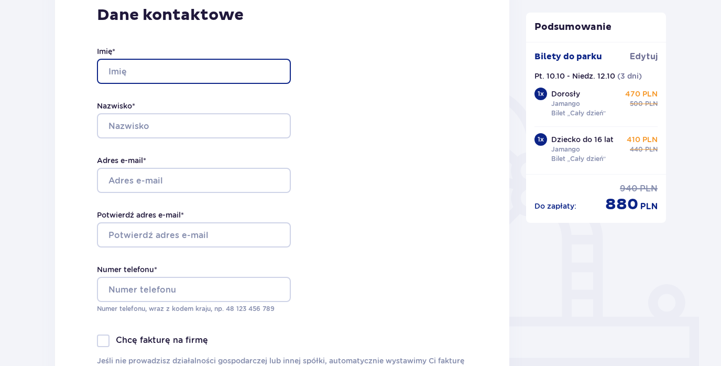
click at [269, 70] on input "Imię *" at bounding box center [194, 71] width 194 height 25
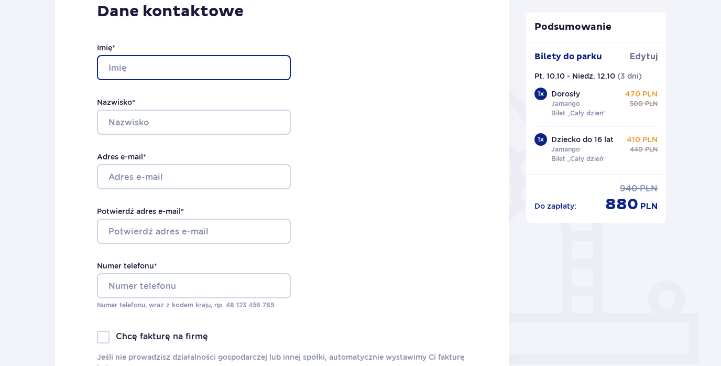
click at [274, 67] on input "Imię *" at bounding box center [194, 67] width 194 height 25
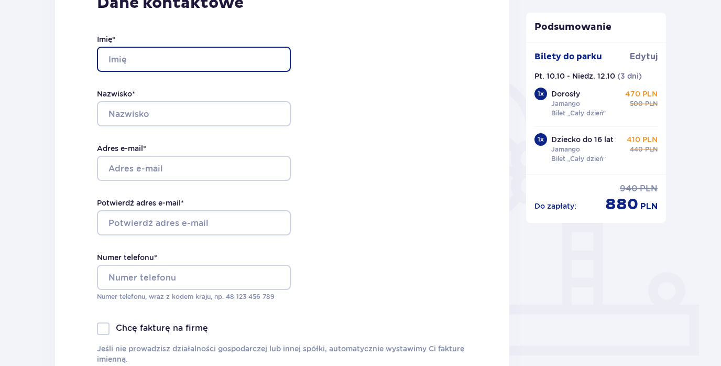
scroll to position [185, 1]
click at [276, 61] on input "Imię *" at bounding box center [194, 60] width 194 height 25
click at [271, 60] on input "Imię *" at bounding box center [194, 58] width 194 height 25
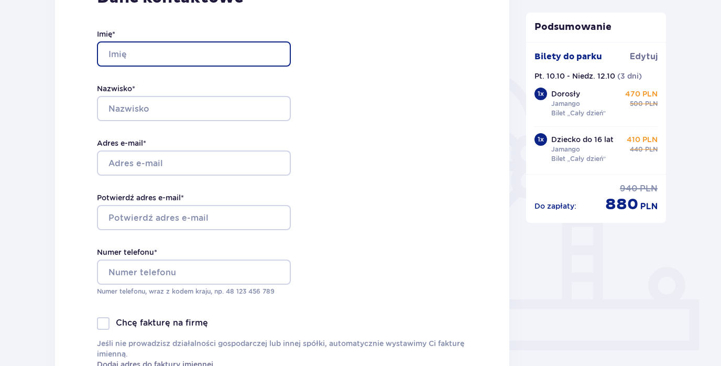
scroll to position [190, 1]
click at [271, 60] on input "Imię *" at bounding box center [194, 54] width 194 height 25
click at [271, 56] on input "Imię *" at bounding box center [194, 54] width 194 height 25
type input "[PERSON_NAME]"
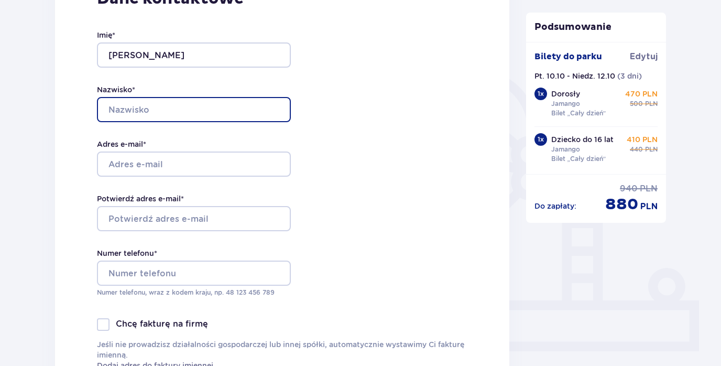
type input "Kapcinska-Szablikowska"
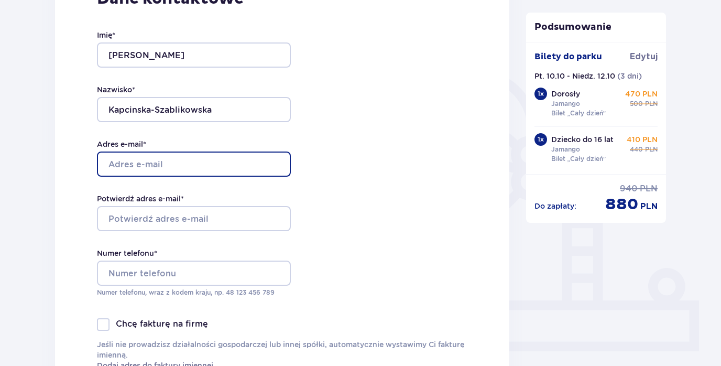
type input "[PERSON_NAME][EMAIL_ADDRESS][DOMAIN_NAME]"
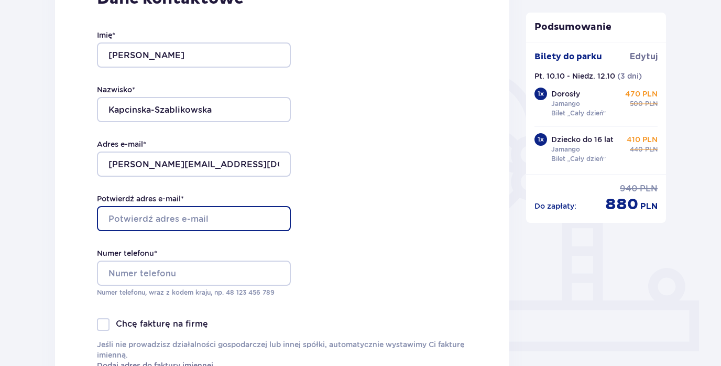
type input "[PERSON_NAME][EMAIL_ADDRESS][DOMAIN_NAME]"
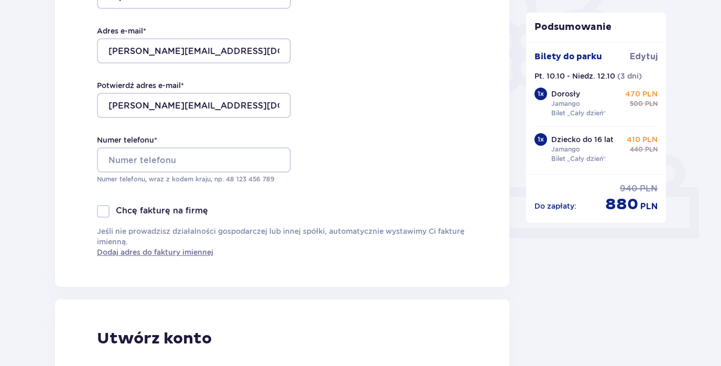
scroll to position [304, 0]
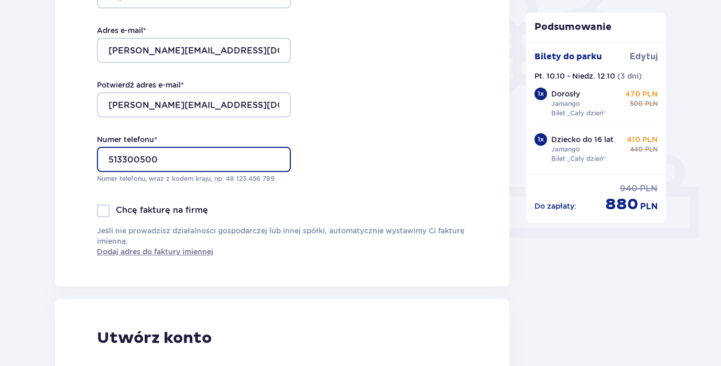
type input "513300500"
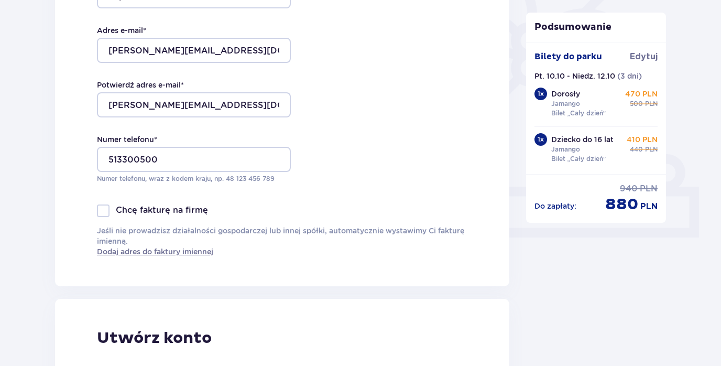
click at [62, 214] on div "Dane kontaktowe Imię * [PERSON_NAME] * Kapcinska-Szablikowska Adres e-mail * [P…" at bounding box center [282, 66] width 454 height 440
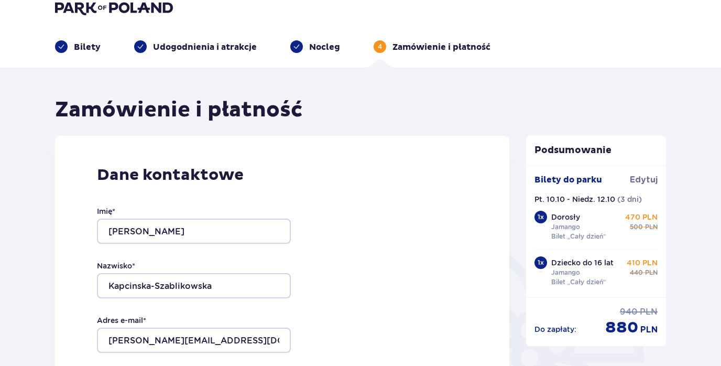
scroll to position [19, 0]
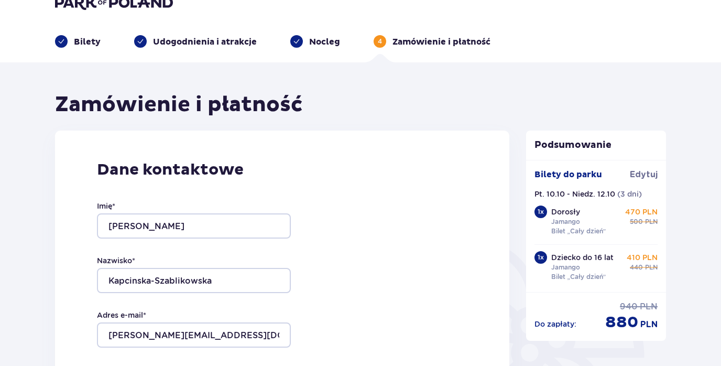
click at [218, 42] on p "Udogodnienia i atrakcje" at bounding box center [205, 42] width 104 height 12
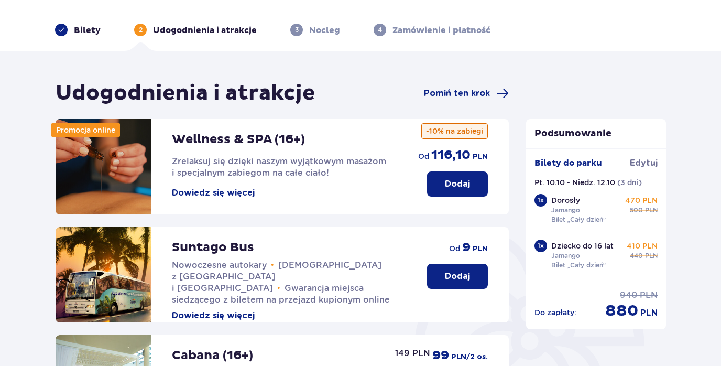
scroll to position [31, 0]
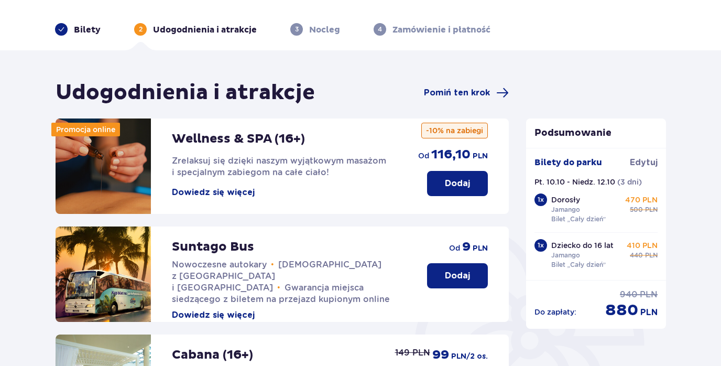
click at [317, 31] on p "Nocleg" at bounding box center [324, 30] width 31 height 12
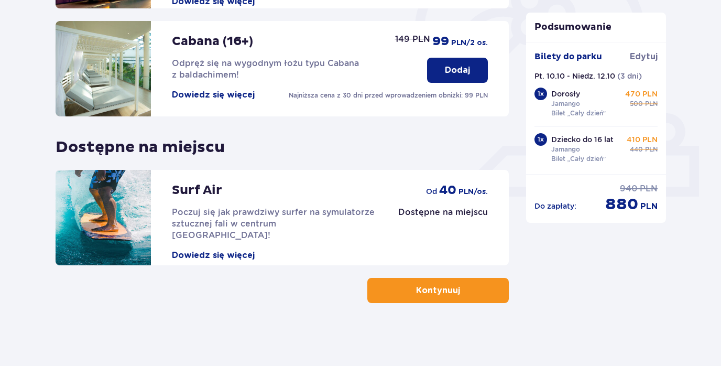
scroll to position [345, 0]
click at [466, 286] on span "button" at bounding box center [462, 290] width 13 height 13
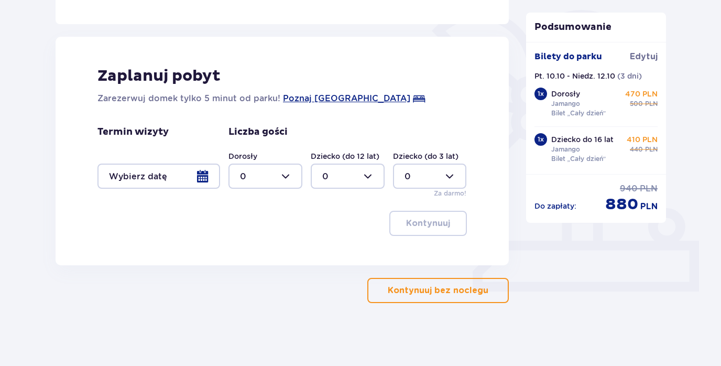
scroll to position [250, 0]
click at [204, 176] on div at bounding box center [158, 175] width 123 height 25
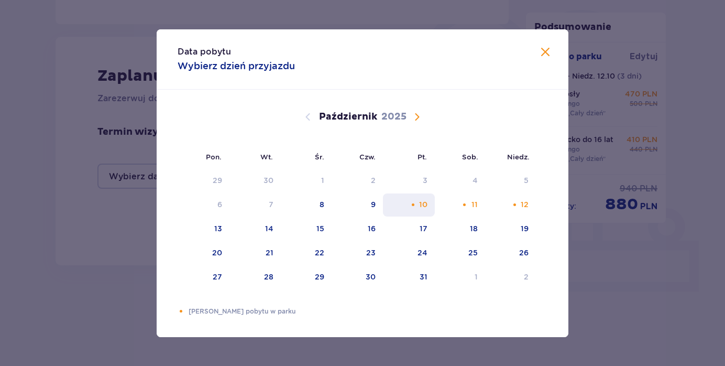
click at [420, 207] on div "10" at bounding box center [423, 204] width 8 height 10
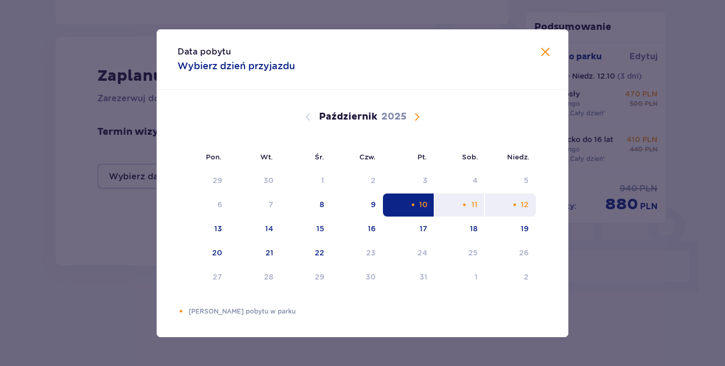
click at [530, 203] on div "12" at bounding box center [510, 204] width 51 height 23
type input "[DATE] - [DATE]"
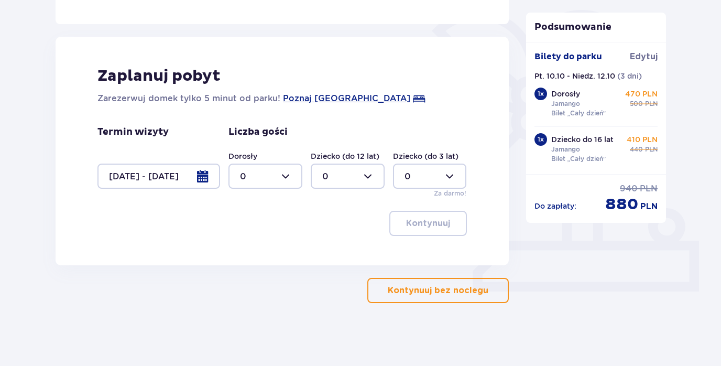
click at [291, 177] on div at bounding box center [265, 175] width 74 height 25
click at [274, 252] on div "2" at bounding box center [265, 252] width 51 height 12
type input "2"
click at [421, 223] on p "Kontynuuj" at bounding box center [428, 223] width 44 height 12
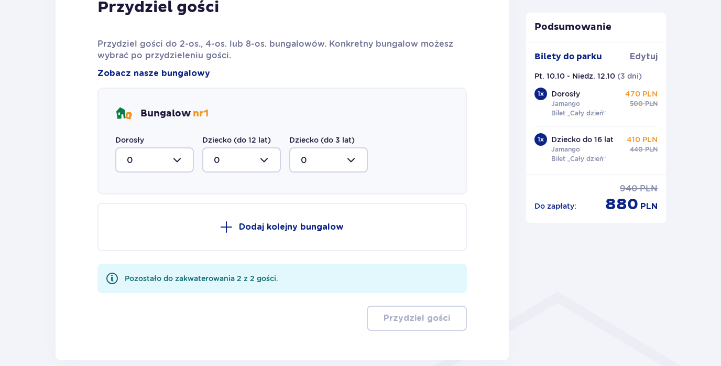
scroll to position [561, 0]
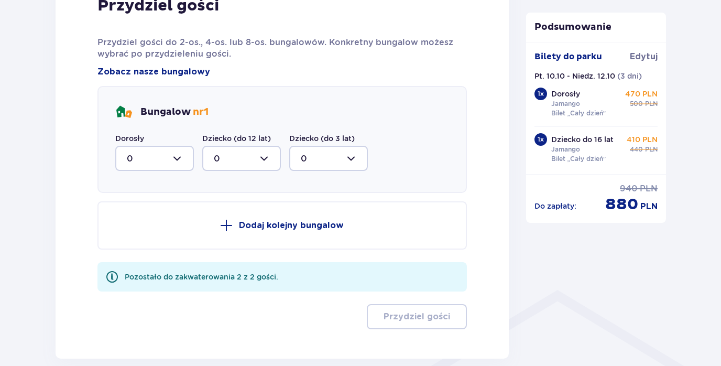
click at [178, 158] on div at bounding box center [154, 158] width 79 height 25
click at [162, 237] on div "2" at bounding box center [155, 234] width 56 height 12
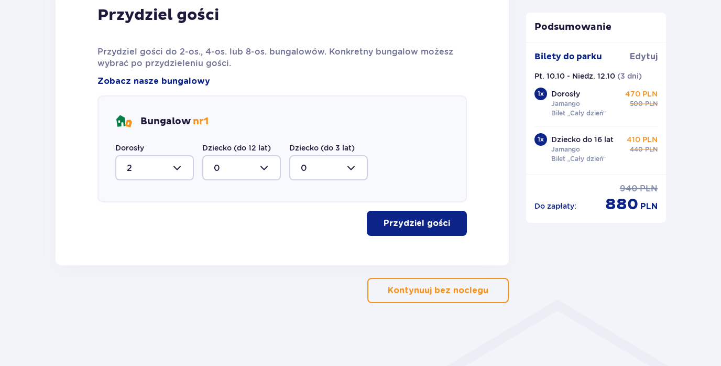
type input "2"
click at [414, 222] on p "Przydziel gości" at bounding box center [417, 223] width 67 height 12
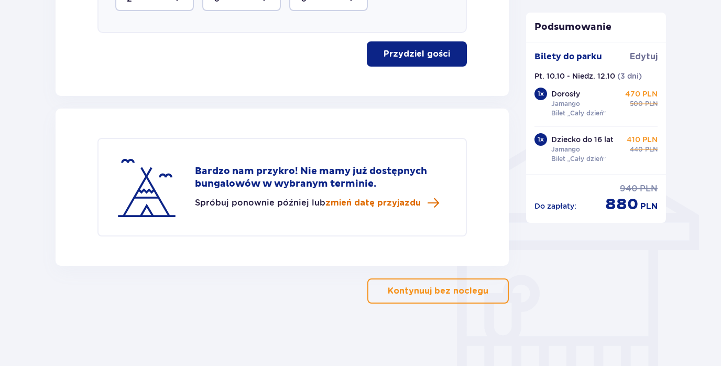
scroll to position [722, 0]
click at [350, 200] on span "zmień datę przyjazdu" at bounding box center [372, 203] width 95 height 12
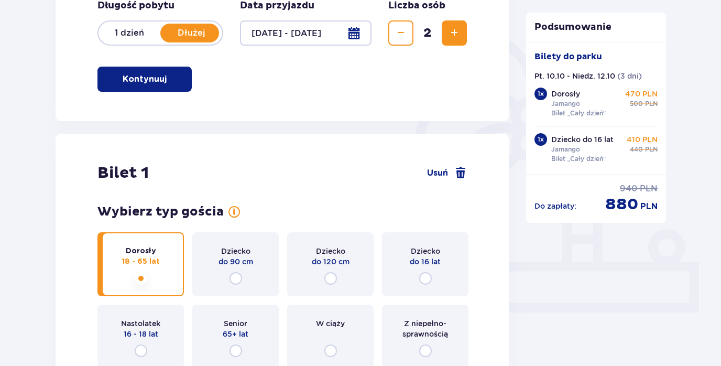
scroll to position [230, 0]
click at [354, 31] on div at bounding box center [306, 32] width 132 height 25
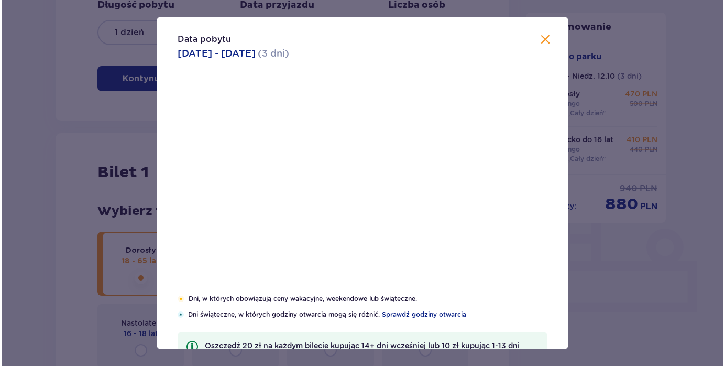
scroll to position [231, 0]
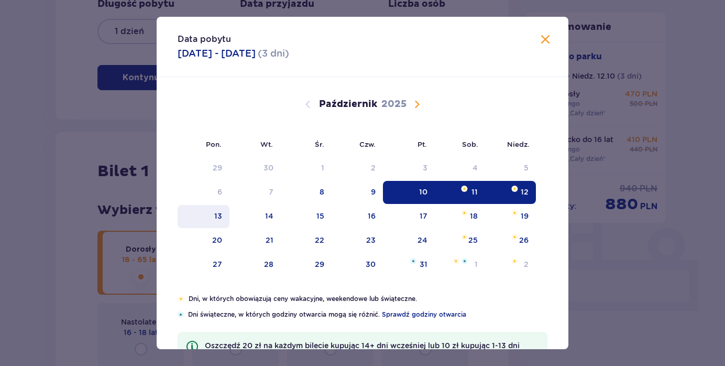
click at [223, 218] on div "13" at bounding box center [204, 216] width 52 height 23
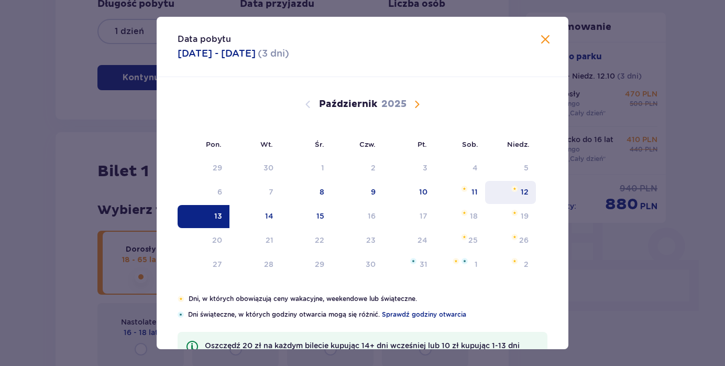
drag, startPoint x: 419, startPoint y: 190, endPoint x: 501, endPoint y: 195, distance: 81.9
click at [511, 197] on tr "6 7 8 9 10 11 12" at bounding box center [357, 192] width 358 height 23
drag, startPoint x: 423, startPoint y: 190, endPoint x: 462, endPoint y: 195, distance: 39.2
click at [462, 195] on tr "6 7 8 9 10 11 12" at bounding box center [357, 192] width 358 height 23
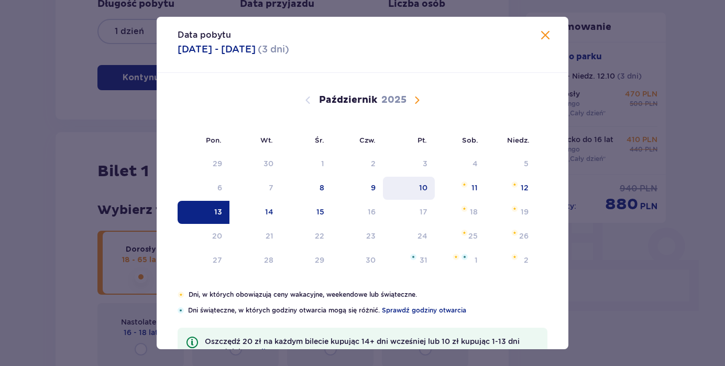
click at [424, 188] on div "10" at bounding box center [423, 187] width 8 height 10
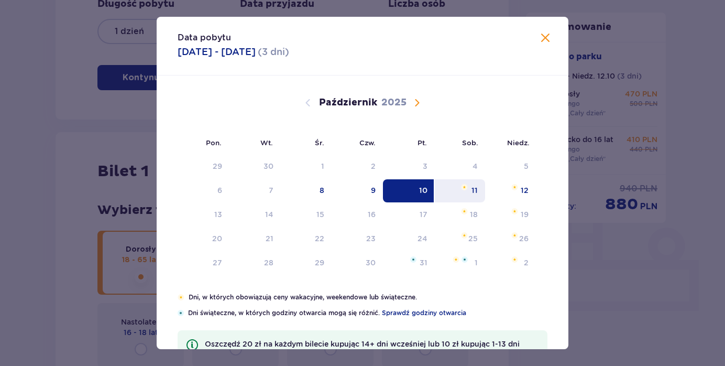
scroll to position [0, 0]
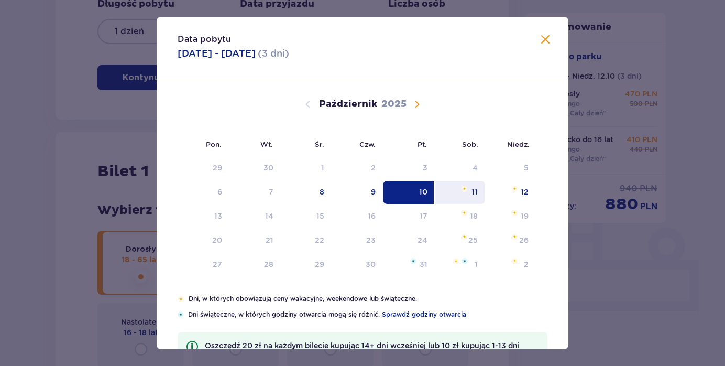
click at [462, 191] on img at bounding box center [464, 189] width 7 height 6
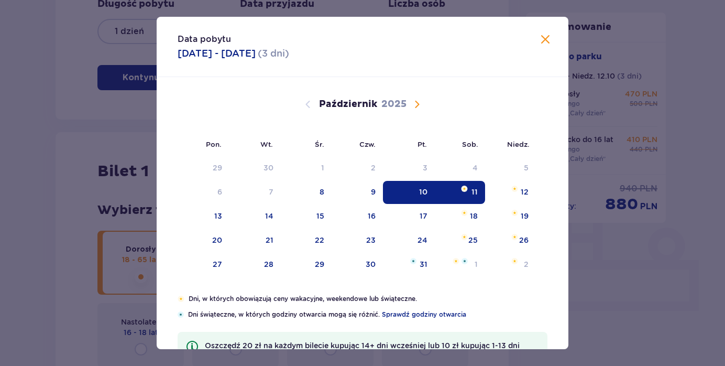
type input "[DATE] - [DATE]"
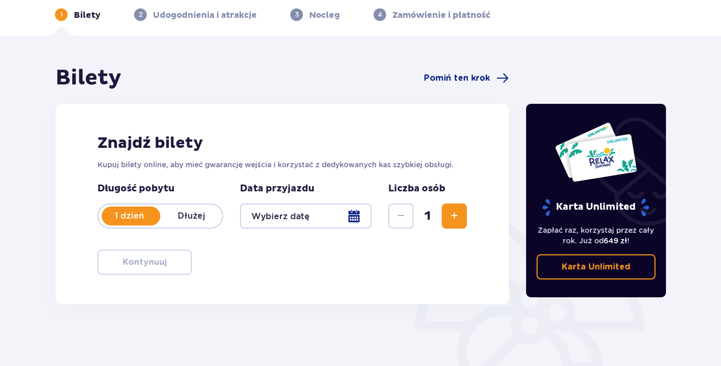
scroll to position [167, 0]
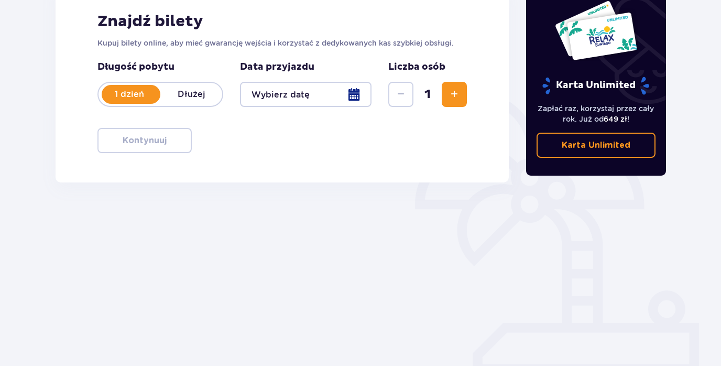
click at [197, 92] on p "Dłużej" at bounding box center [191, 95] width 62 height 12
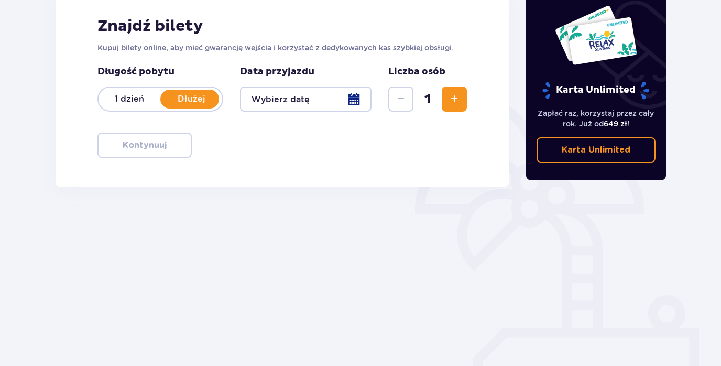
click at [335, 97] on div at bounding box center [306, 98] width 132 height 25
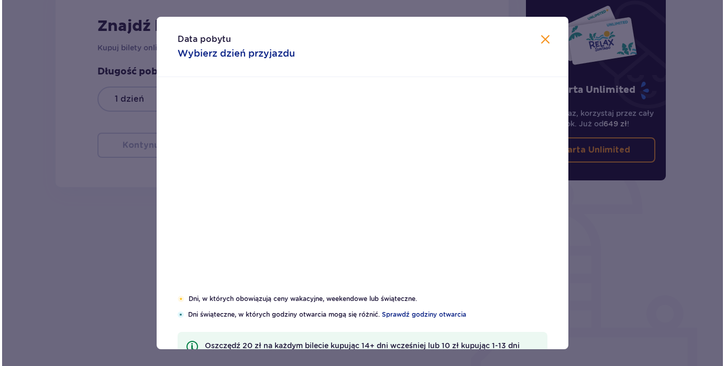
scroll to position [168, 0]
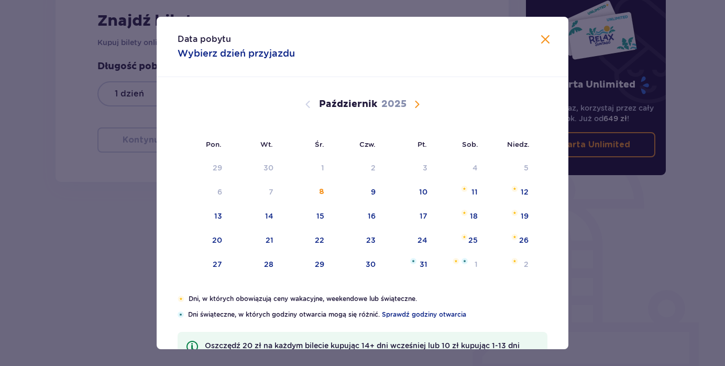
drag, startPoint x: 472, startPoint y: 191, endPoint x: 536, endPoint y: 191, distance: 63.9
click at [536, 191] on div "[DATE] 1 2 3 4 5 6 7 8 9 10 11 12 13 14 15 16 17 18 19 20 21 22 23 24 25 26 27 …" at bounding box center [363, 277] width 412 height 400
click at [472, 192] on div "11" at bounding box center [475, 192] width 6 height 10
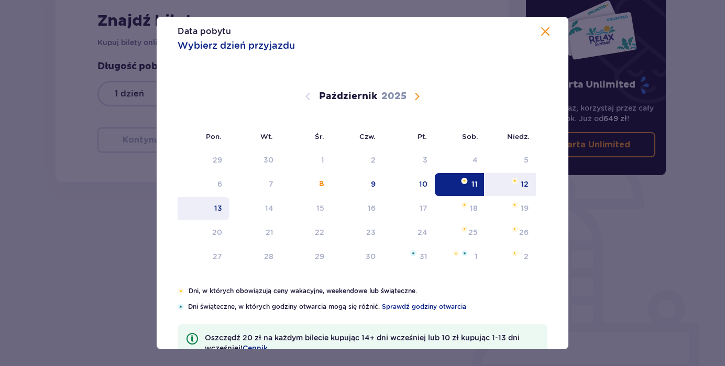
click at [215, 207] on div "13" at bounding box center [218, 208] width 8 height 10
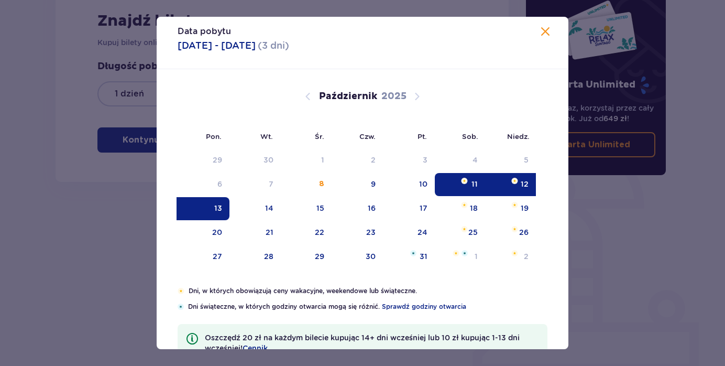
type input "[DATE] - [DATE]"
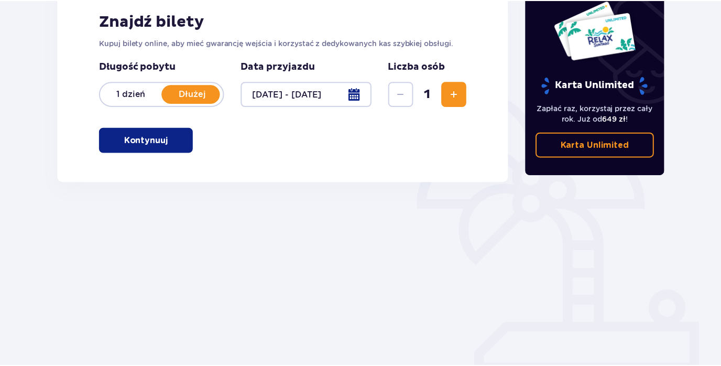
scroll to position [163, 0]
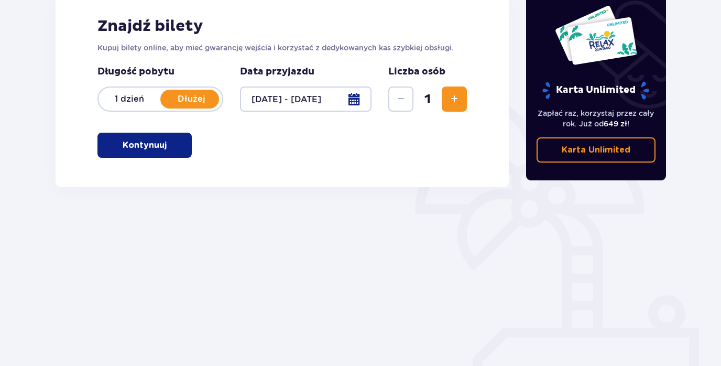
click at [126, 146] on p "Kontynuuj" at bounding box center [145, 145] width 44 height 12
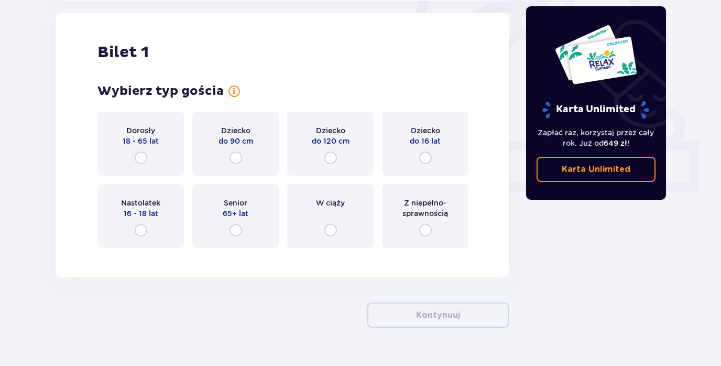
scroll to position [350, 0]
click at [140, 155] on input "radio" at bounding box center [141, 157] width 13 height 13
radio input "true"
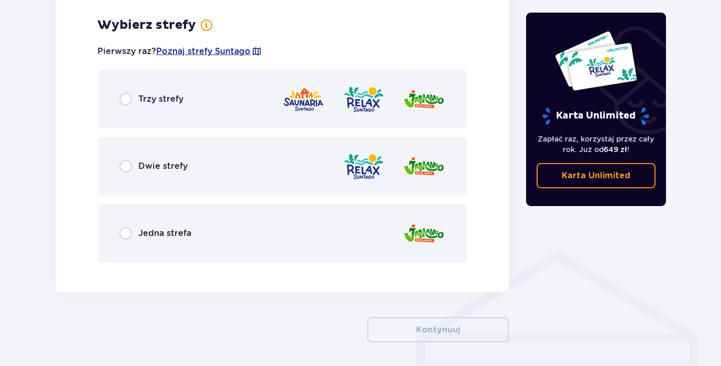
scroll to position [606, 0]
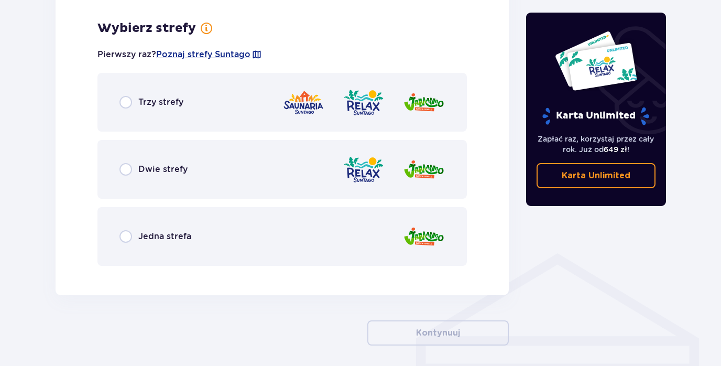
click at [125, 227] on div "Jedna strefa" at bounding box center [281, 236] width 369 height 59
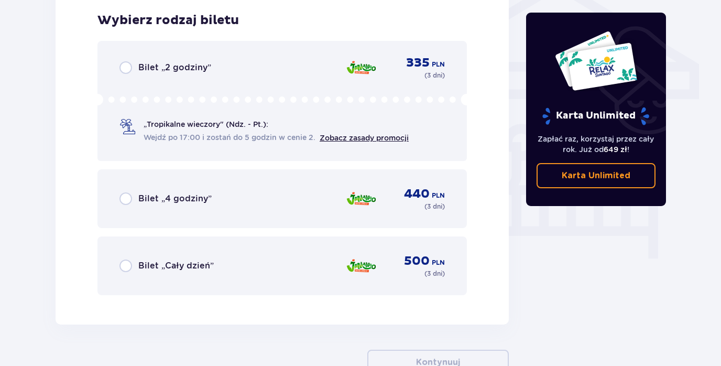
scroll to position [873, 0]
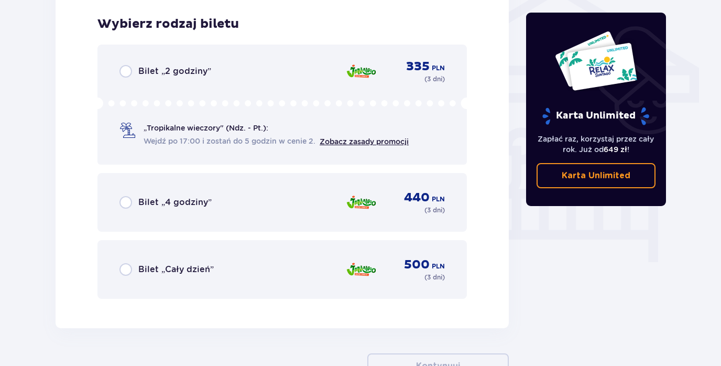
click at [123, 265] on input "radio" at bounding box center [125, 269] width 13 height 13
radio input "true"
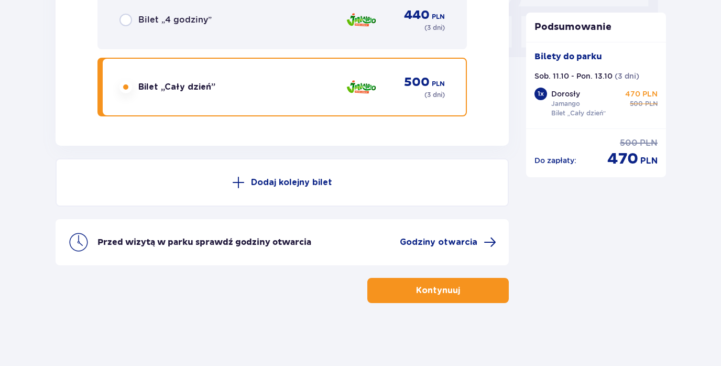
scroll to position [1051, 0]
click at [263, 183] on p "Dodaj kolejny bilet" at bounding box center [291, 183] width 81 height 12
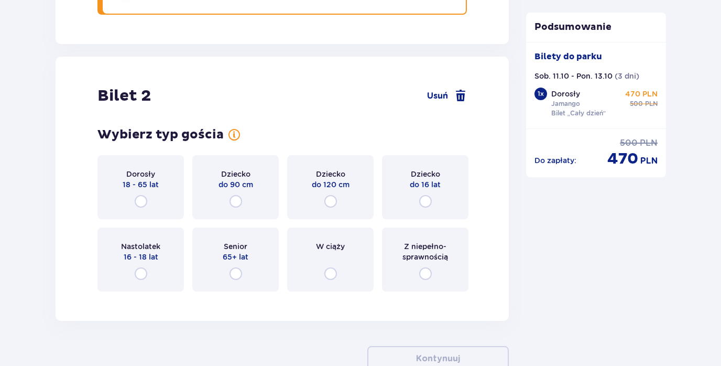
scroll to position [1162, 0]
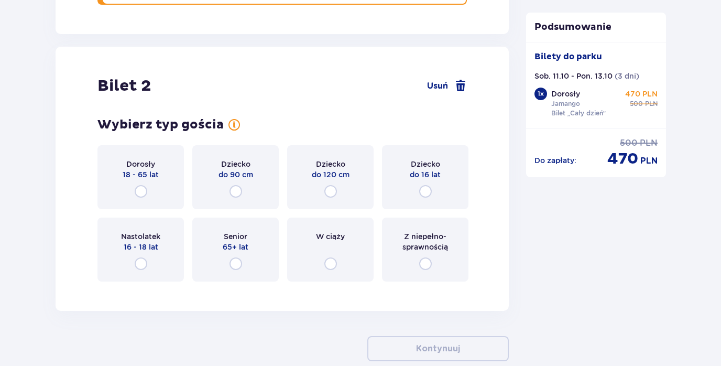
click at [428, 194] on input "radio" at bounding box center [425, 191] width 13 height 13
radio input "true"
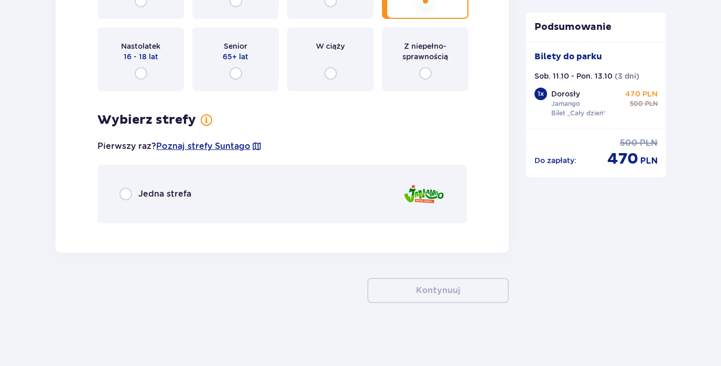
scroll to position [1352, 0]
click at [124, 192] on input "radio" at bounding box center [125, 194] width 13 height 13
radio input "true"
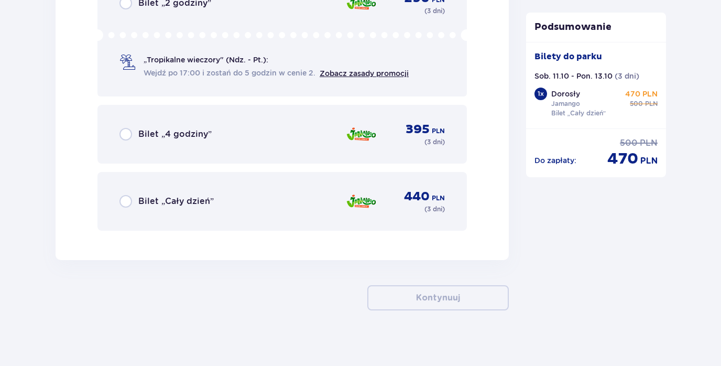
scroll to position [1650, 0]
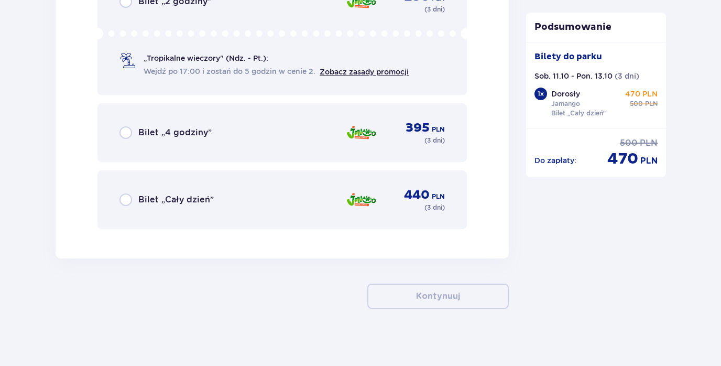
click at [126, 201] on input "radio" at bounding box center [125, 199] width 13 height 13
radio input "true"
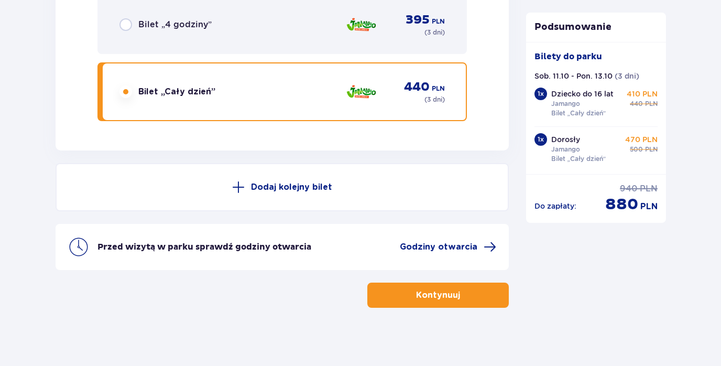
click at [416, 293] on p "Kontynuuj" at bounding box center [438, 295] width 44 height 12
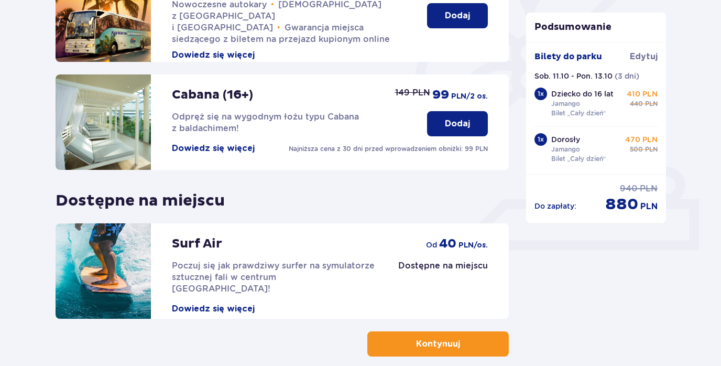
scroll to position [291, 1]
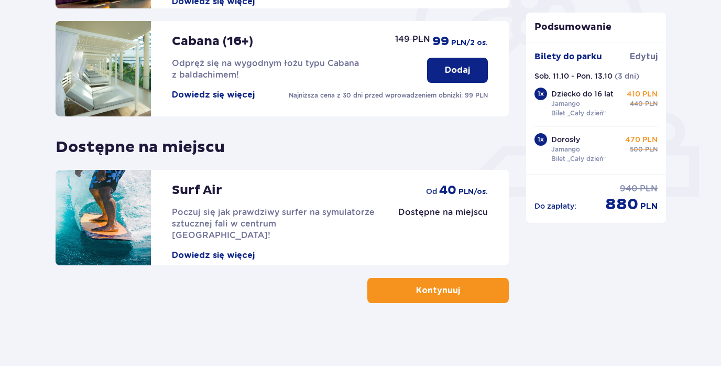
click at [399, 290] on button "Kontynuuj" at bounding box center [437, 290] width 141 height 25
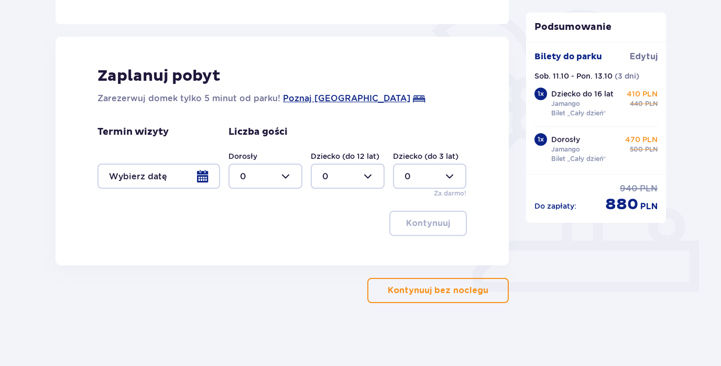
scroll to position [250, 0]
click at [200, 177] on div at bounding box center [158, 175] width 123 height 25
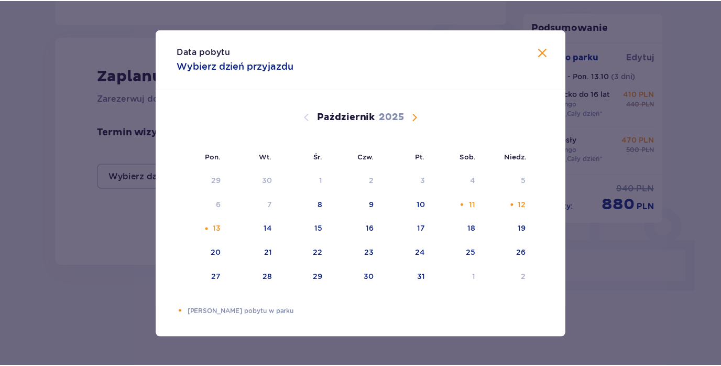
scroll to position [250, 0]
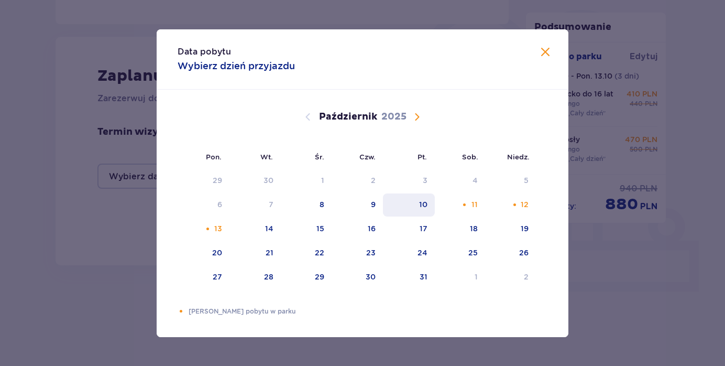
click at [423, 206] on div "10" at bounding box center [423, 204] width 8 height 10
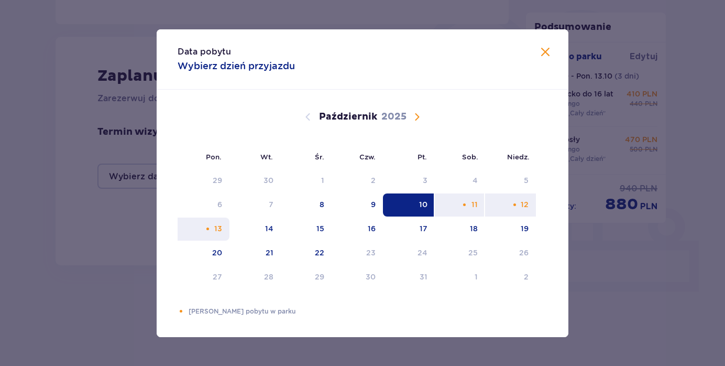
click at [224, 228] on div "13" at bounding box center [204, 228] width 52 height 23
type input "[DATE] - [DATE]"
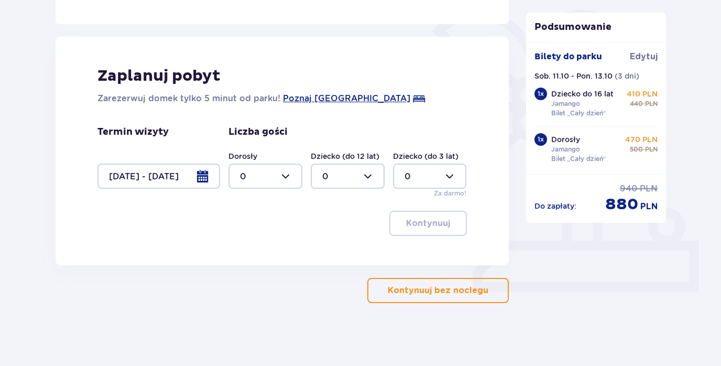
click at [289, 175] on div at bounding box center [265, 175] width 74 height 25
click at [265, 252] on div "2" at bounding box center [265, 252] width 51 height 12
type input "2"
click at [416, 289] on p "Kontynuuj bez noclegu" at bounding box center [438, 291] width 101 height 12
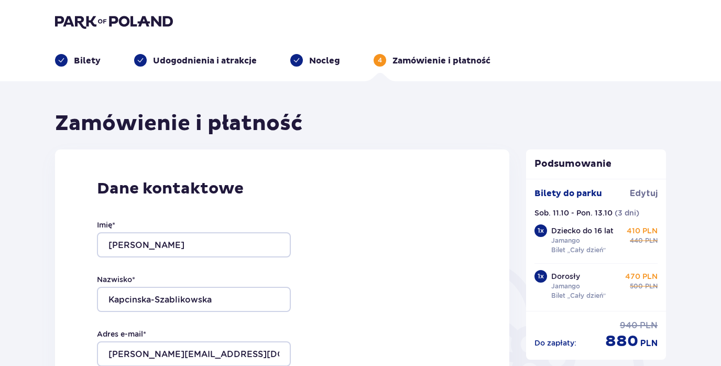
scroll to position [1, 0]
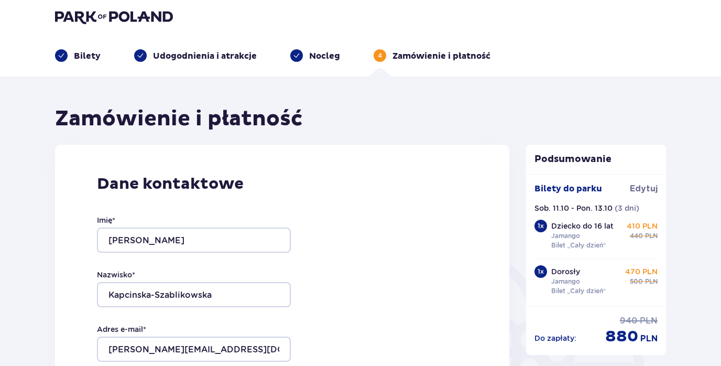
click at [319, 52] on p "Nocleg" at bounding box center [324, 56] width 31 height 12
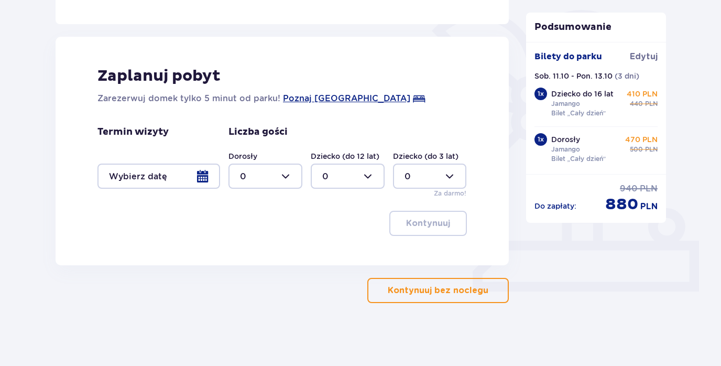
scroll to position [250, 0]
click at [202, 176] on div at bounding box center [158, 175] width 123 height 25
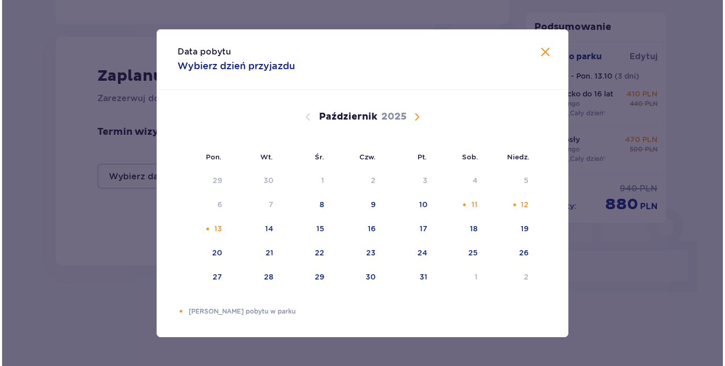
scroll to position [250, 0]
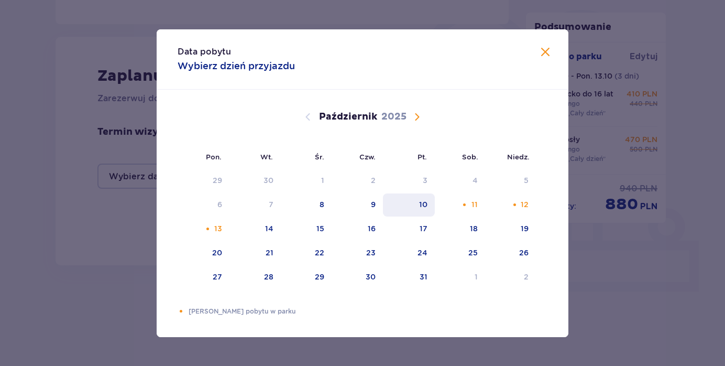
click at [426, 202] on div "10" at bounding box center [423, 204] width 8 height 10
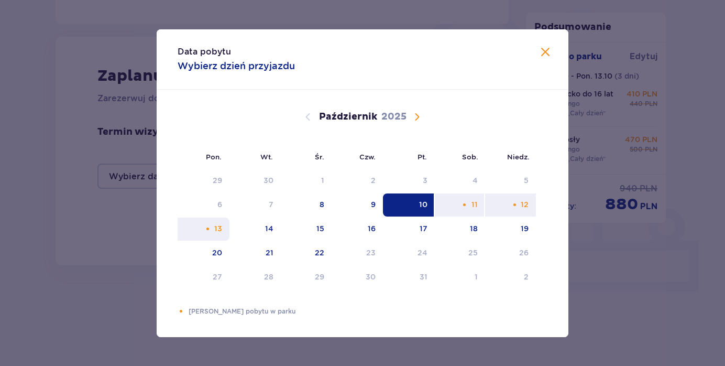
click at [224, 231] on div "13" at bounding box center [204, 228] width 52 height 23
type input "[DATE] - [DATE]"
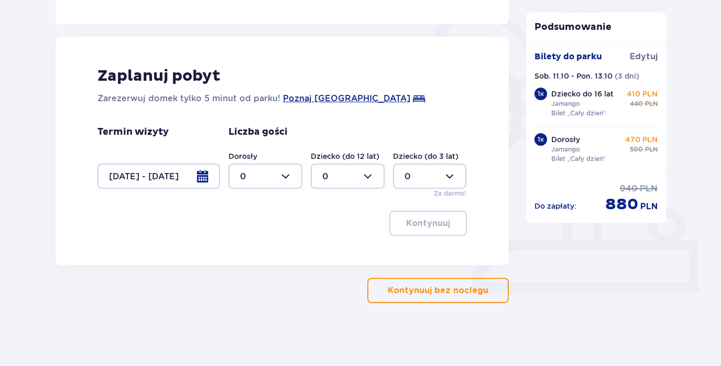
scroll to position [250, 0]
click at [288, 176] on div at bounding box center [265, 175] width 74 height 25
click at [263, 256] on div "2" at bounding box center [265, 252] width 51 height 12
type input "2"
click at [420, 224] on p "Kontynuuj" at bounding box center [428, 223] width 44 height 12
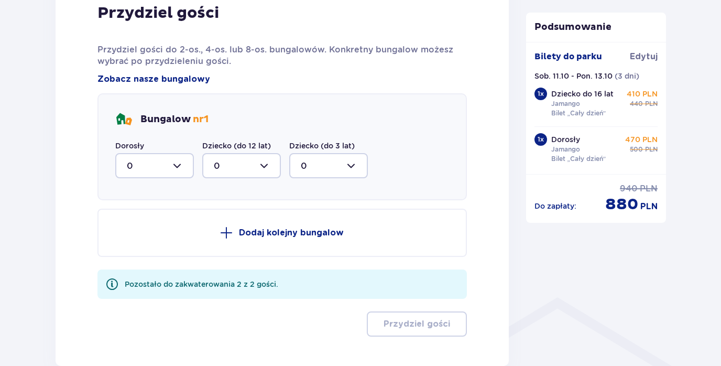
scroll to position [586, 0]
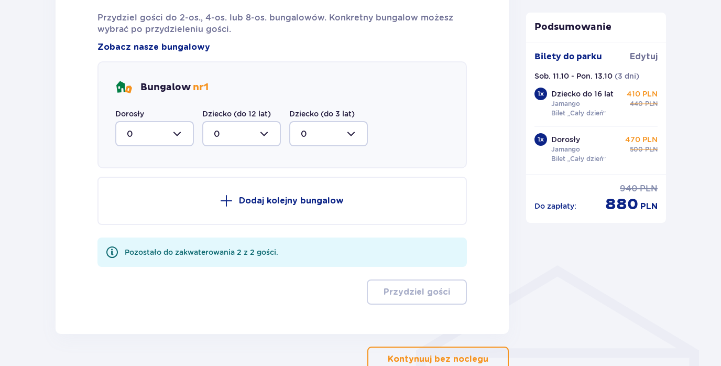
click at [179, 134] on div at bounding box center [154, 133] width 79 height 25
click at [158, 208] on div "2" at bounding box center [155, 209] width 56 height 12
type input "2"
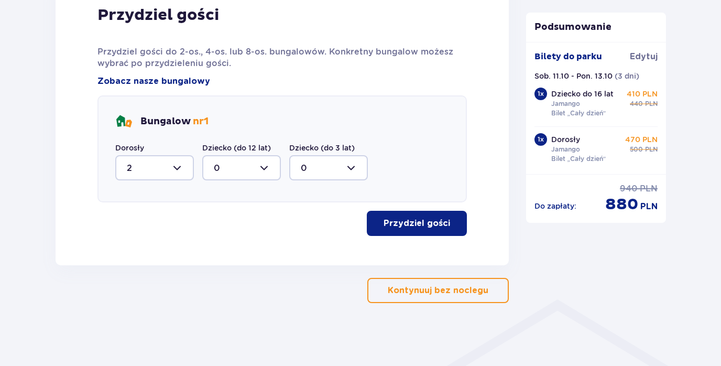
scroll to position [553, 0]
click at [403, 220] on p "Przydziel gości" at bounding box center [417, 223] width 67 height 12
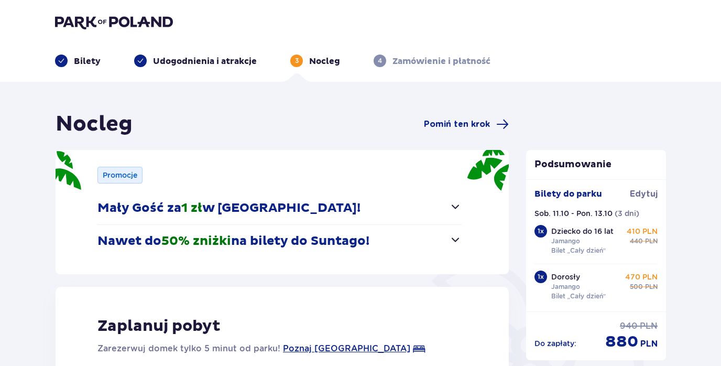
scroll to position [8, 0]
